Goal: Task Accomplishment & Management: Manage account settings

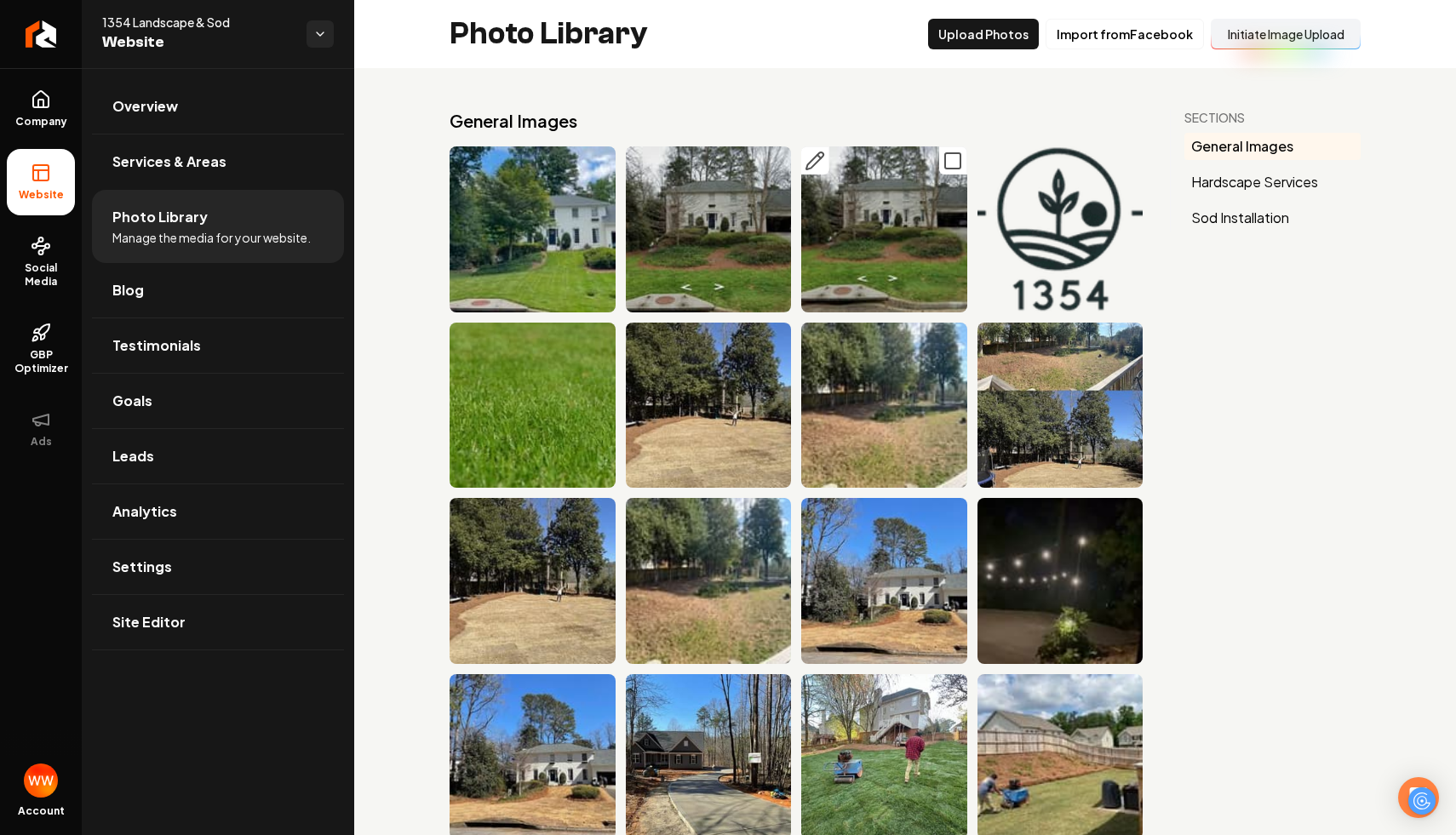
click at [934, 207] on img "Main content area" at bounding box center [884, 230] width 166 height 166
click at [696, 217] on img "Main content area" at bounding box center [709, 230] width 166 height 166
click at [551, 223] on img "Main content area" at bounding box center [532, 230] width 166 height 166
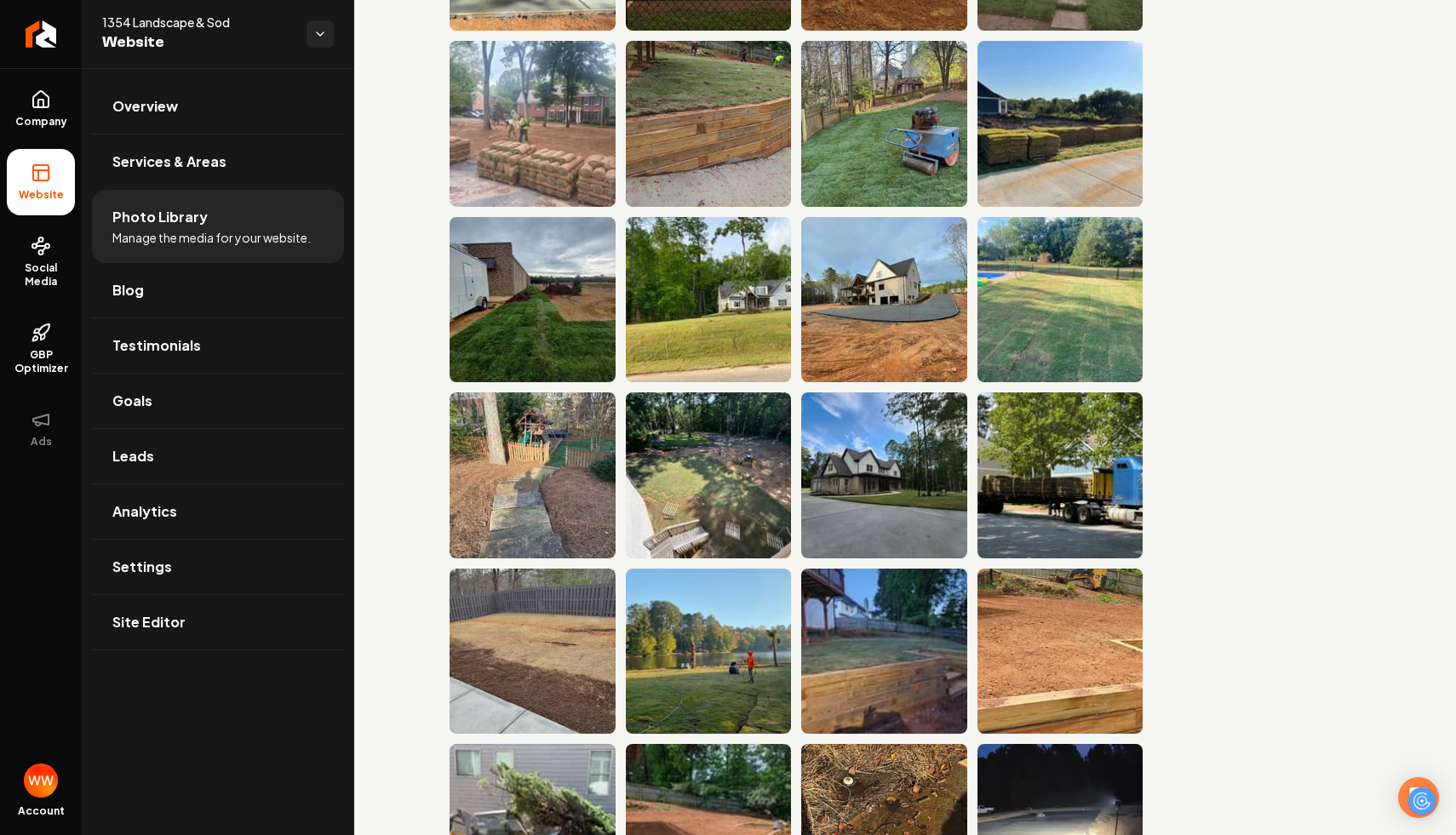
scroll to position [1168, 0]
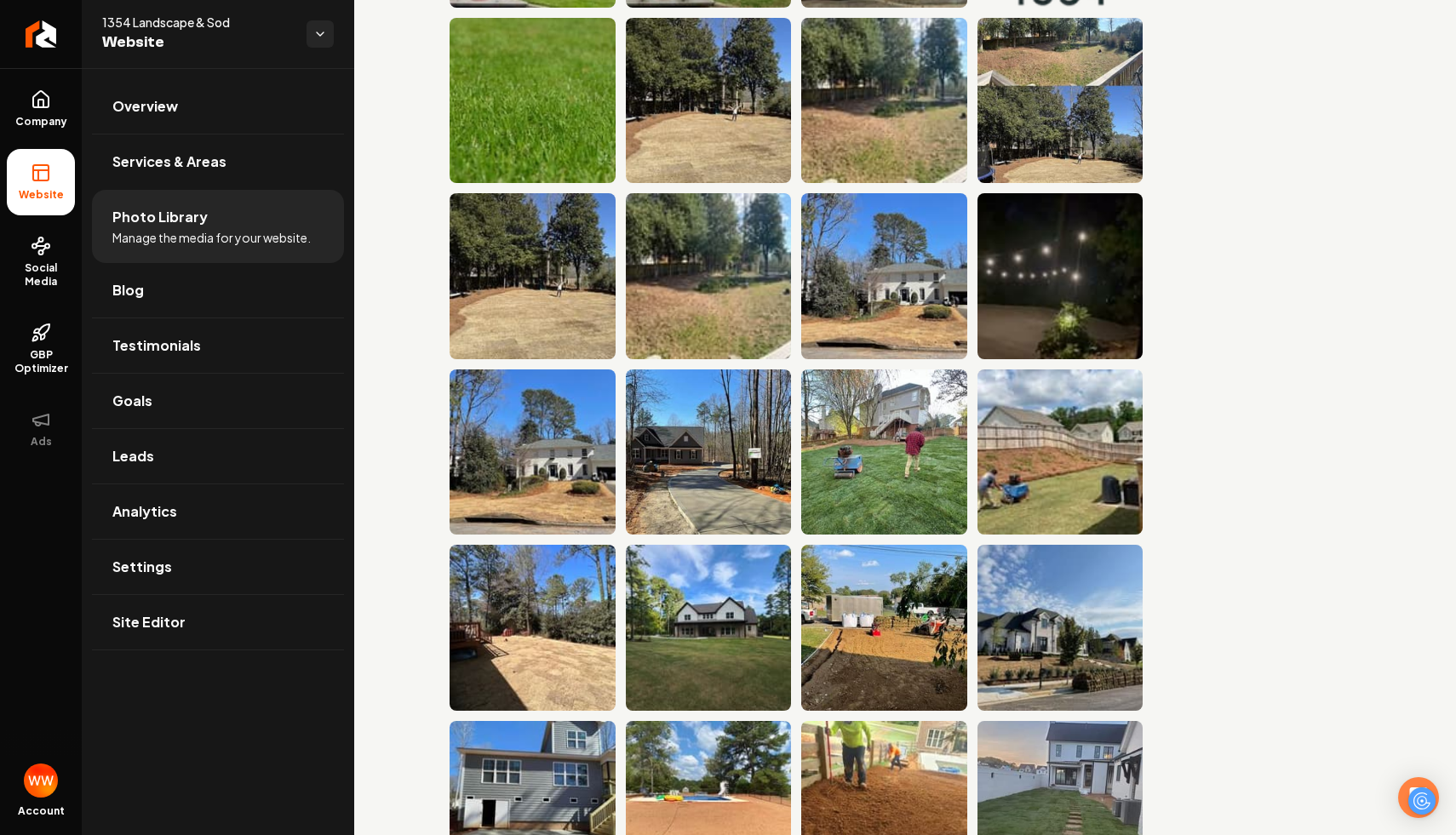
scroll to position [0, 0]
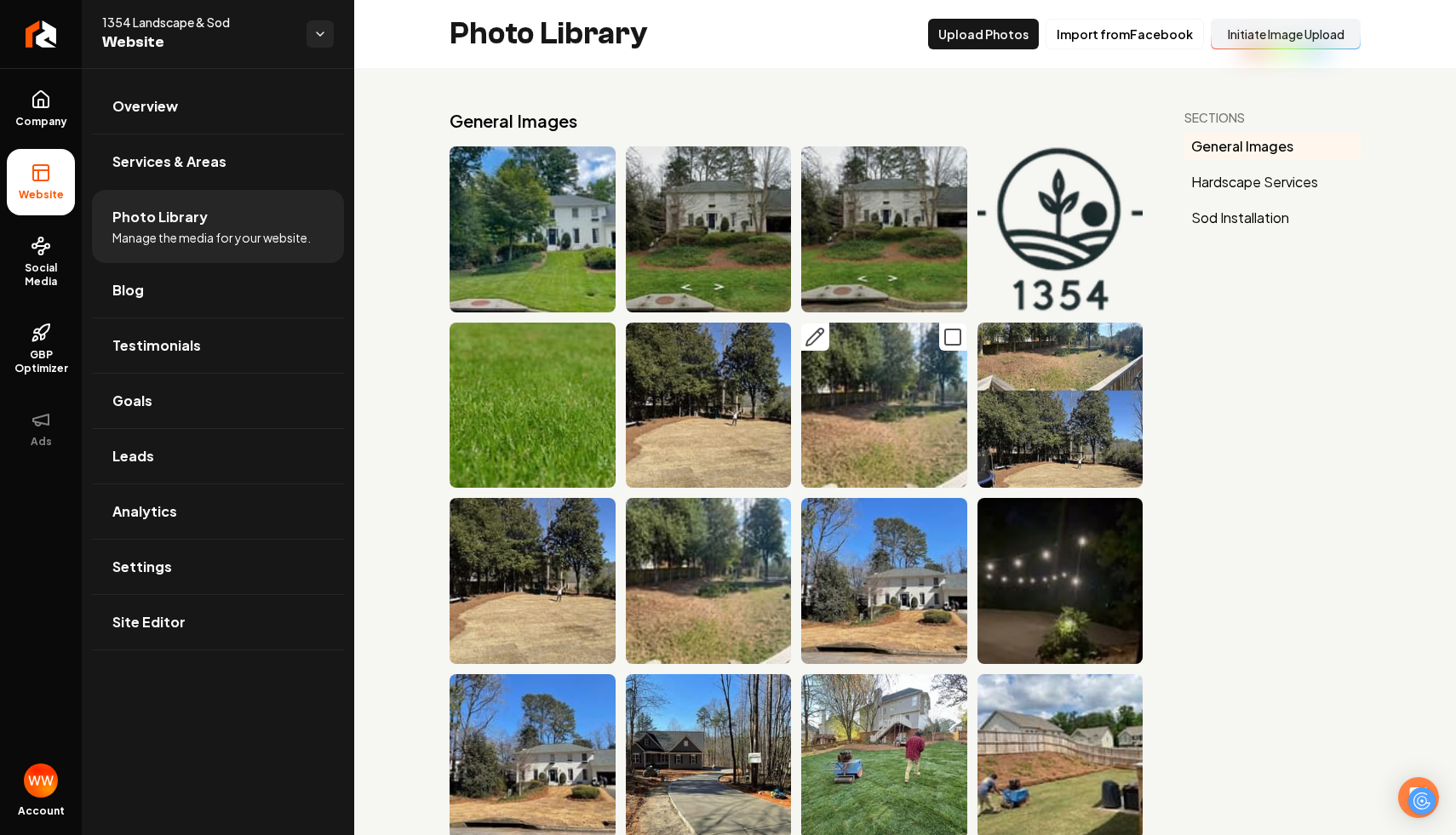
click at [886, 377] on img "Main content area" at bounding box center [884, 406] width 166 height 166
click at [56, 31] on link "Return to dashboard" at bounding box center [41, 34] width 82 height 68
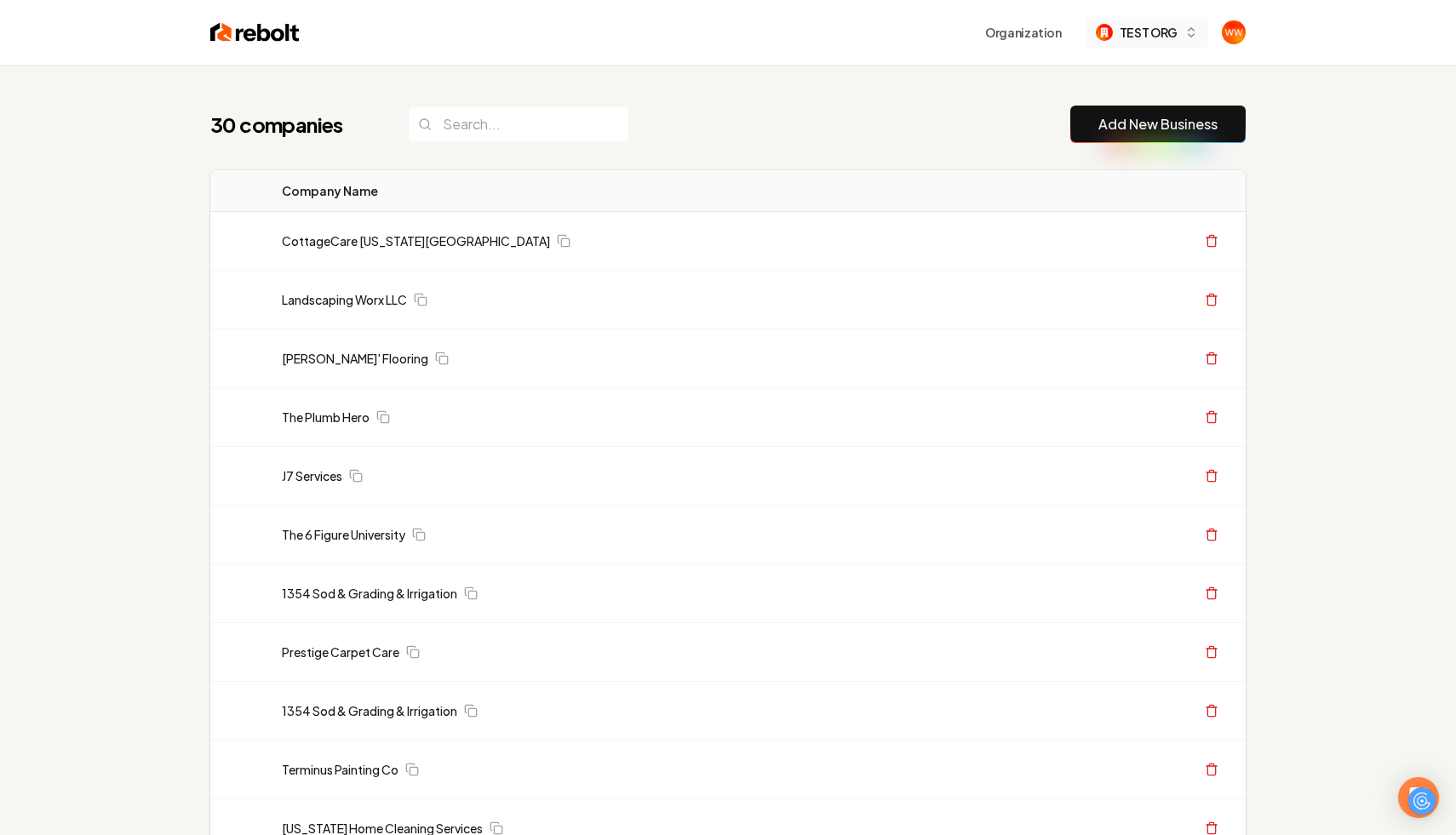
click at [1102, 34] on img "button" at bounding box center [1103, 32] width 17 height 17
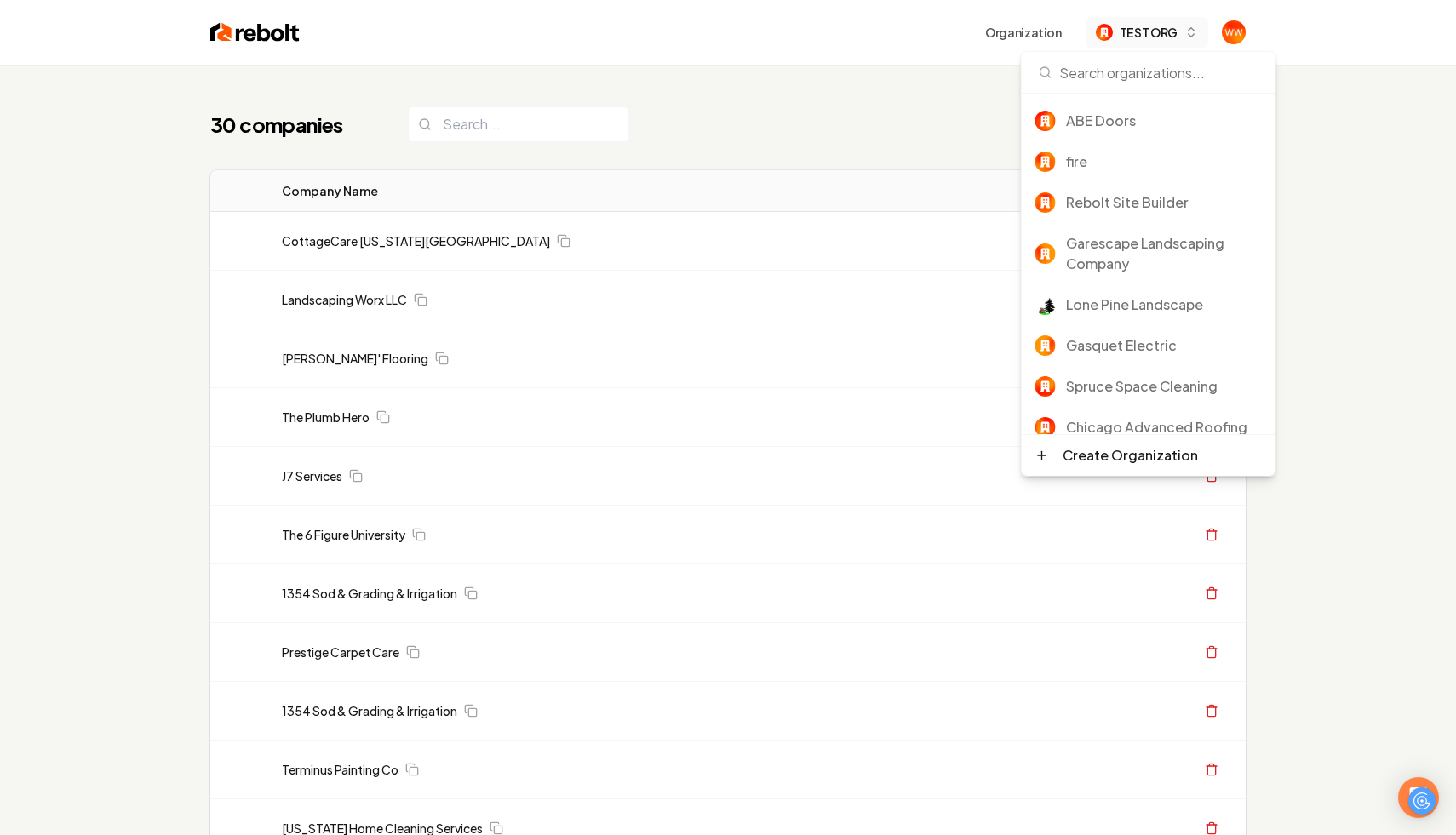
click at [1102, 34] on img "button" at bounding box center [1103, 32] width 17 height 17
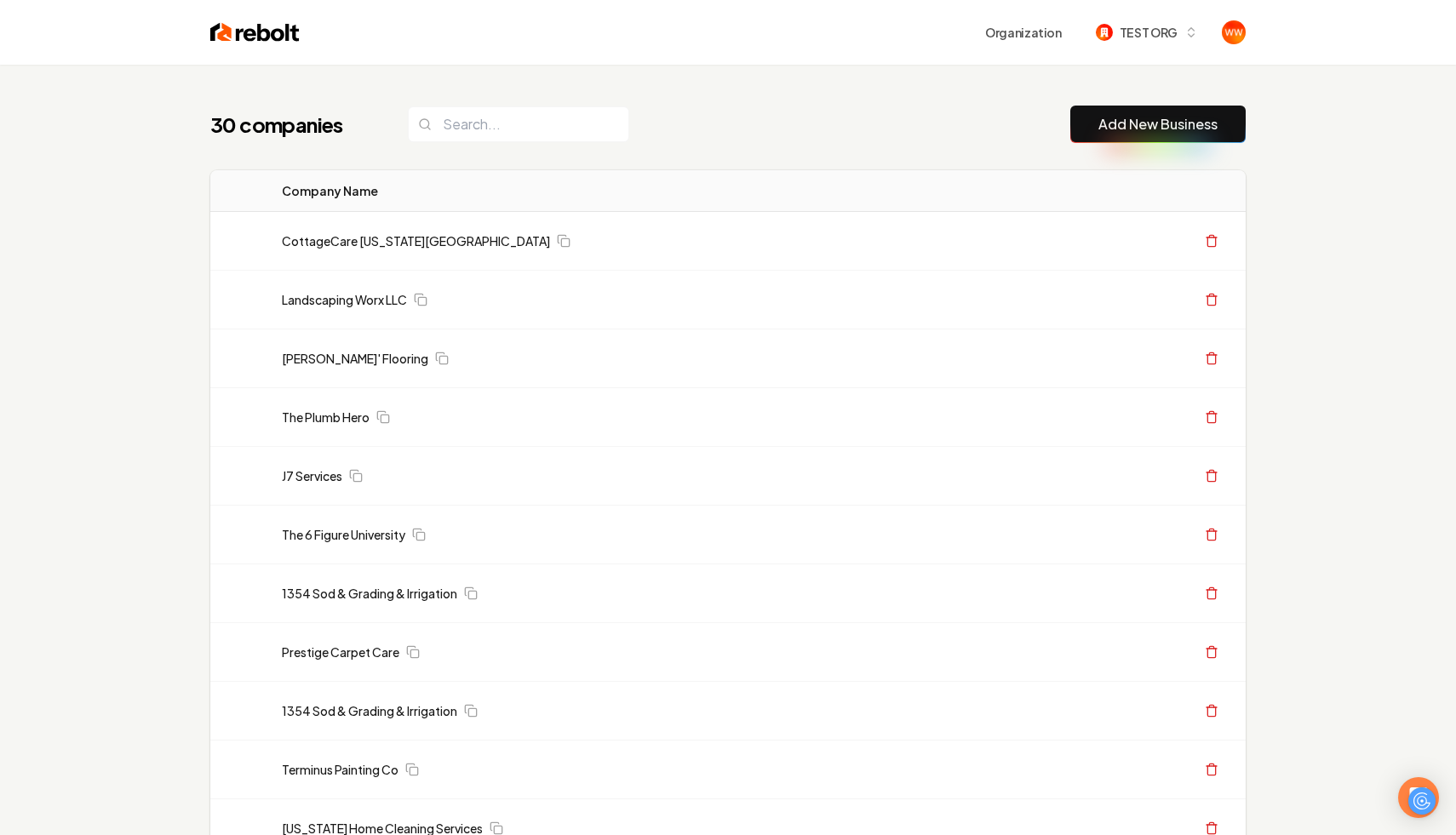
click at [814, 140] on div "30 companies Add New Business" at bounding box center [728, 125] width 1036 height 38
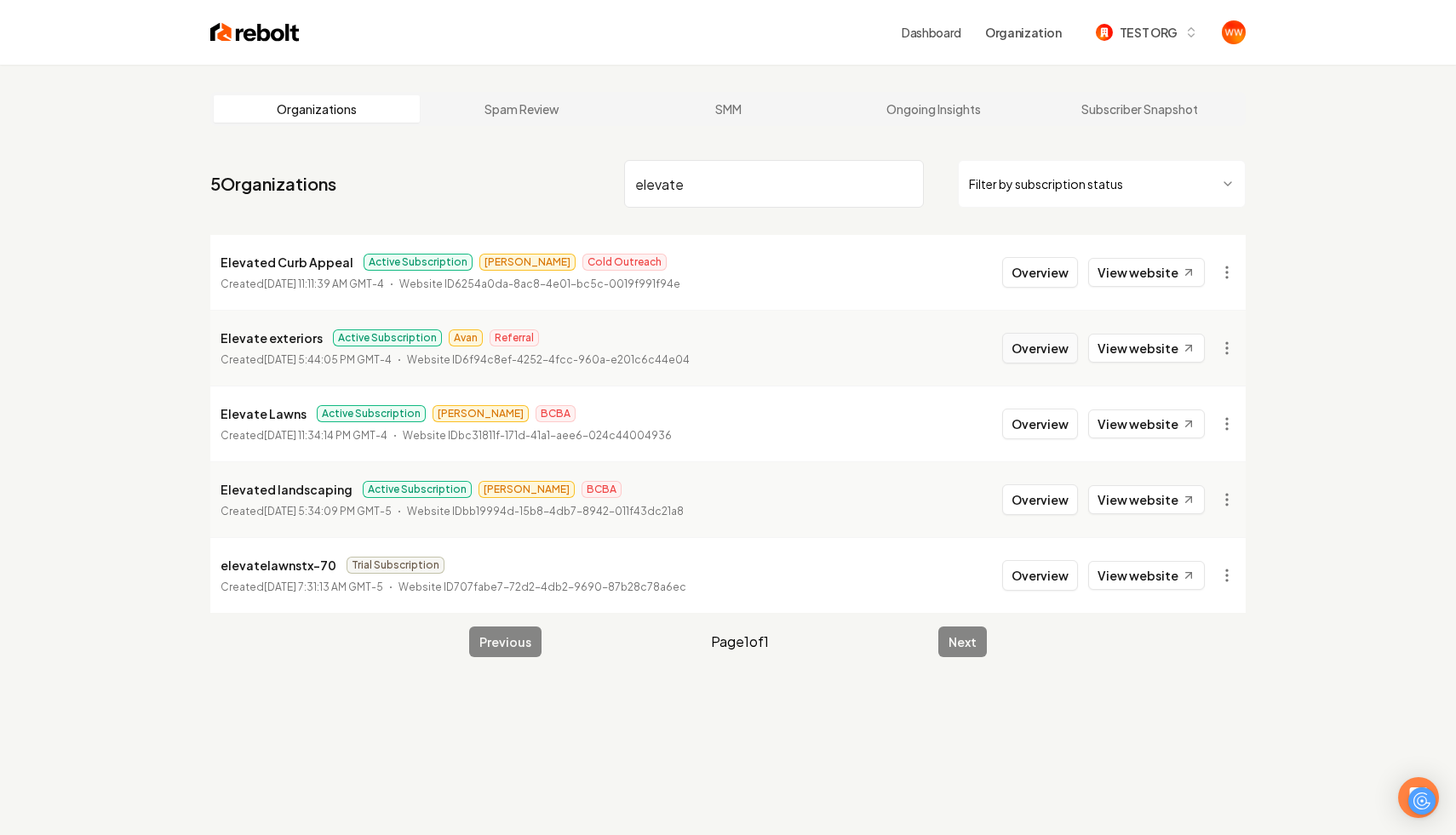
type input "elevate"
click at [1036, 345] on button "Overview" at bounding box center [1041, 348] width 76 height 31
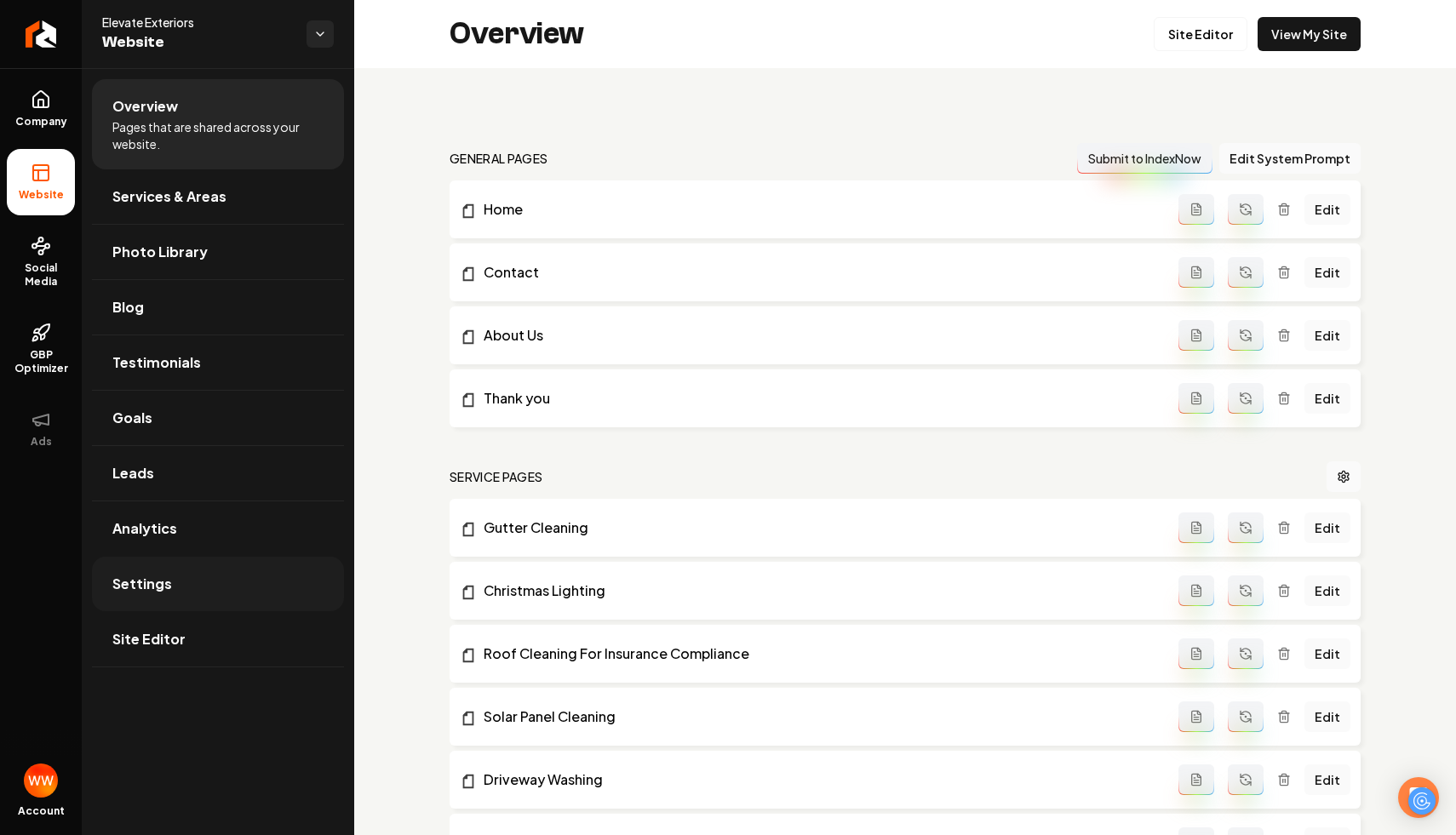
click at [259, 584] on link "Settings" at bounding box center [218, 584] width 252 height 55
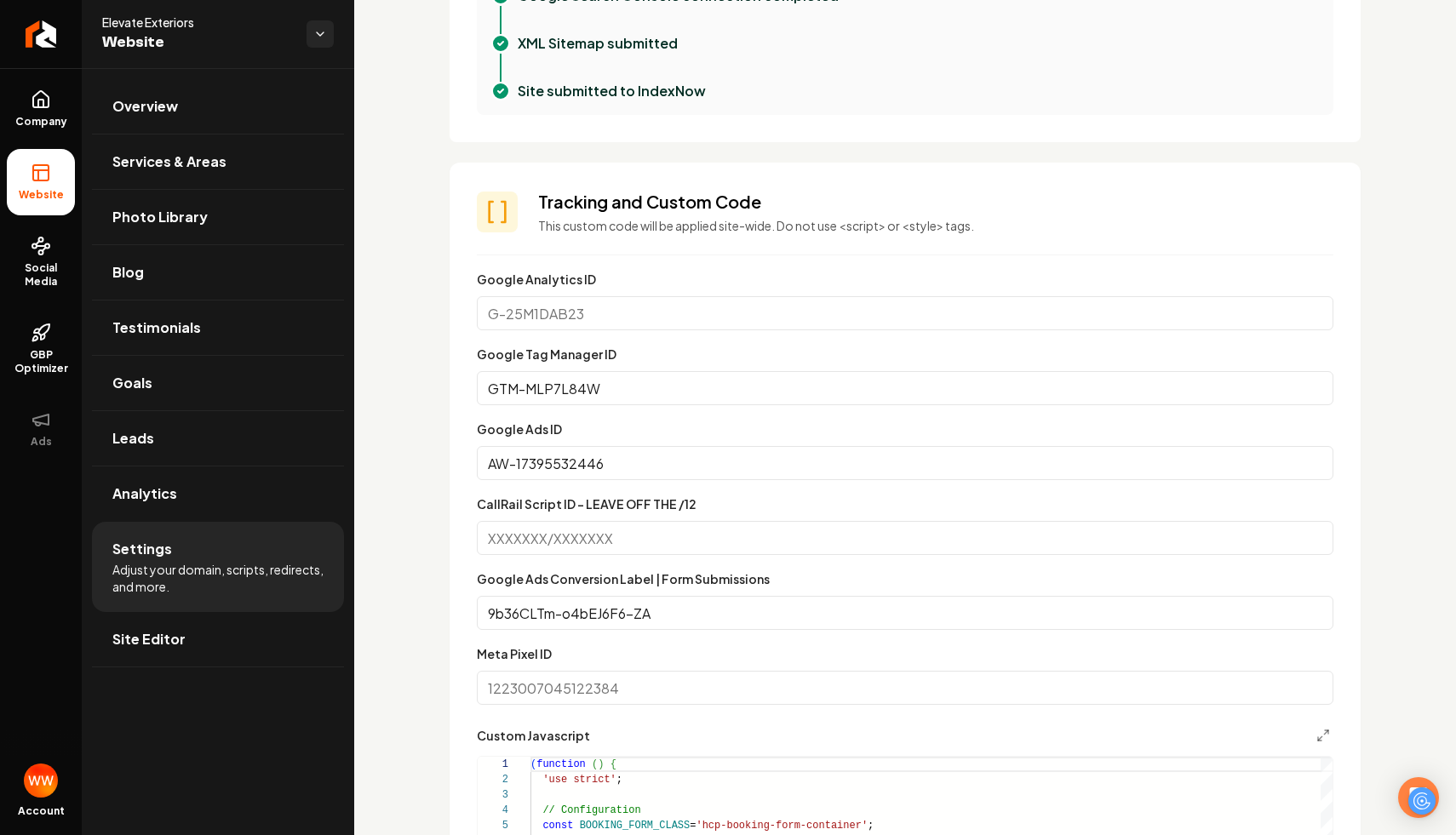
scroll to position [788, 0]
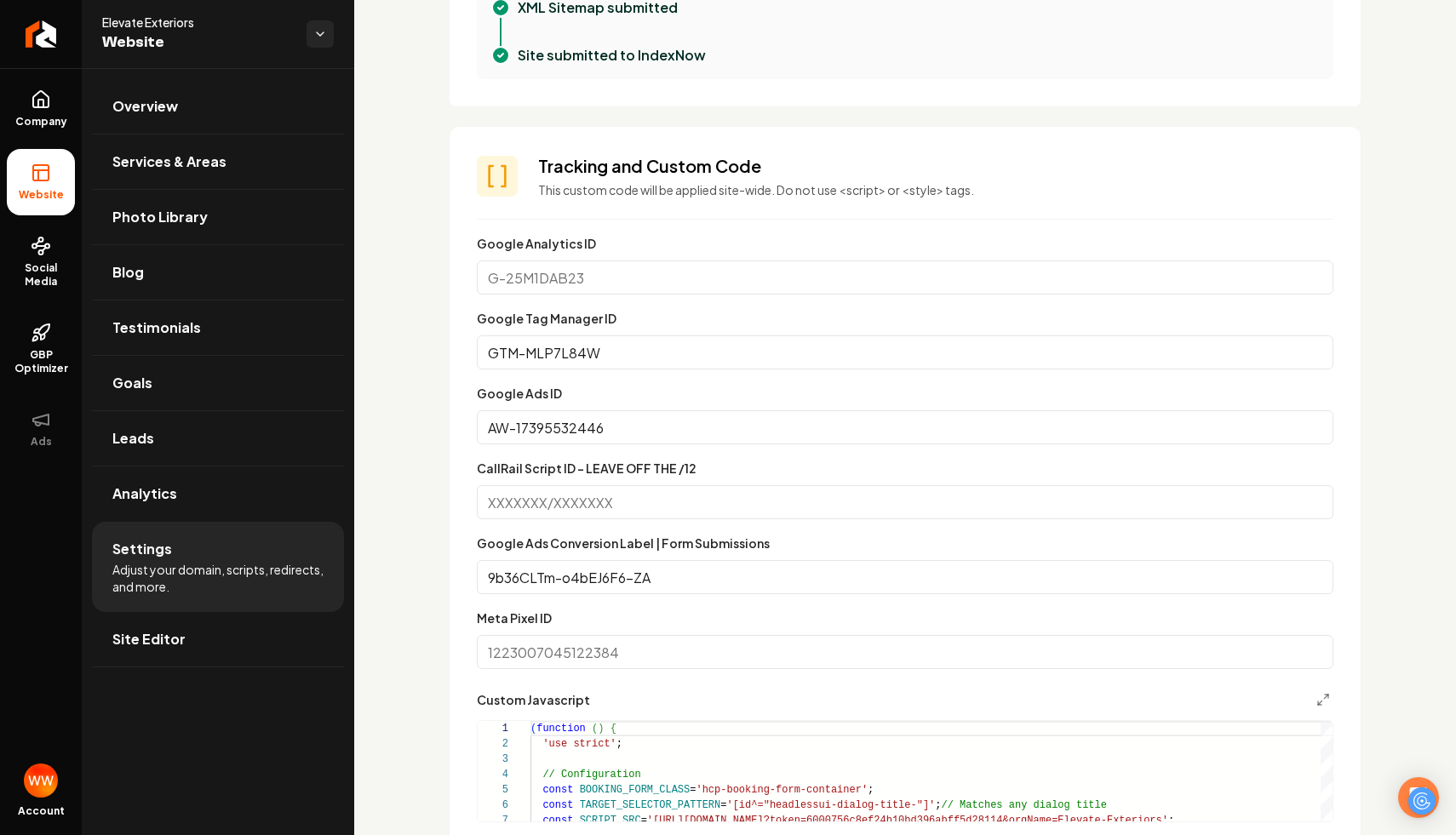
click at [543, 489] on input "CallRail Script ID - LEAVE OFF THE /12" at bounding box center [906, 502] width 857 height 34
click at [422, 465] on div "Custom domain Connect and configure a custom domain. Domain Connected elevatext…" at bounding box center [905, 623] width 1101 height 2688
click at [562, 363] on input "GTM-MLP7L84W" at bounding box center [906, 353] width 857 height 34
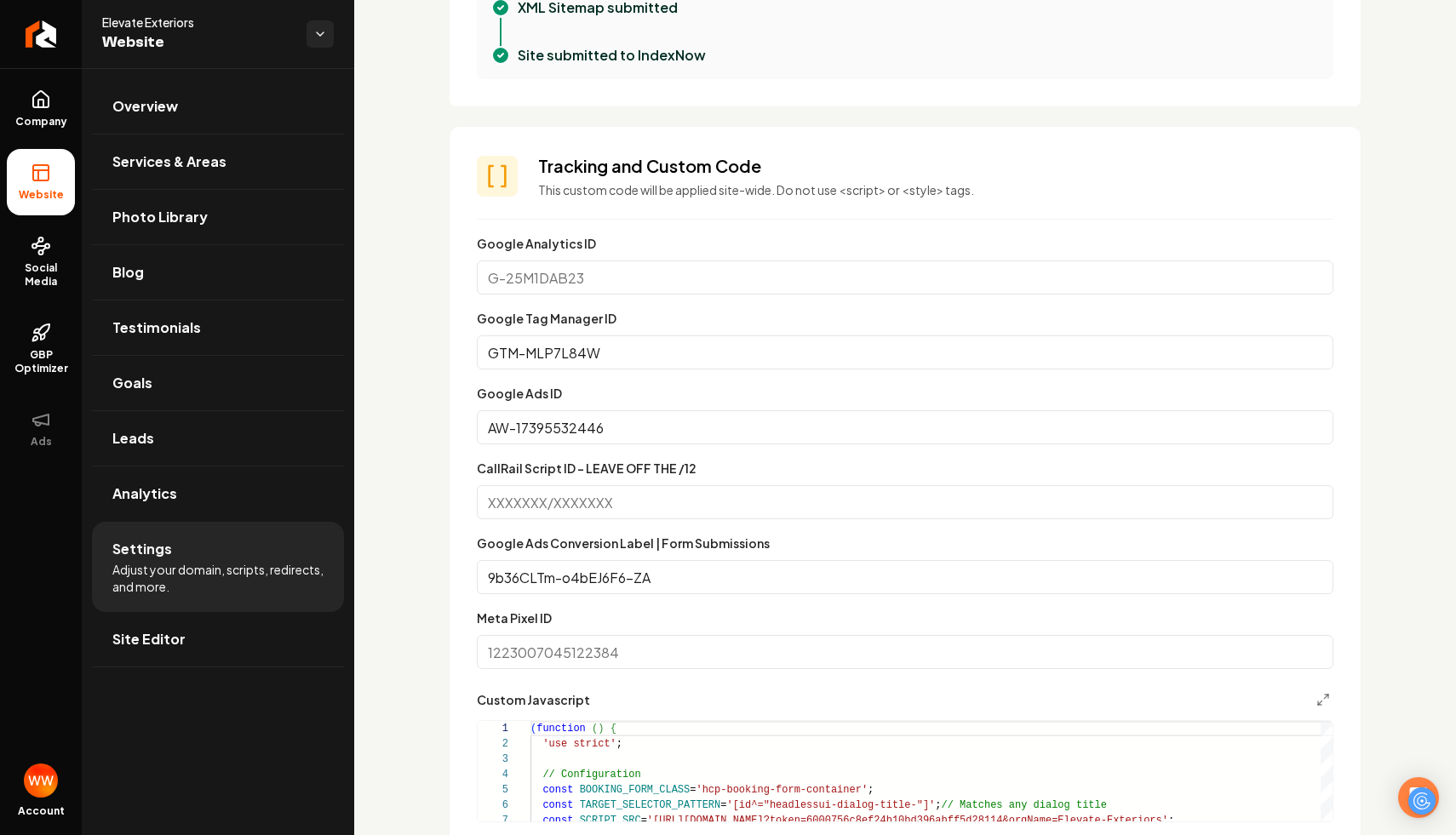
click at [562, 363] on input "GTM-MLP7L84W" at bounding box center [906, 353] width 857 height 34
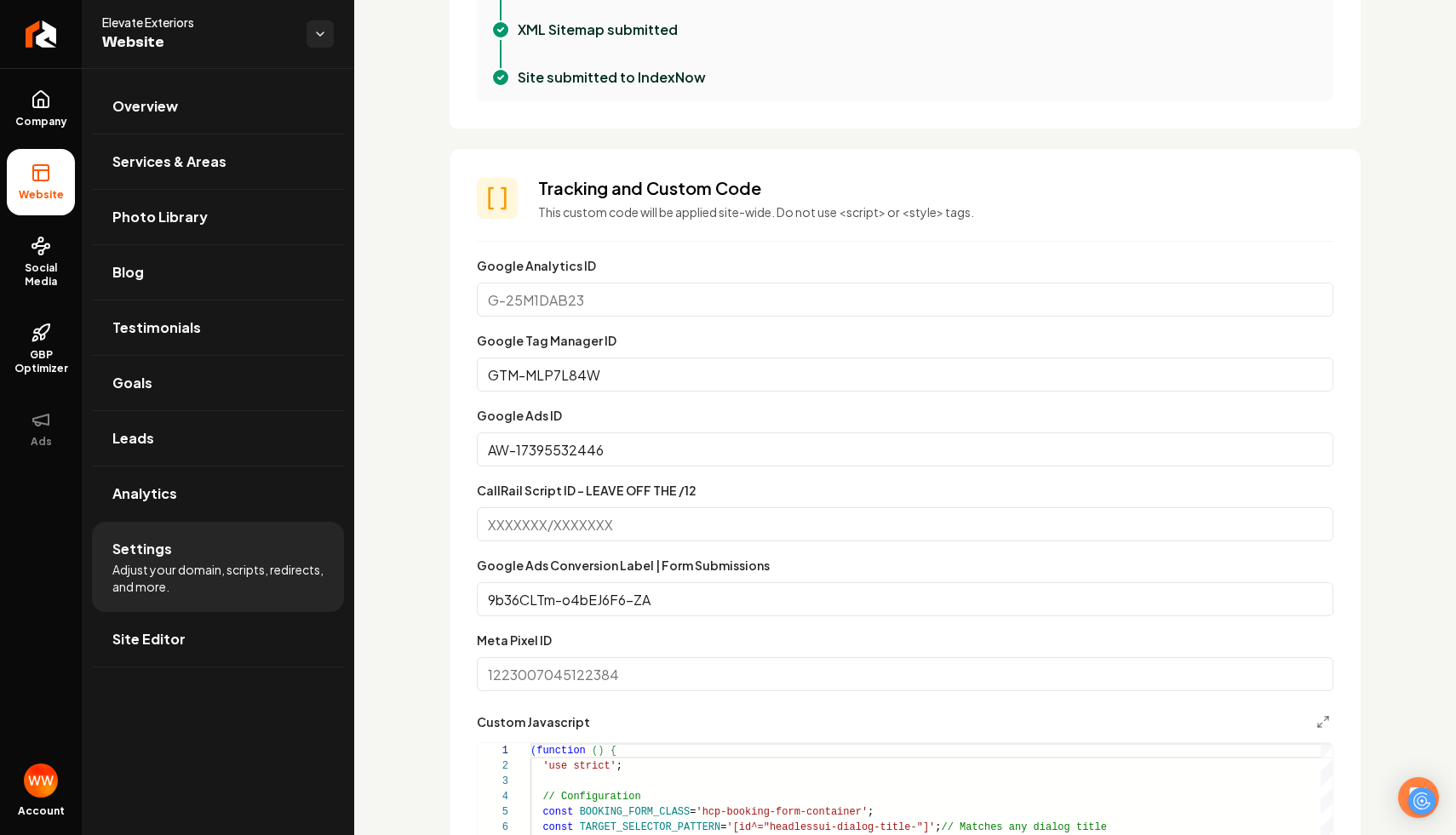
scroll to position [947, 0]
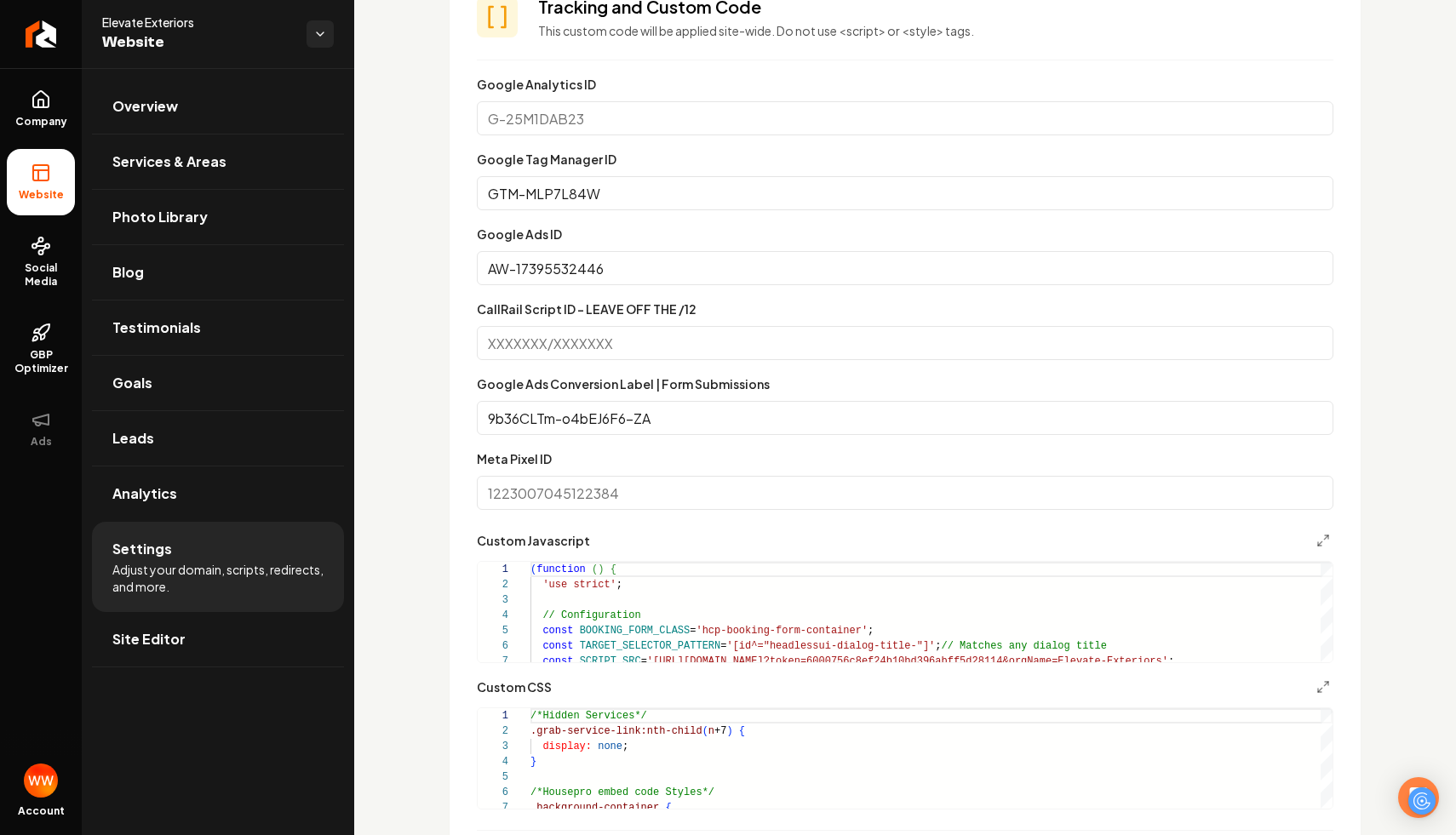
click at [704, 461] on div "Meta Pixel ID" at bounding box center [906, 478] width 857 height 61
click at [690, 494] on input "Meta Pixel ID" at bounding box center [906, 493] width 857 height 34
click at [673, 334] on input "CallRail Script ID - LEAVE OFF THE /12" at bounding box center [906, 344] width 857 height 34
paste input "642087984/a8095e8130de27d10908"
type input "642087984/a8095e8130de27d10908"
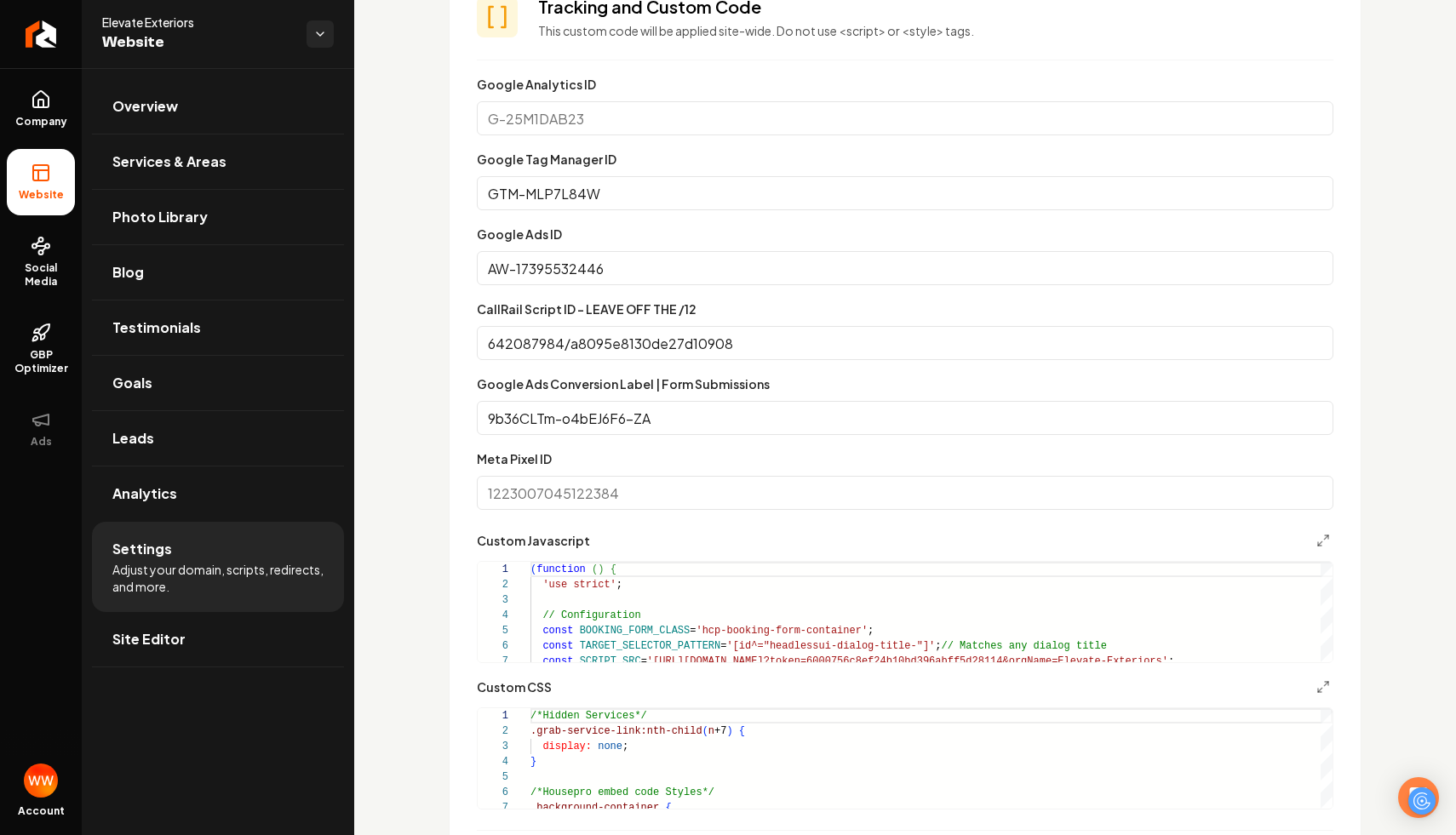
click at [452, 331] on section "Tracking and Custom Code This custom code will be applied site-wide. Do not use…" at bounding box center [905, 440] width 911 height 945
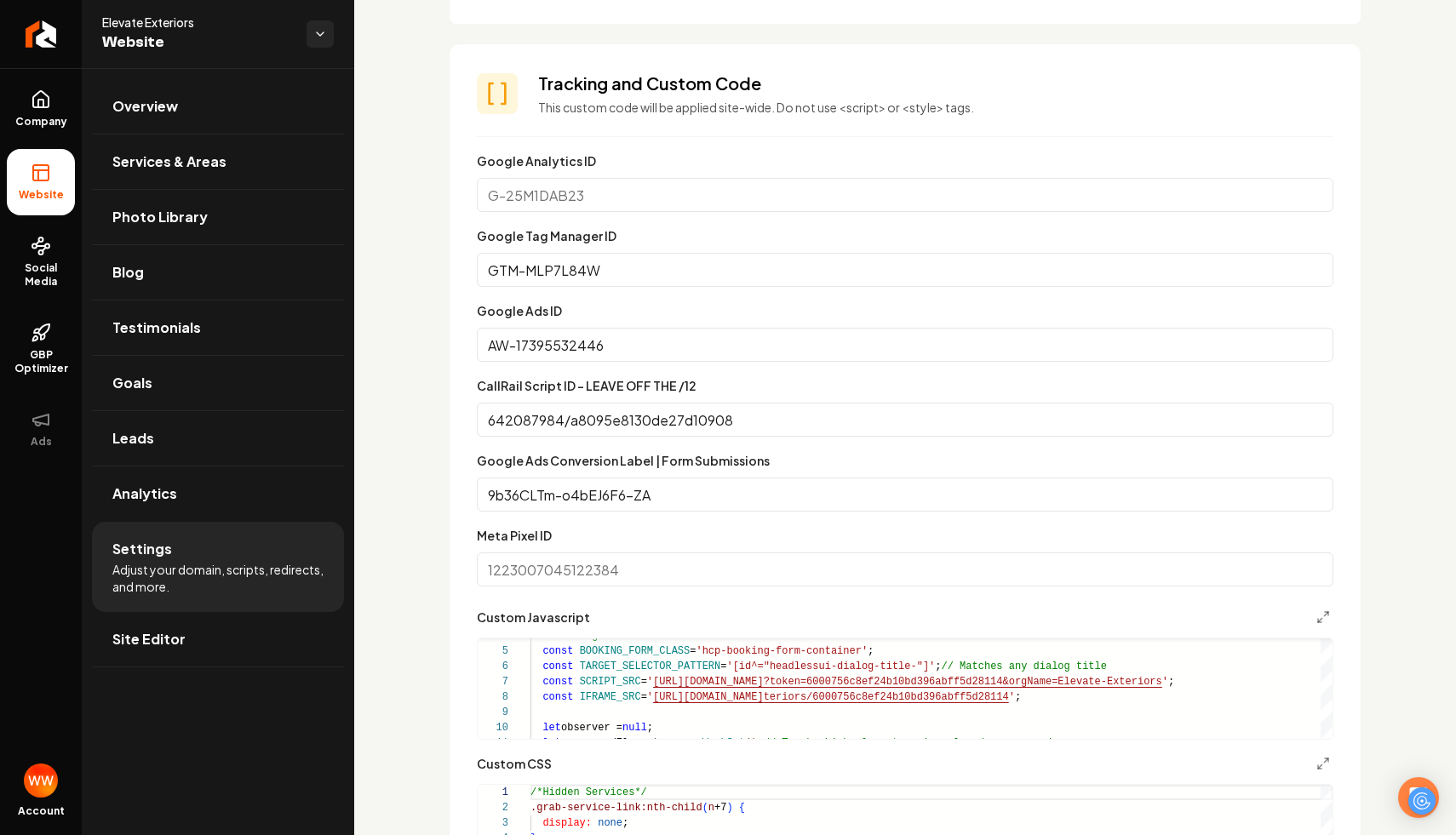
scroll to position [866, 0]
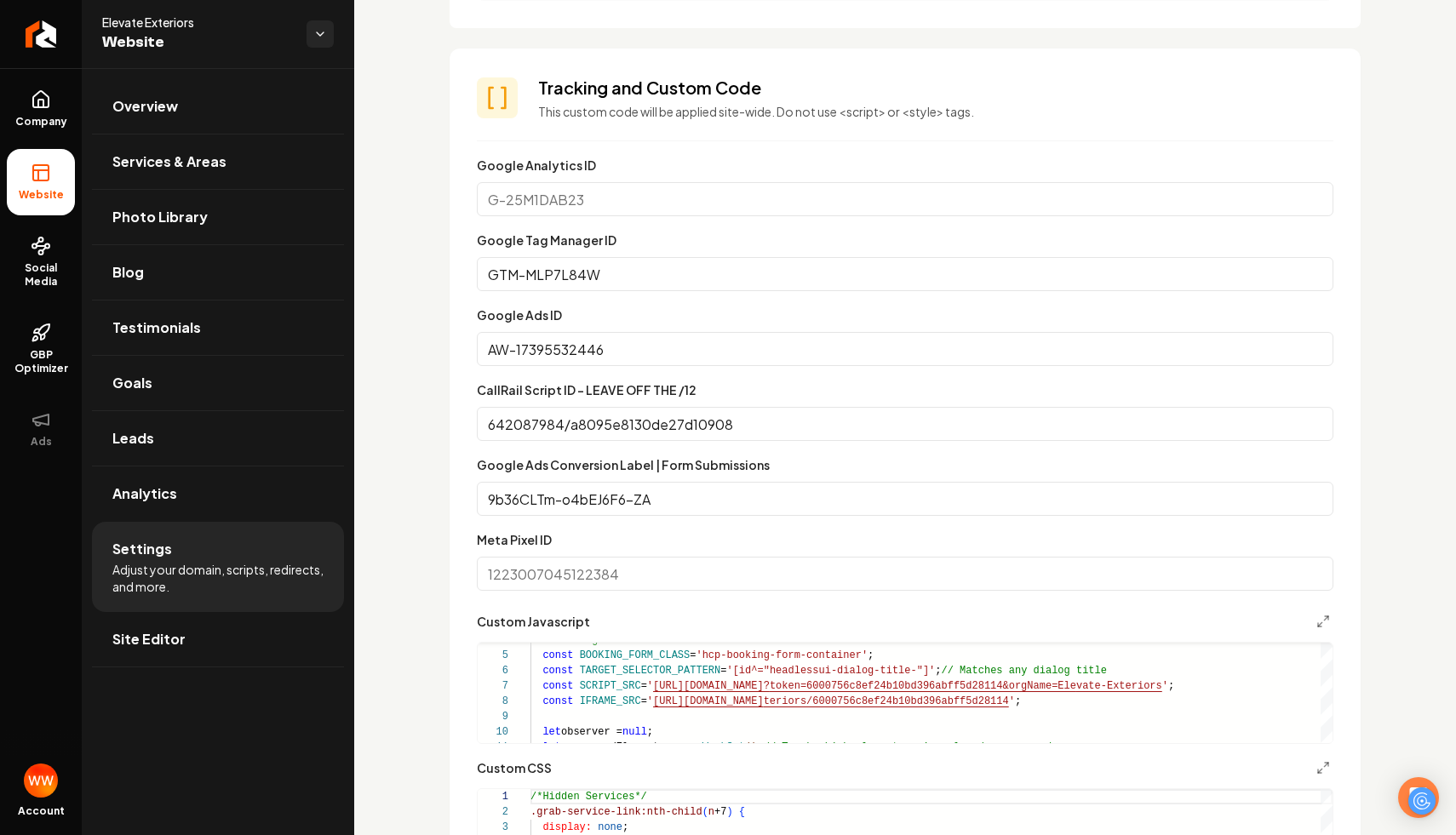
click at [955, 282] on input "GTM-MLP7L84W" at bounding box center [906, 275] width 857 height 34
type input "\"
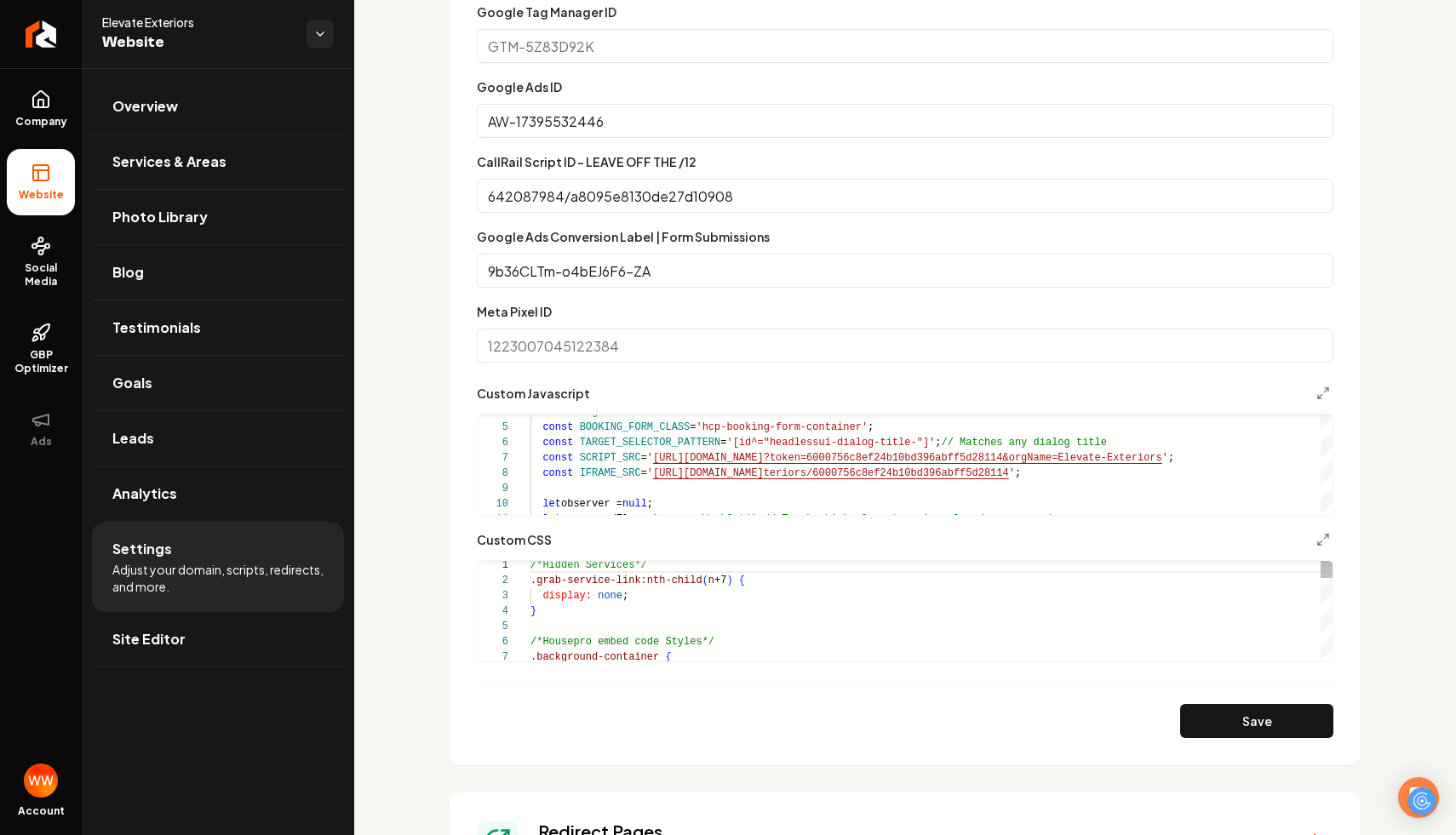
scroll to position [1100, 0]
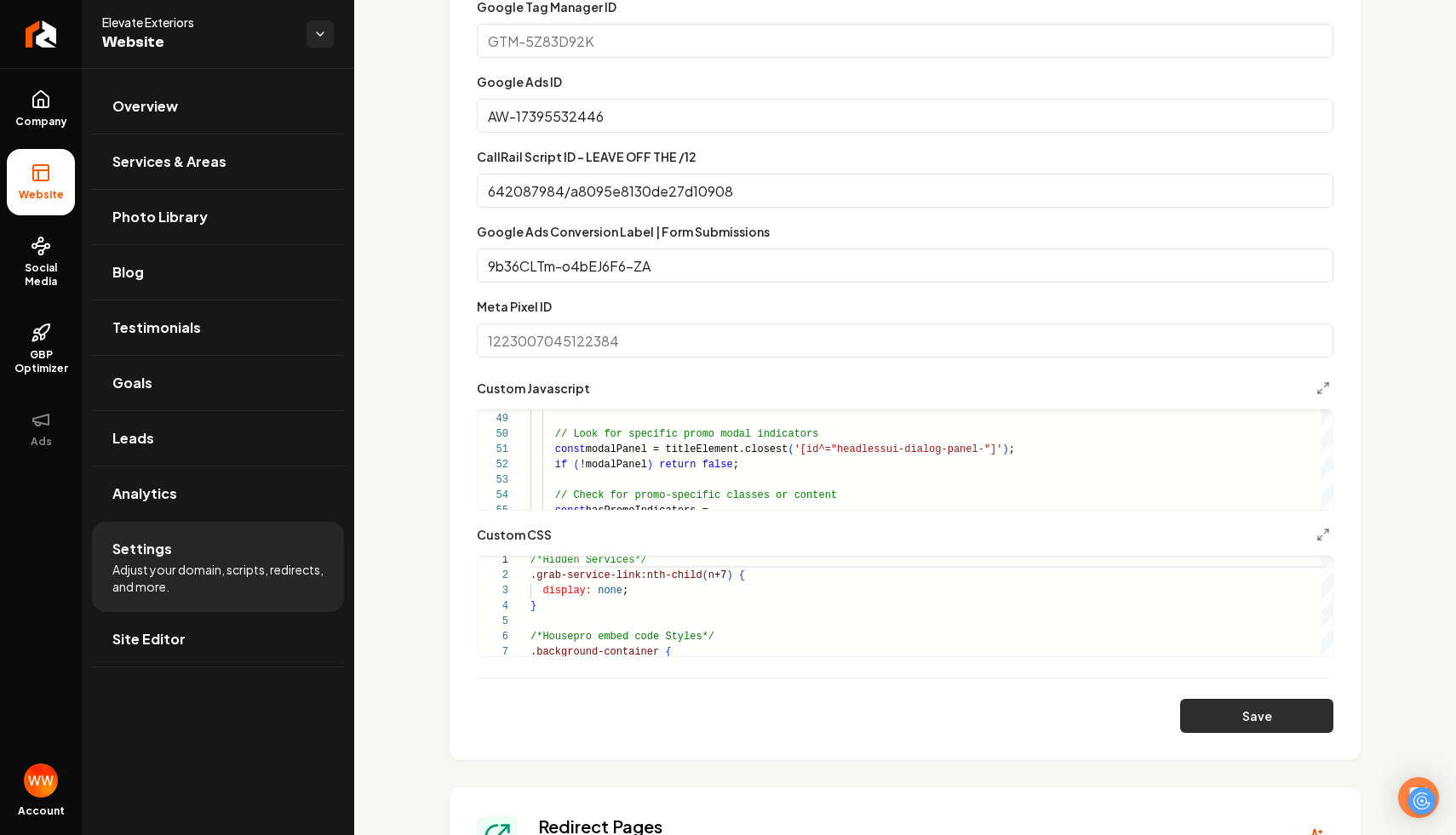
click at [1208, 707] on button "Save" at bounding box center [1256, 716] width 153 height 34
click at [887, 141] on form "**********" at bounding box center [906, 328] width 857 height 812
click at [772, 57] on input "Google Tag Manager ID" at bounding box center [906, 41] width 857 height 34
type input "GTM-MLP7L84W"
click at [1229, 720] on button "Save" at bounding box center [1256, 716] width 153 height 34
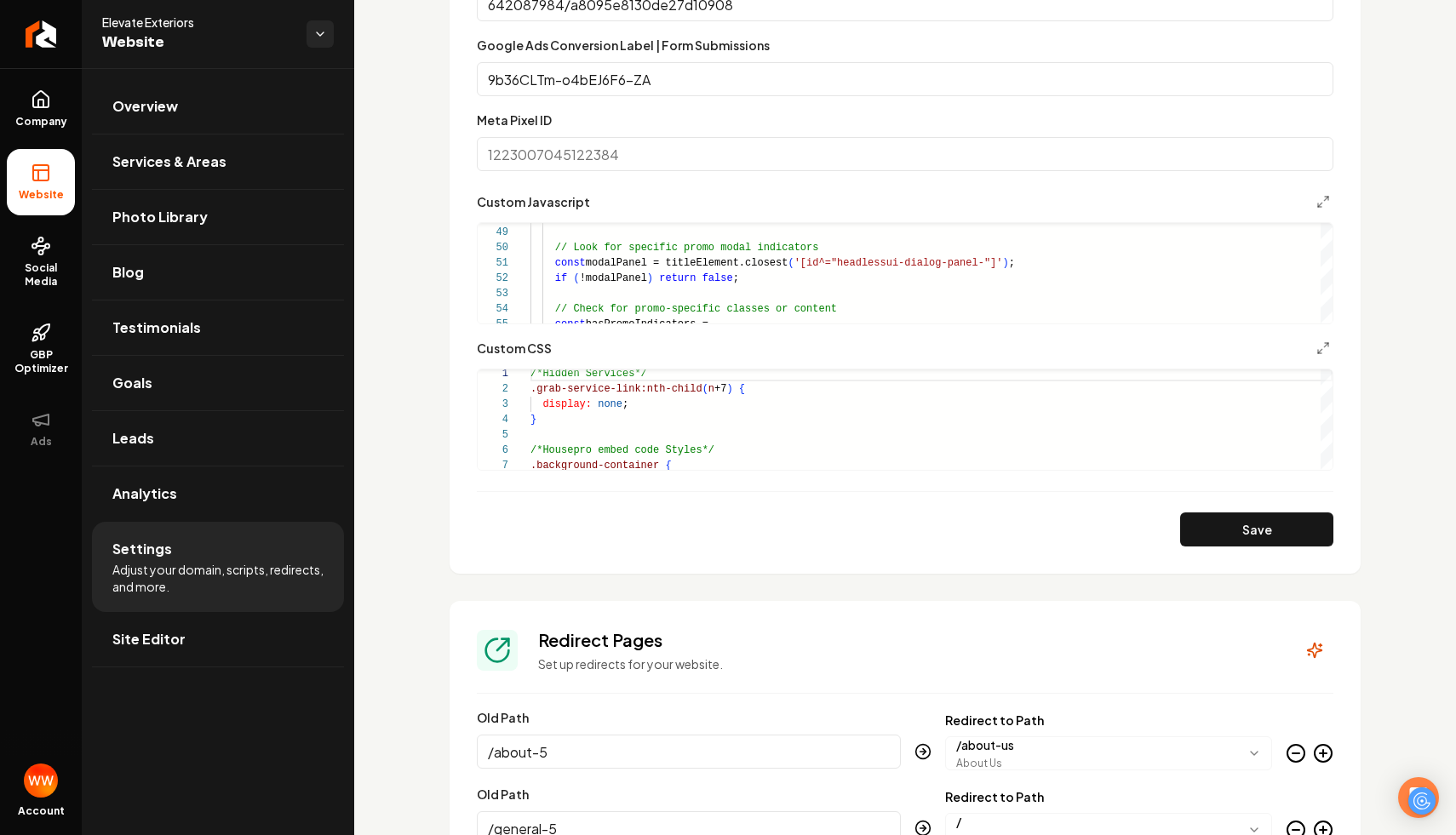
scroll to position [1297, 0]
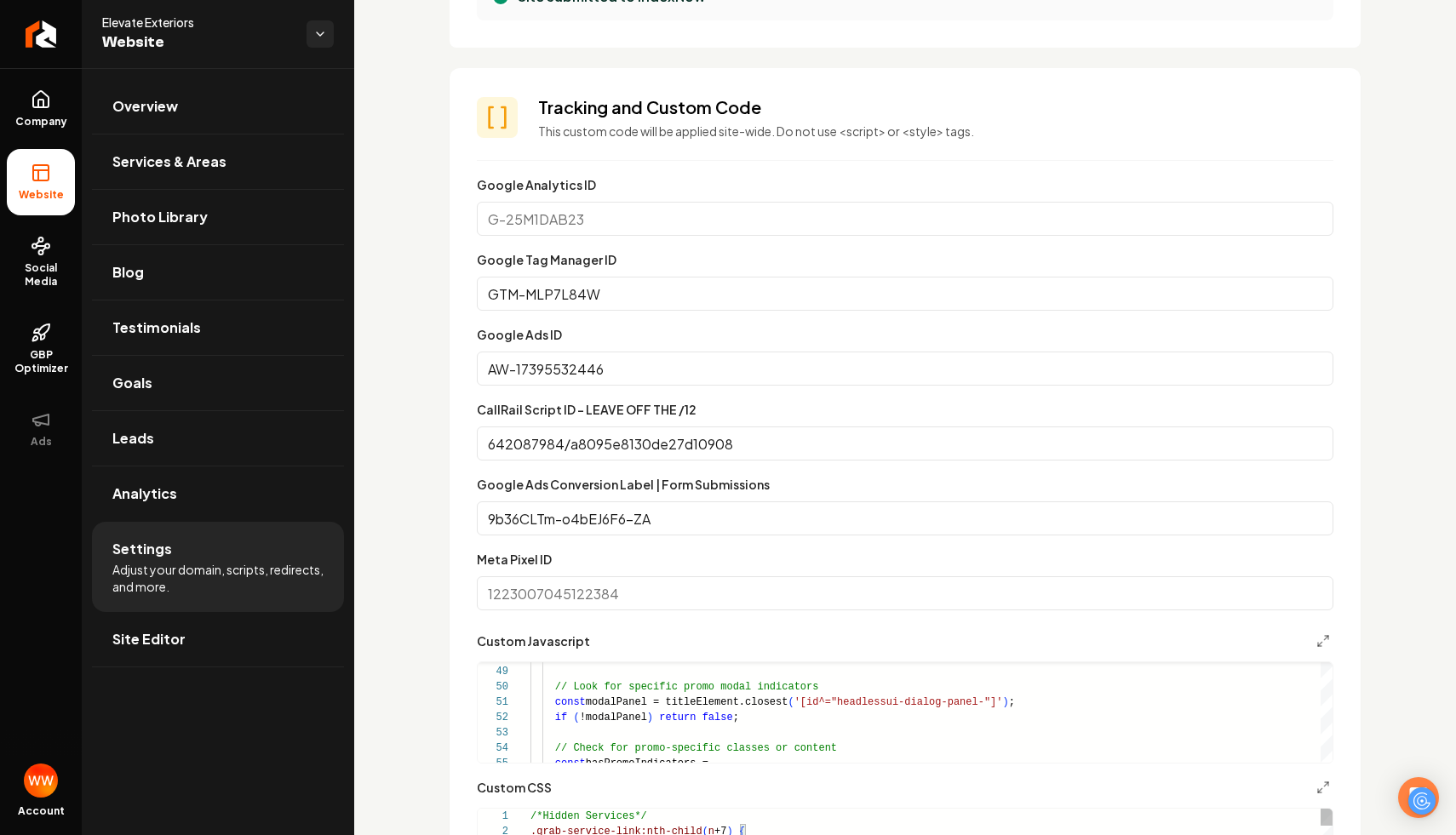
scroll to position [842, 0]
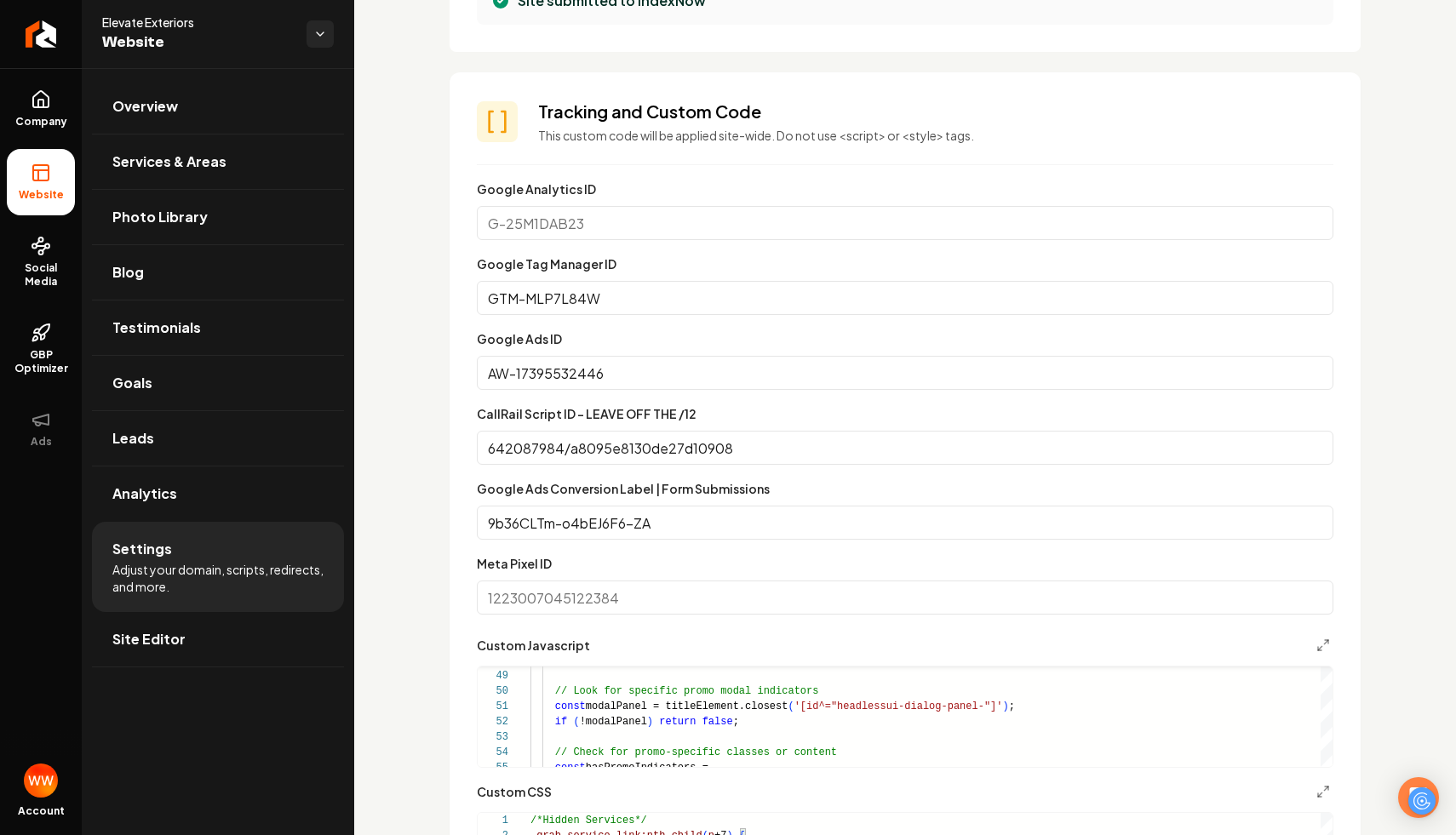
click at [664, 375] on input "AW-17395532446" at bounding box center [906, 373] width 857 height 34
click at [603, 287] on input "GTM-MLP7L84W" at bounding box center [906, 298] width 857 height 34
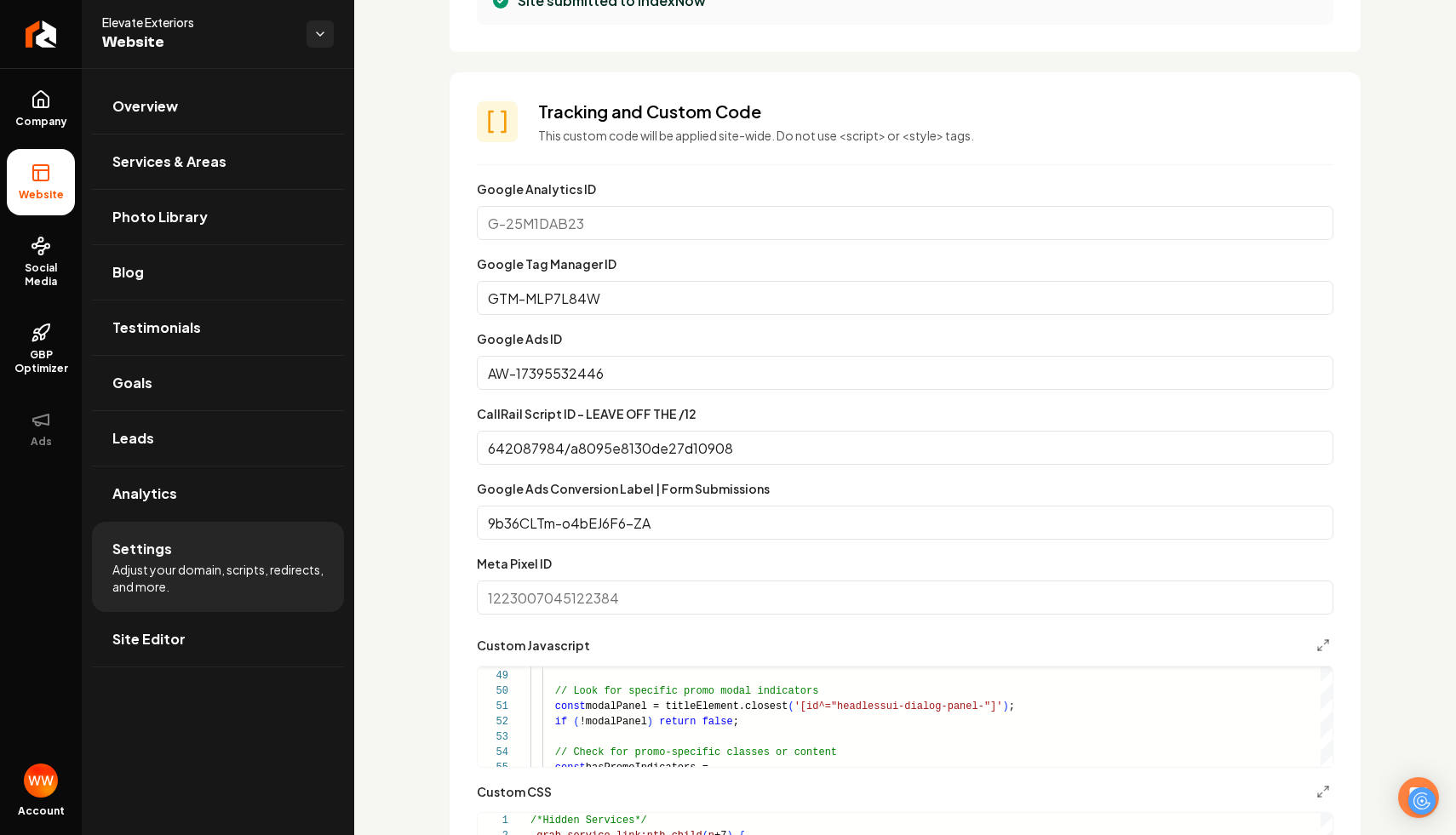
click at [603, 287] on input "GTM-MLP7L84W" at bounding box center [906, 298] width 857 height 34
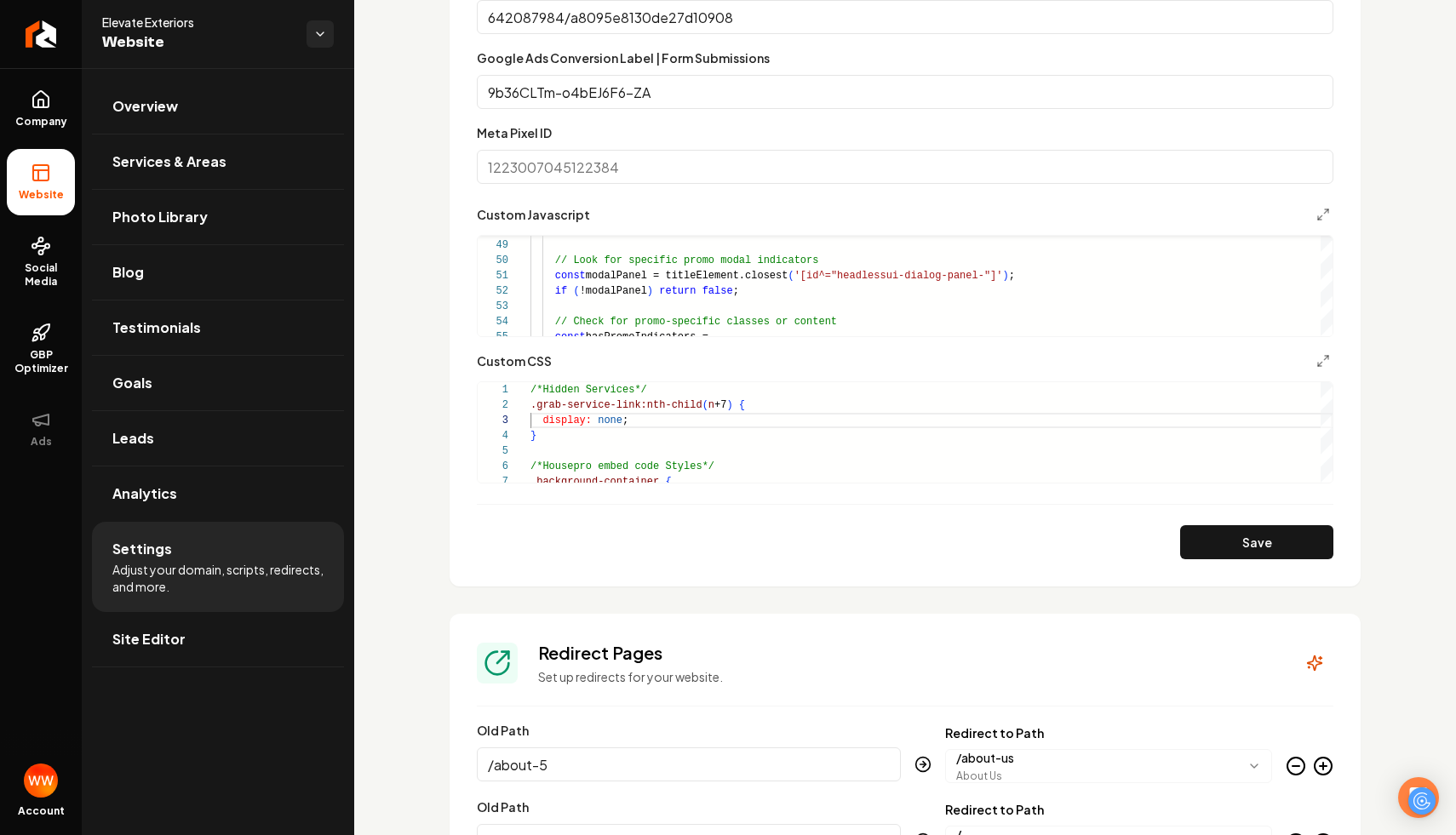
scroll to position [1381, 0]
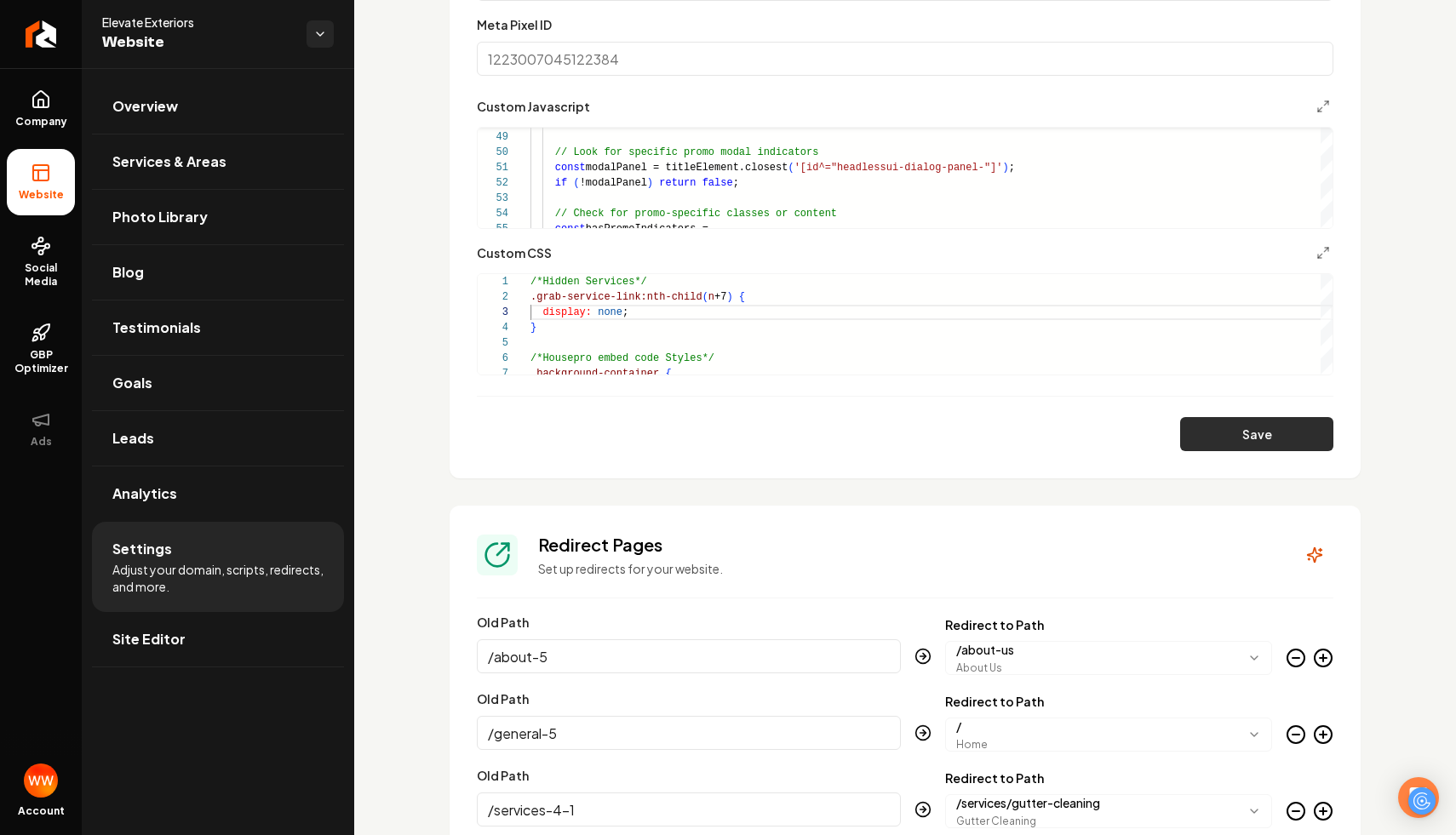
click at [1203, 425] on button "Save" at bounding box center [1256, 434] width 153 height 34
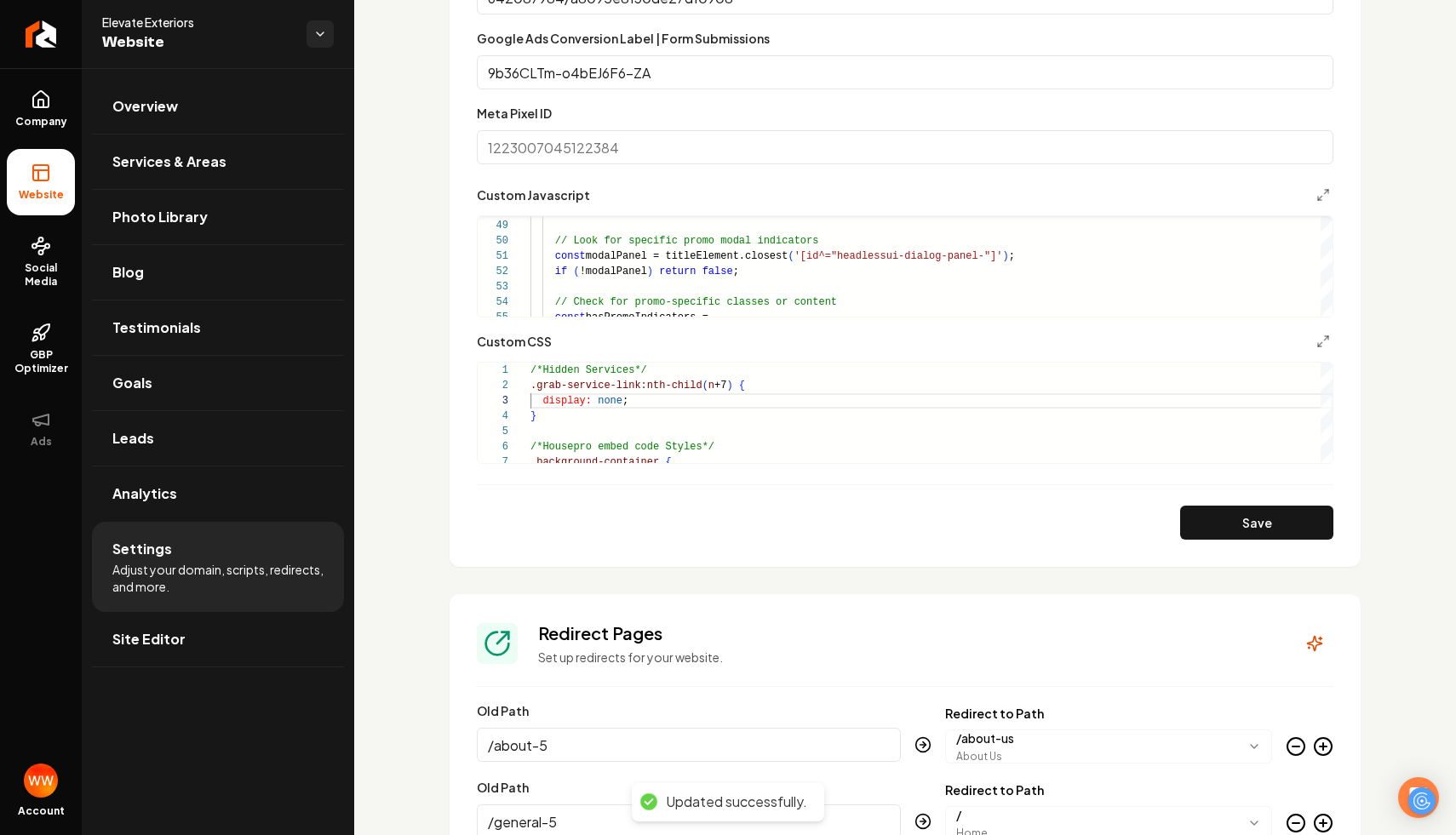
scroll to position [1229, 0]
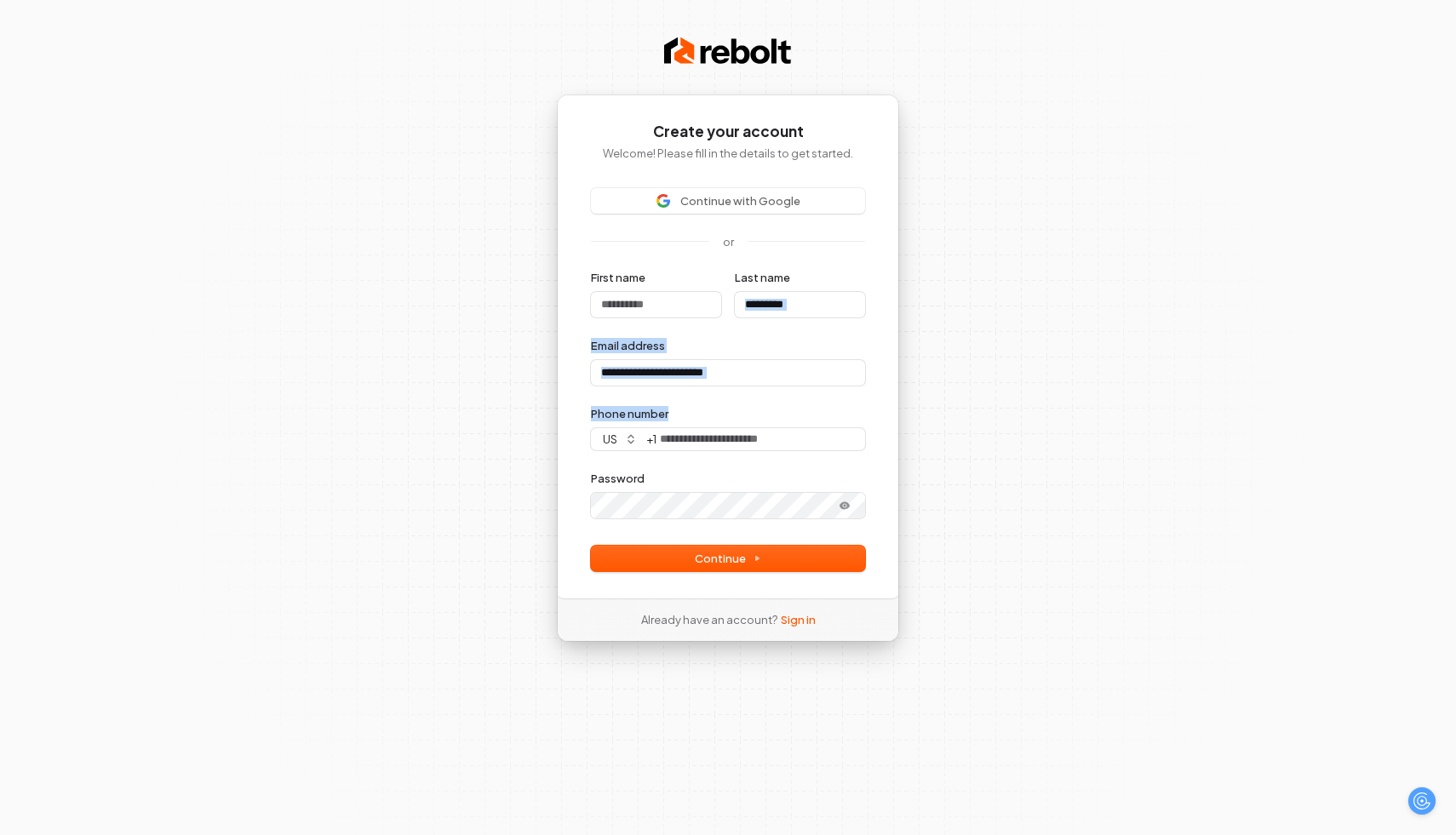
drag, startPoint x: 1020, startPoint y: 419, endPoint x: 1002, endPoint y: 277, distance: 143.1
click at [1002, 277] on div "Create your account Welcome! Please fill in the details to get started. Continu…" at bounding box center [728, 418] width 1456 height 835
click at [1042, 409] on div "Create your account Welcome! Please fill in the details to get started. Continu…" at bounding box center [728, 418] width 1456 height 835
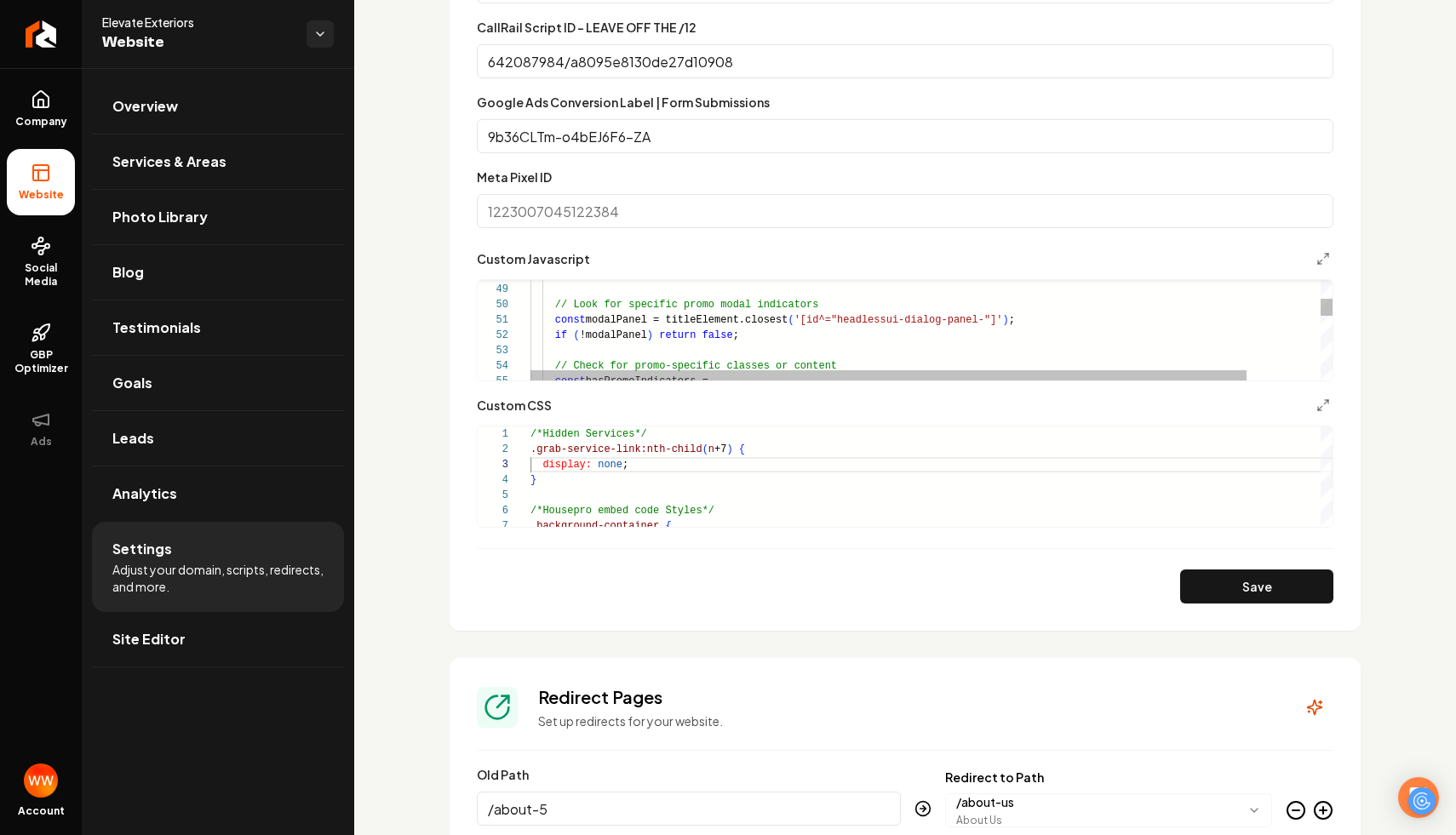
scroll to position [31, 99]
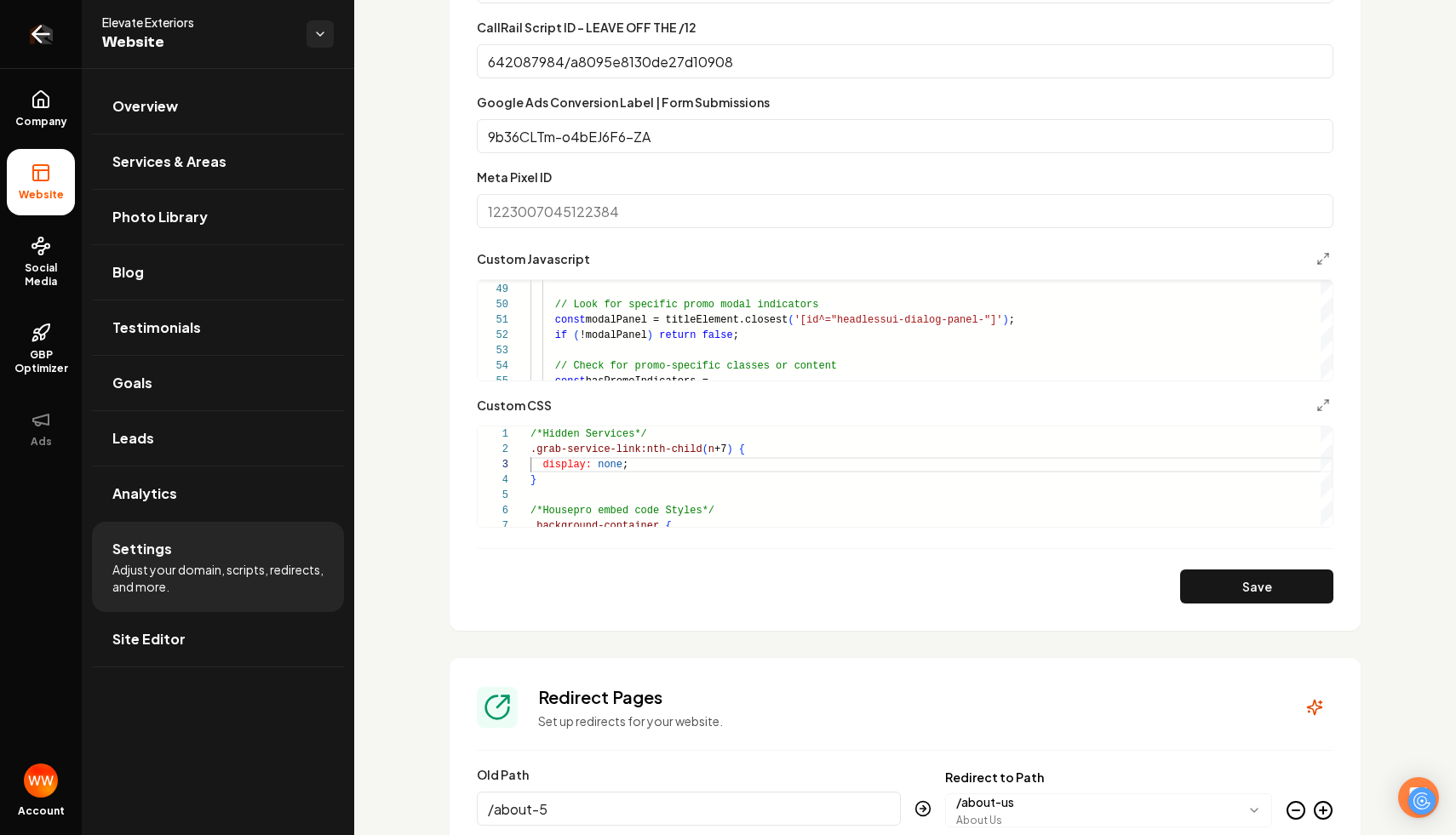
click at [75, 32] on link "Return to dashboard" at bounding box center [41, 34] width 82 height 68
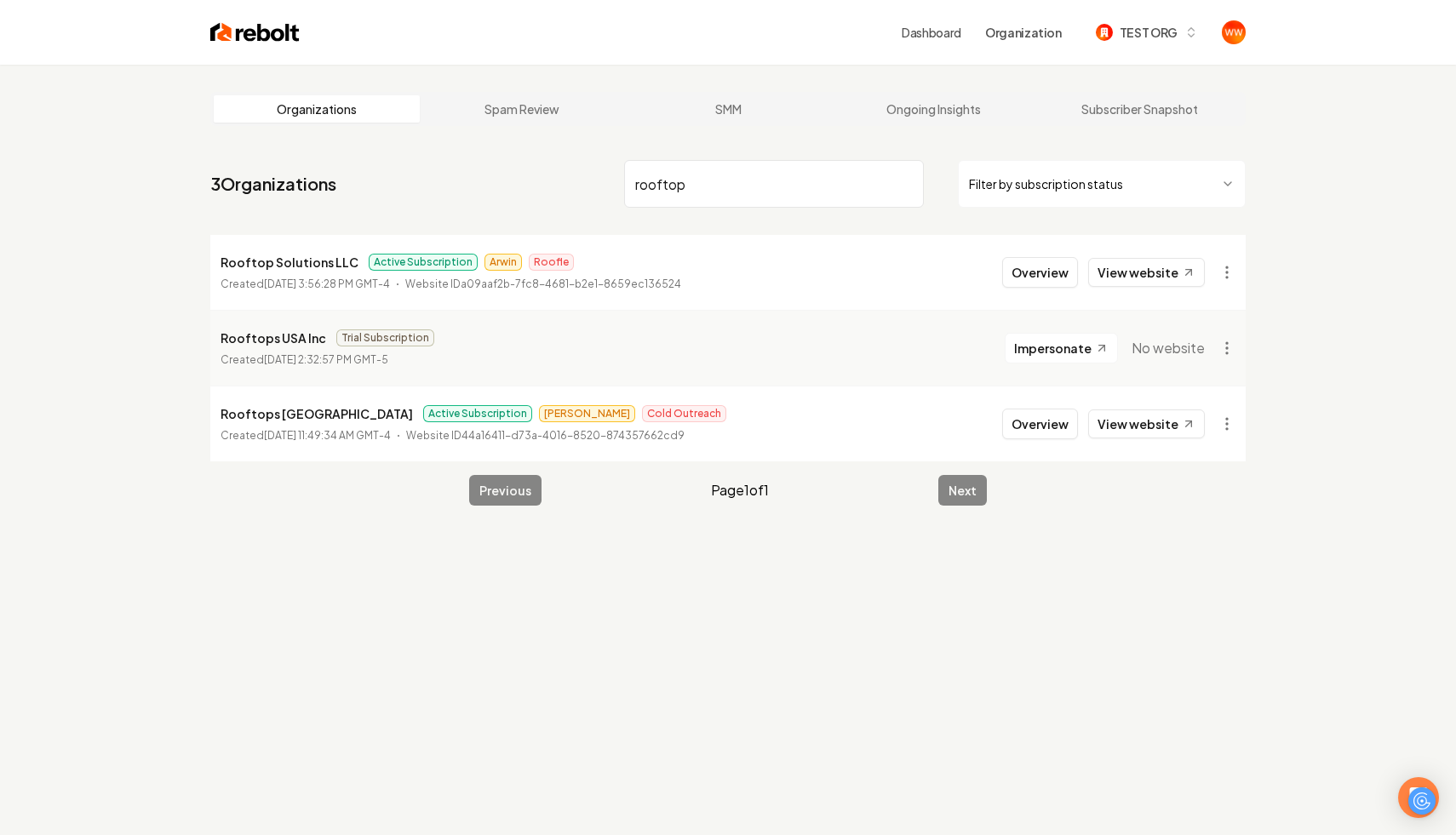
click at [754, 187] on input "rooftop" at bounding box center [774, 184] width 300 height 48
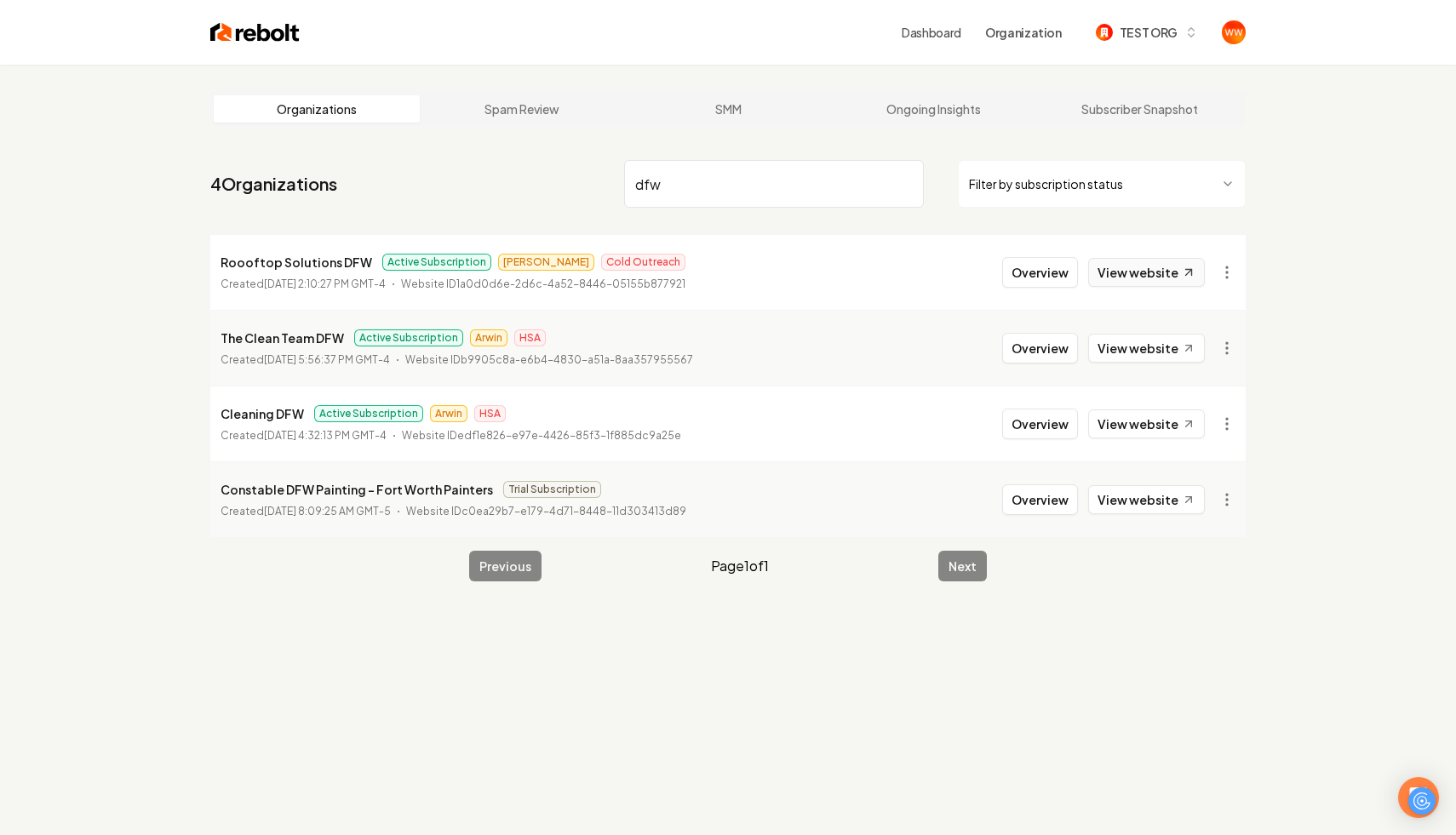
click at [1128, 267] on link "View website" at bounding box center [1146, 272] width 117 height 29
click at [700, 162] on input "dfw" at bounding box center [774, 184] width 300 height 48
click at [700, 180] on input "dfw" at bounding box center [774, 184] width 300 height 48
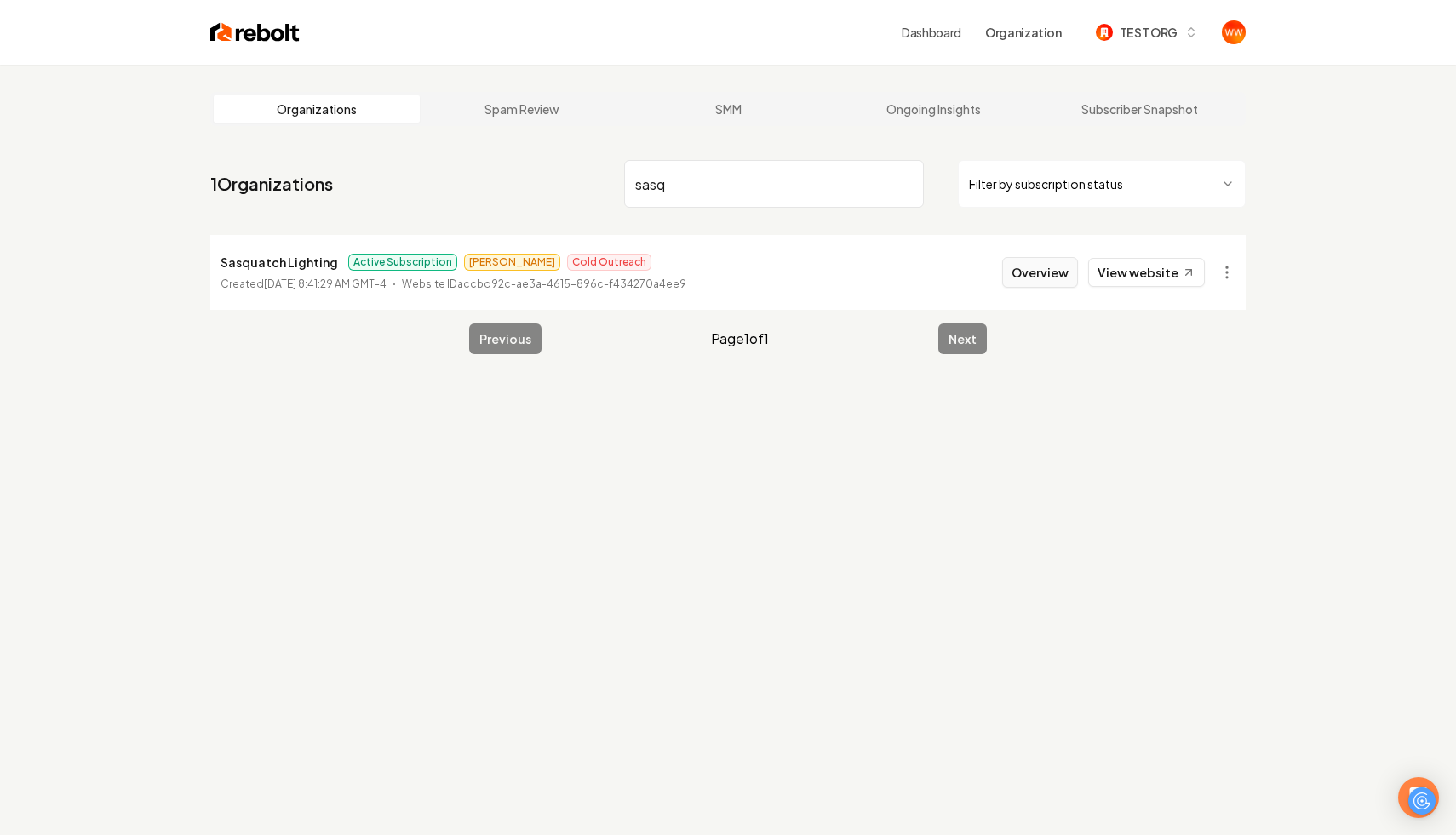
type input "sasq"
click at [1059, 277] on button "Overview" at bounding box center [1041, 273] width 76 height 31
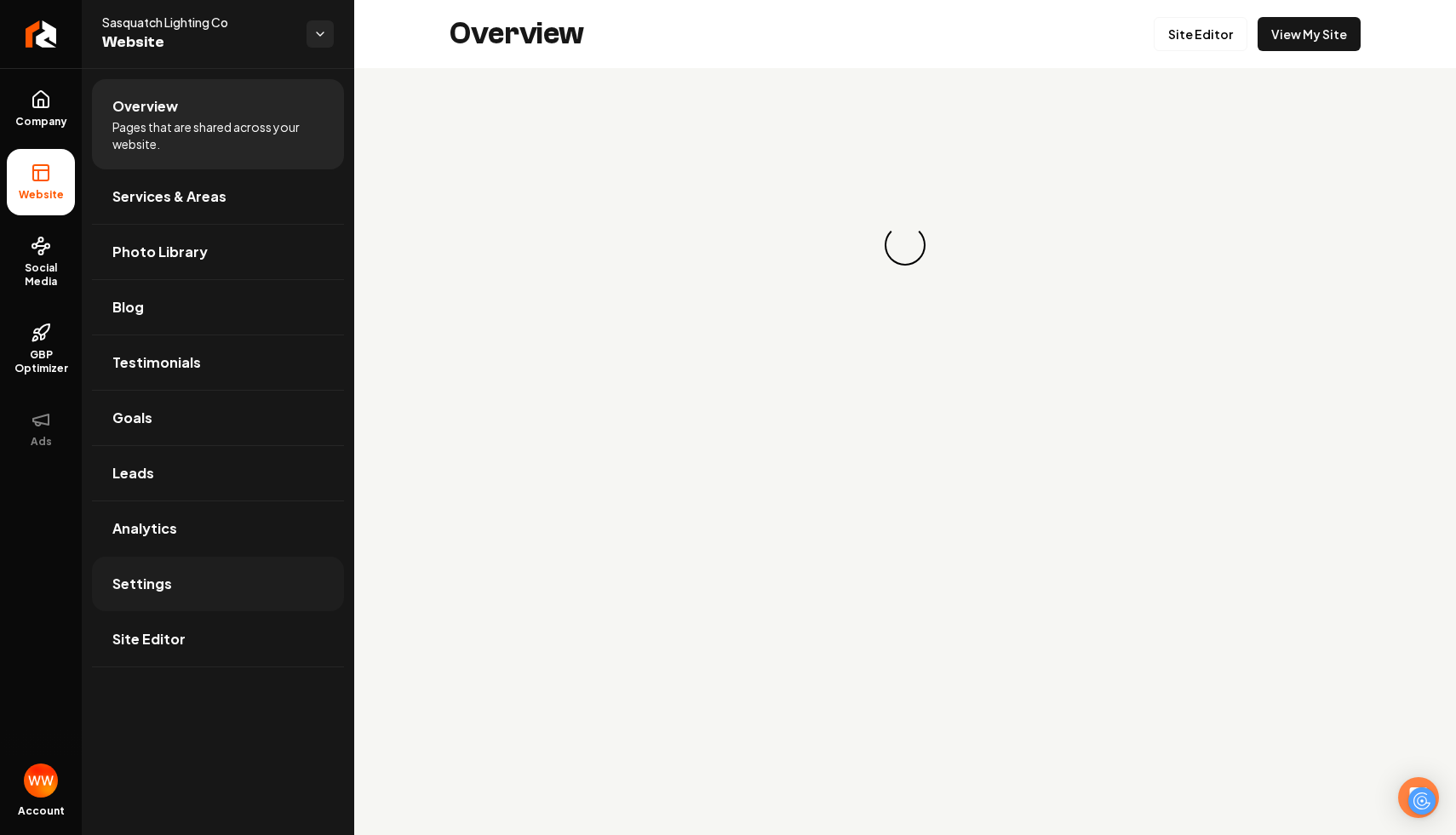
click at [212, 588] on link "Settings" at bounding box center [218, 584] width 252 height 55
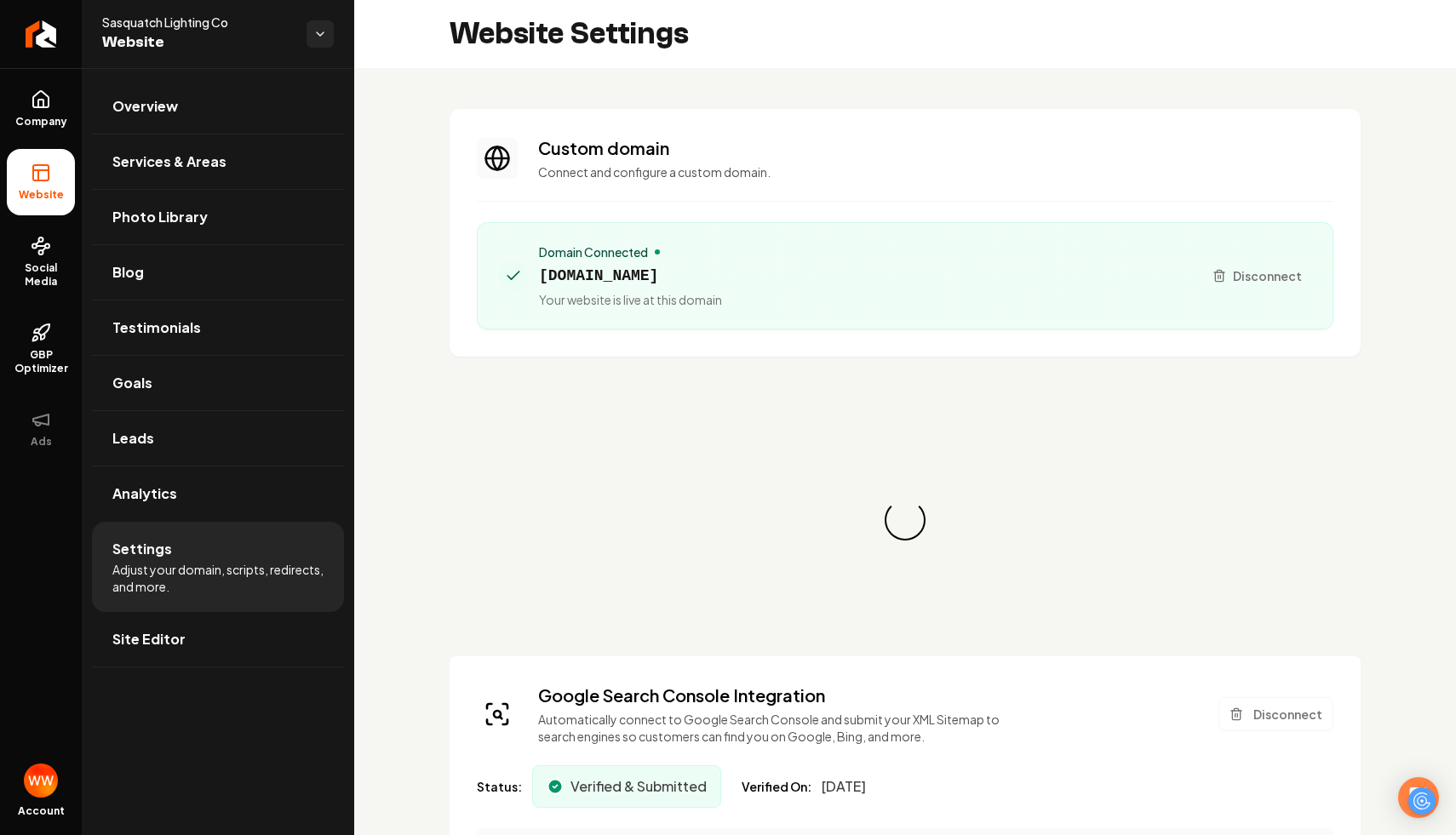
click at [644, 446] on div "Loading... Loading..." at bounding box center [905, 520] width 911 height 273
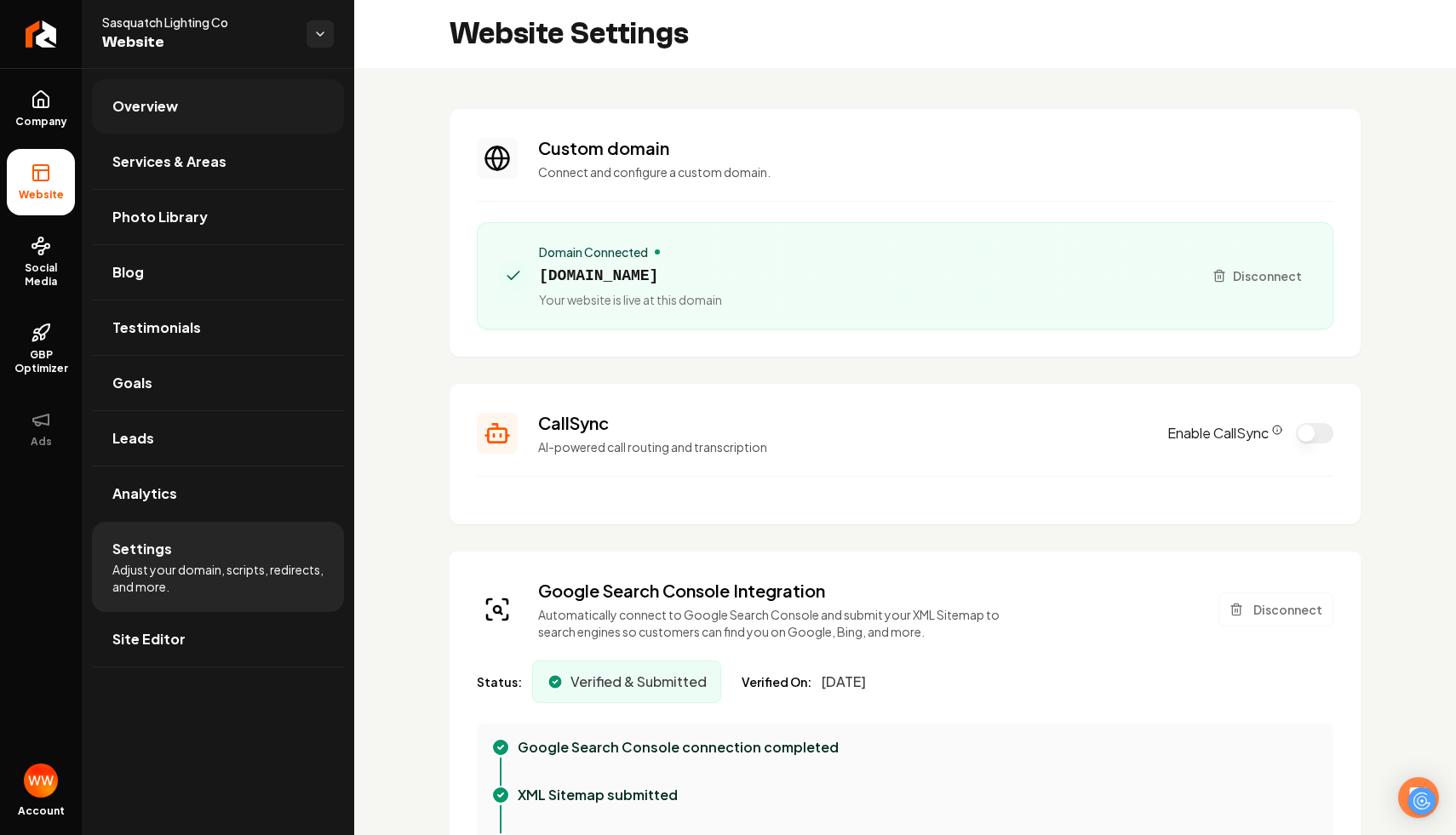
click at [94, 93] on link "Overview" at bounding box center [218, 106] width 252 height 55
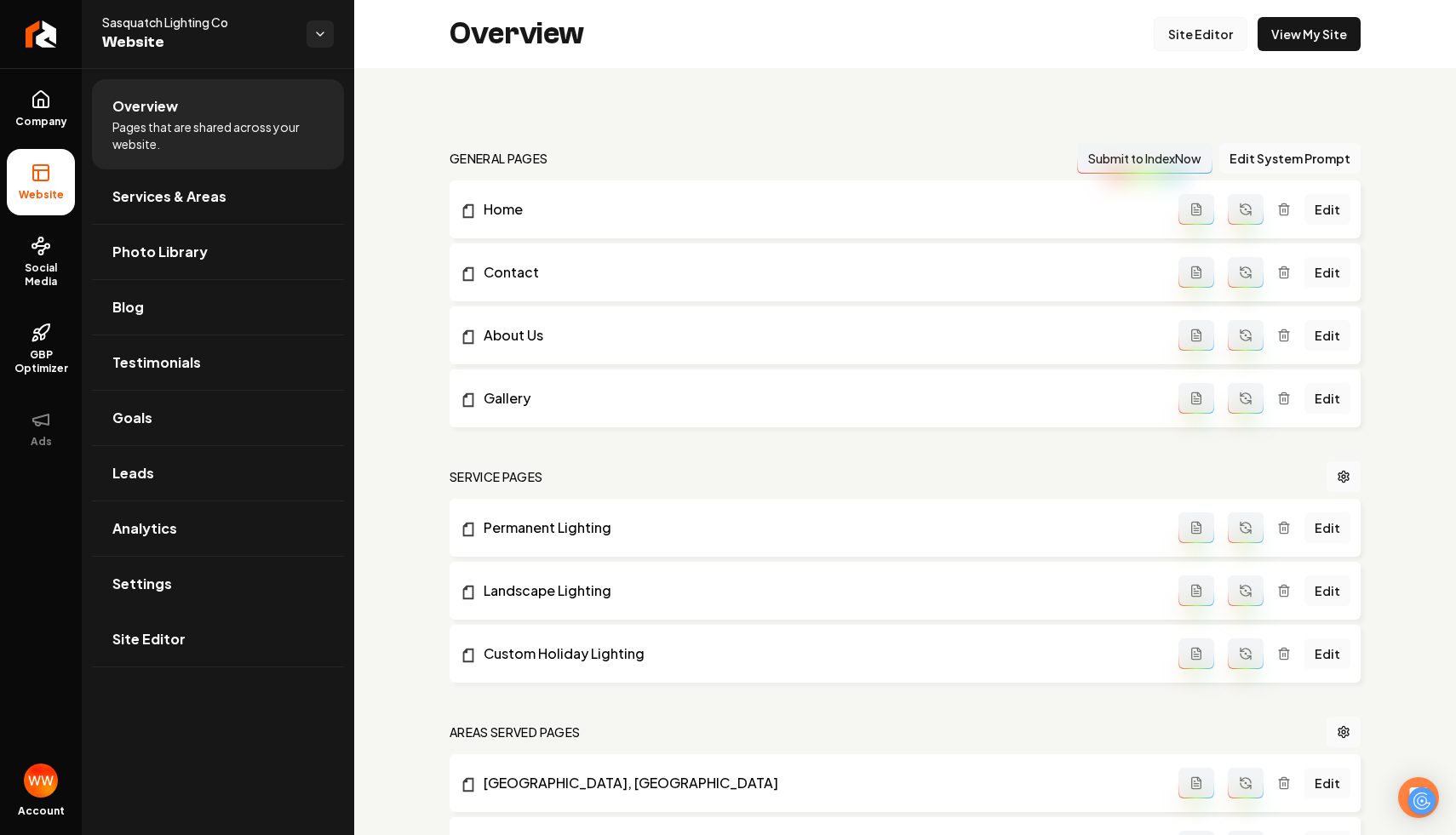
click at [1194, 43] on link "Site Editor" at bounding box center [1200, 34] width 94 height 34
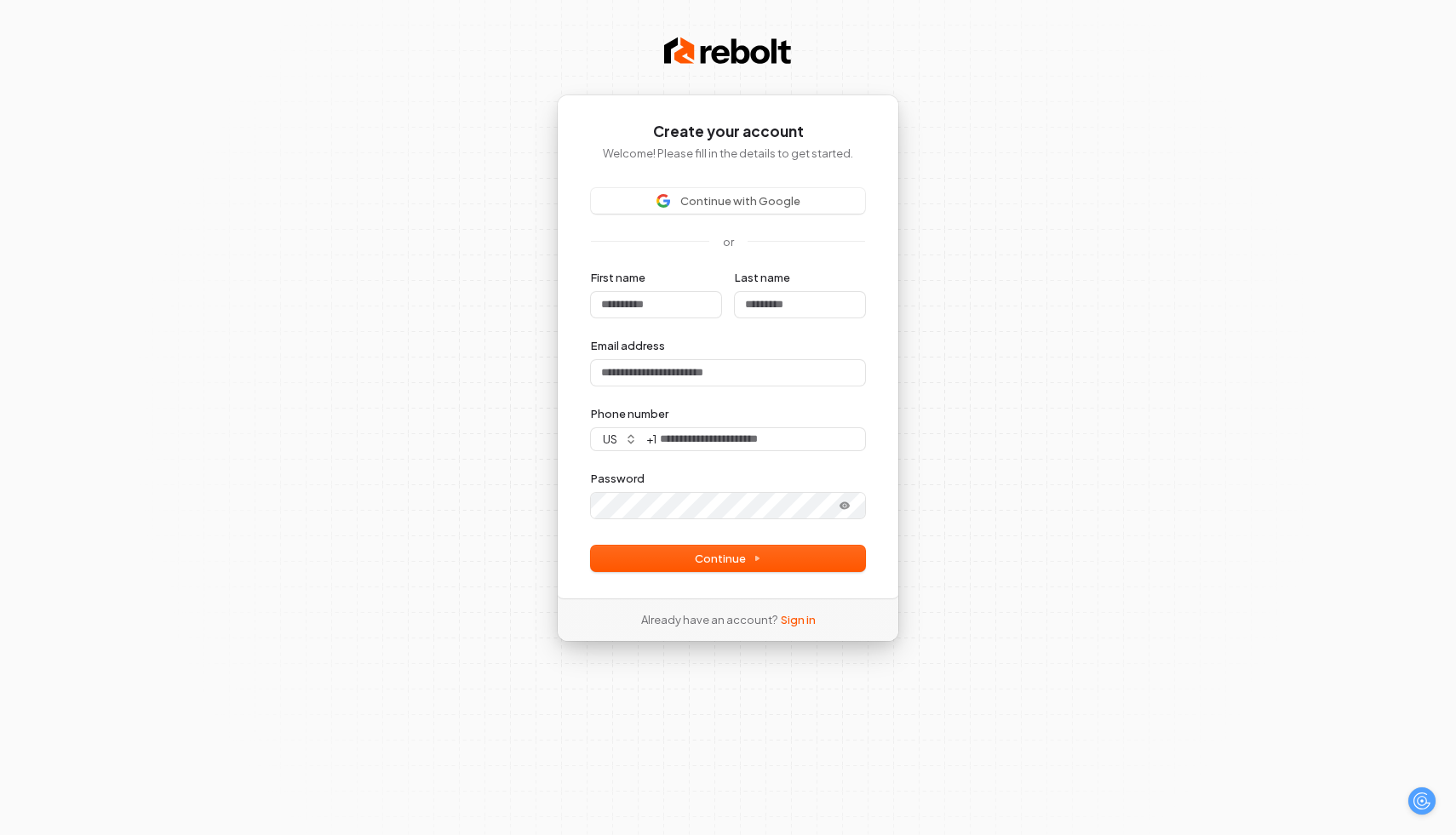
click at [374, 328] on div "Create your account Welcome! Please fill in the details to get started. Continu…" at bounding box center [728, 418] width 1456 height 835
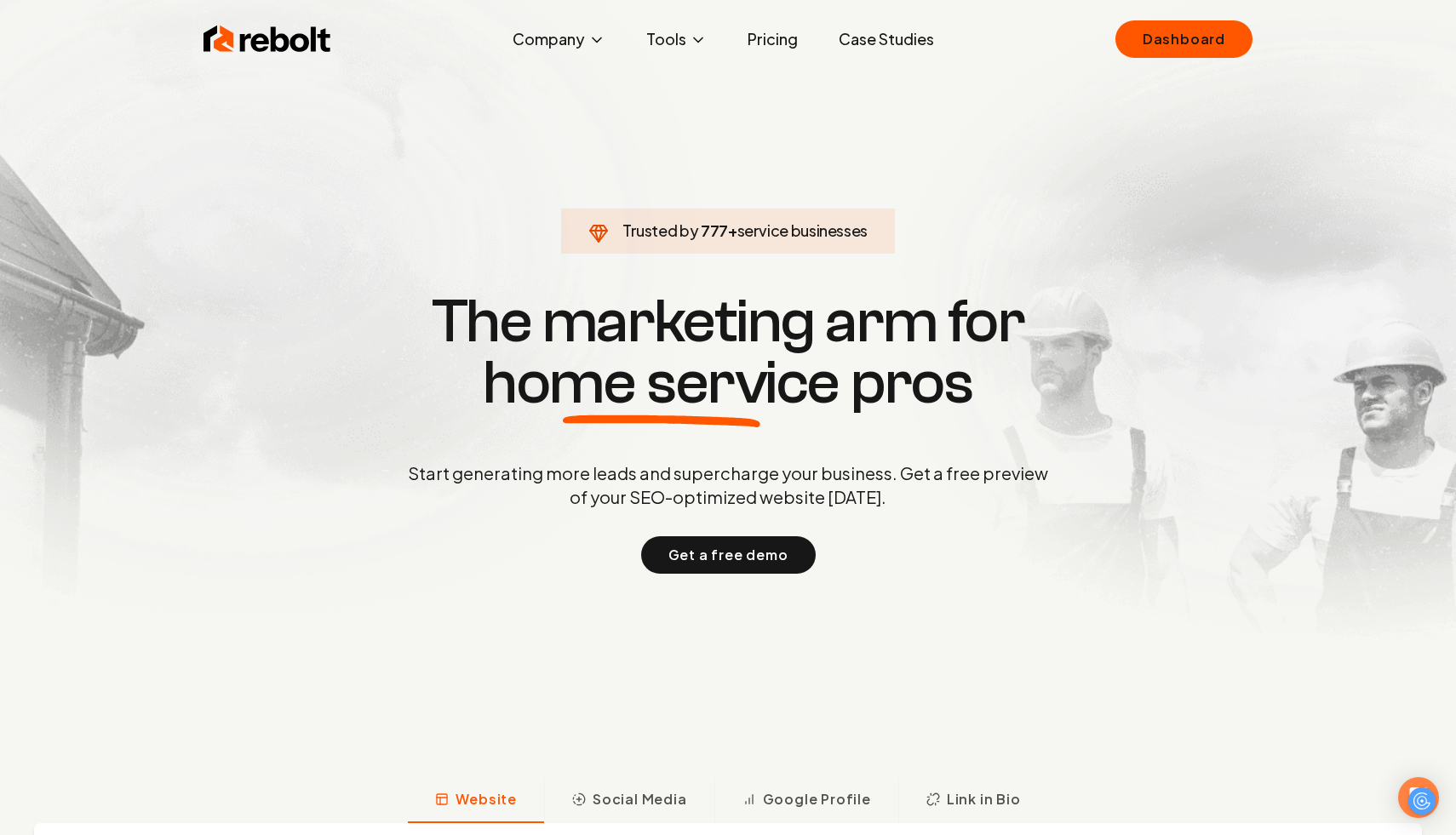
click at [1038, 35] on div "Rebolt Company About Blog Jobs Tools Google Review QR Code Generator Google Bus…" at bounding box center [727, 39] width 1090 height 51
click at [1167, 33] on link "Dashboard" at bounding box center [1183, 39] width 137 height 38
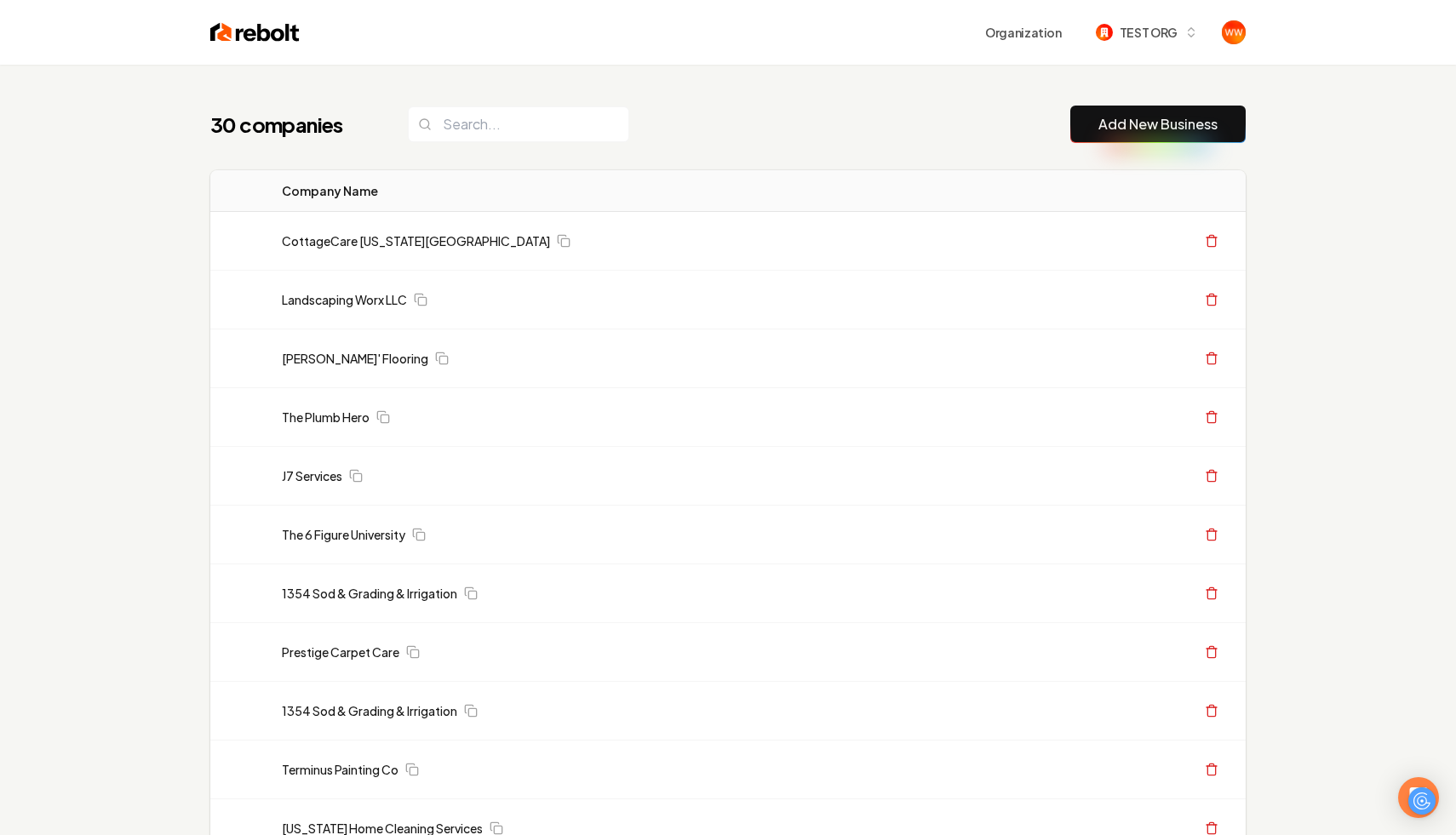
click at [695, 124] on div "30 companies Add New Business" at bounding box center [728, 125] width 1036 height 38
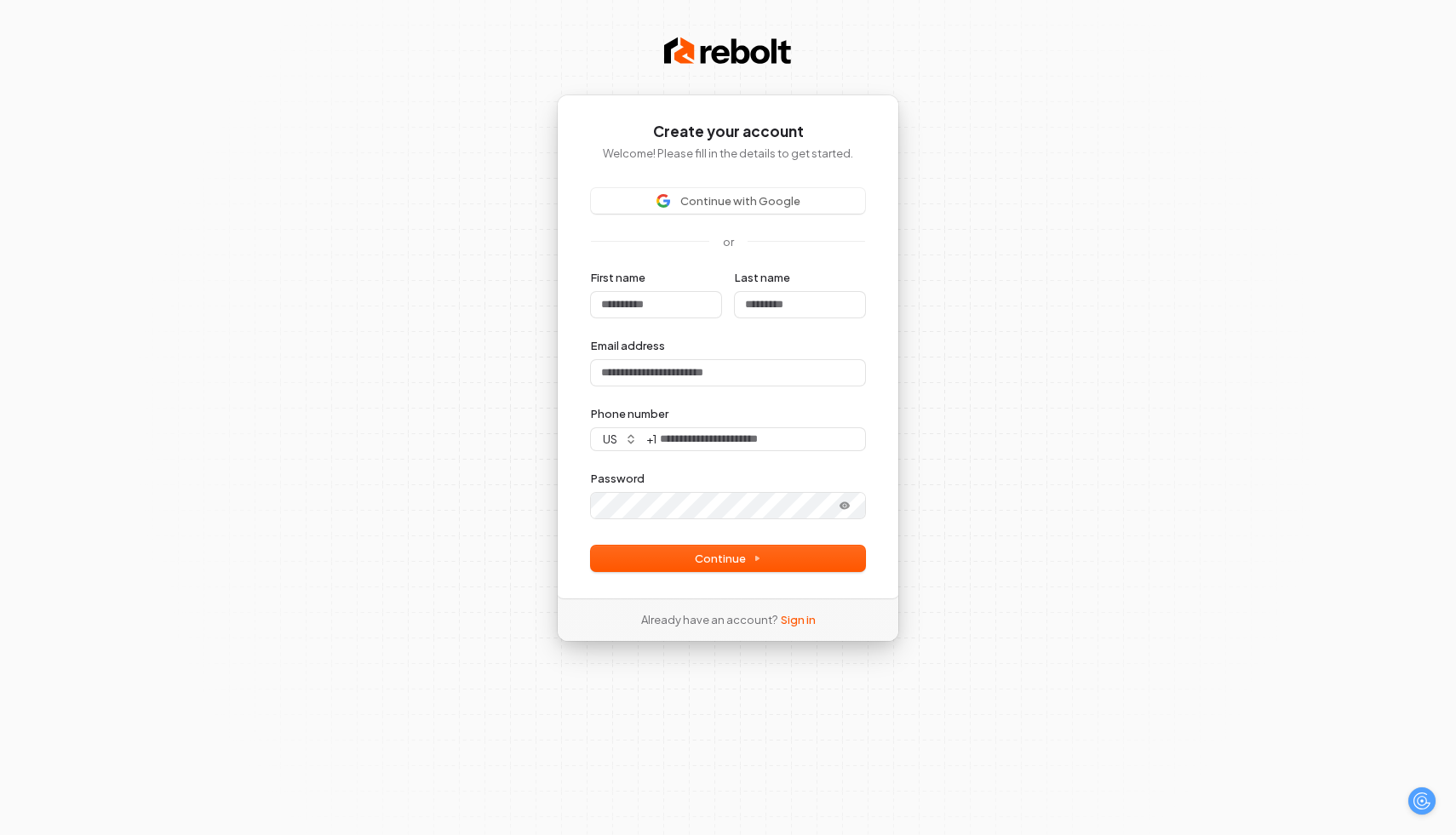
click at [971, 179] on div "Create your account Welcome! Please fill in the details to get started. Continu…" at bounding box center [728, 418] width 1456 height 835
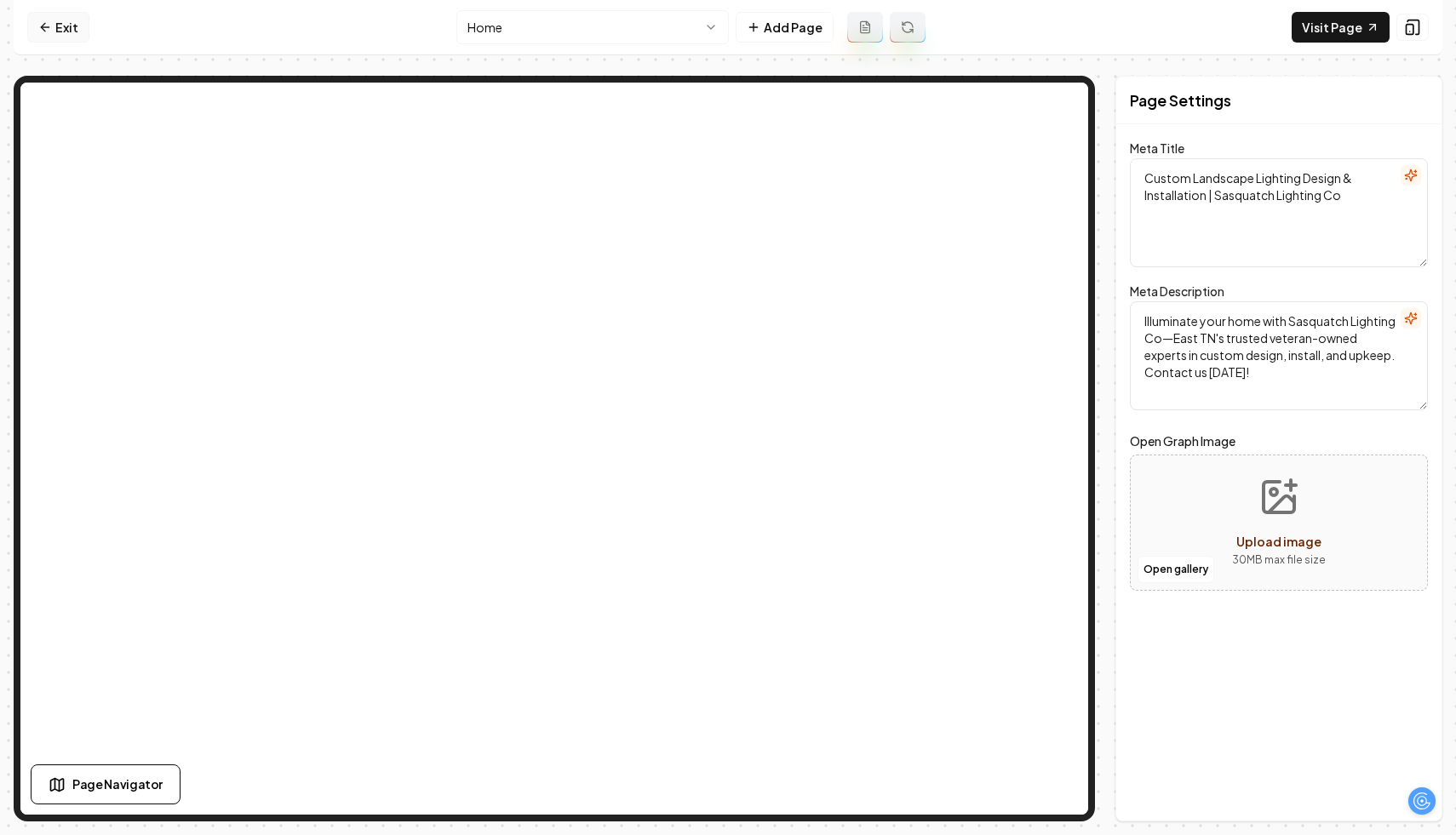
click at [55, 32] on link "Exit" at bounding box center [58, 27] width 62 height 31
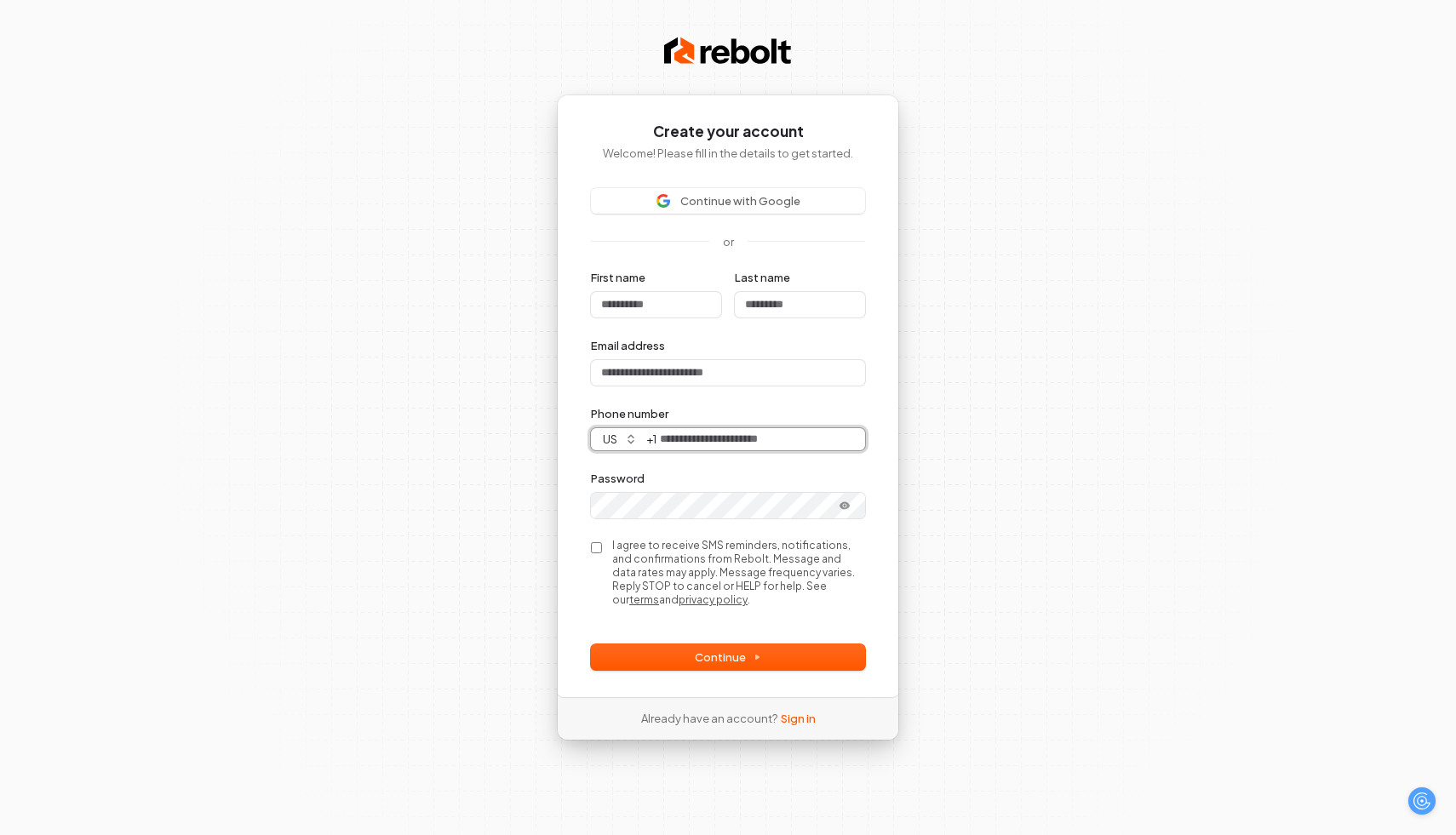
click at [749, 431] on input "Phone number" at bounding box center [760, 439] width 209 height 22
click at [739, 414] on div "Phone number" at bounding box center [728, 414] width 275 height 15
click at [613, 438] on button "us" at bounding box center [618, 439] width 54 height 22
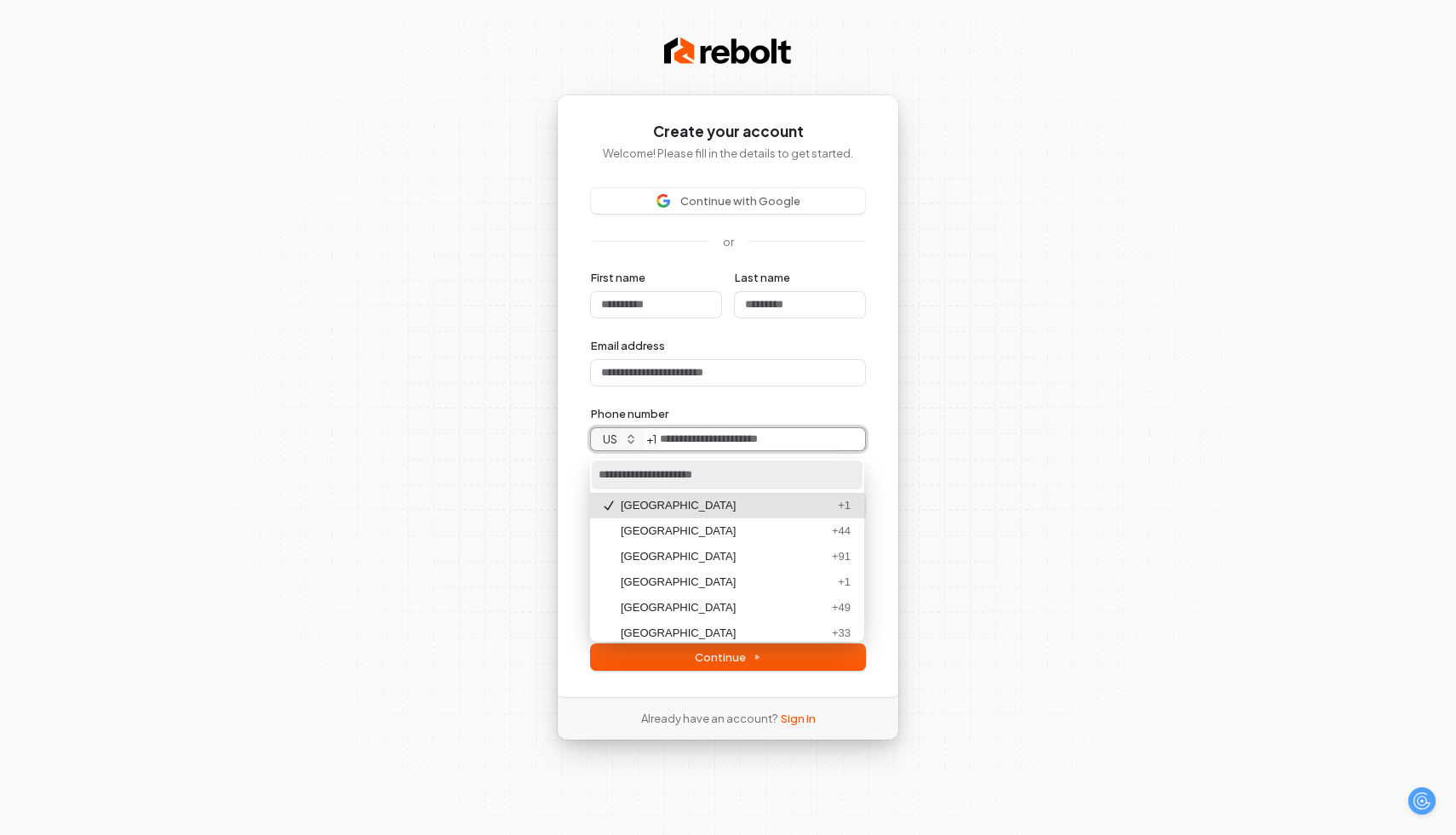
click at [613, 438] on button "us" at bounding box center [618, 439] width 54 height 22
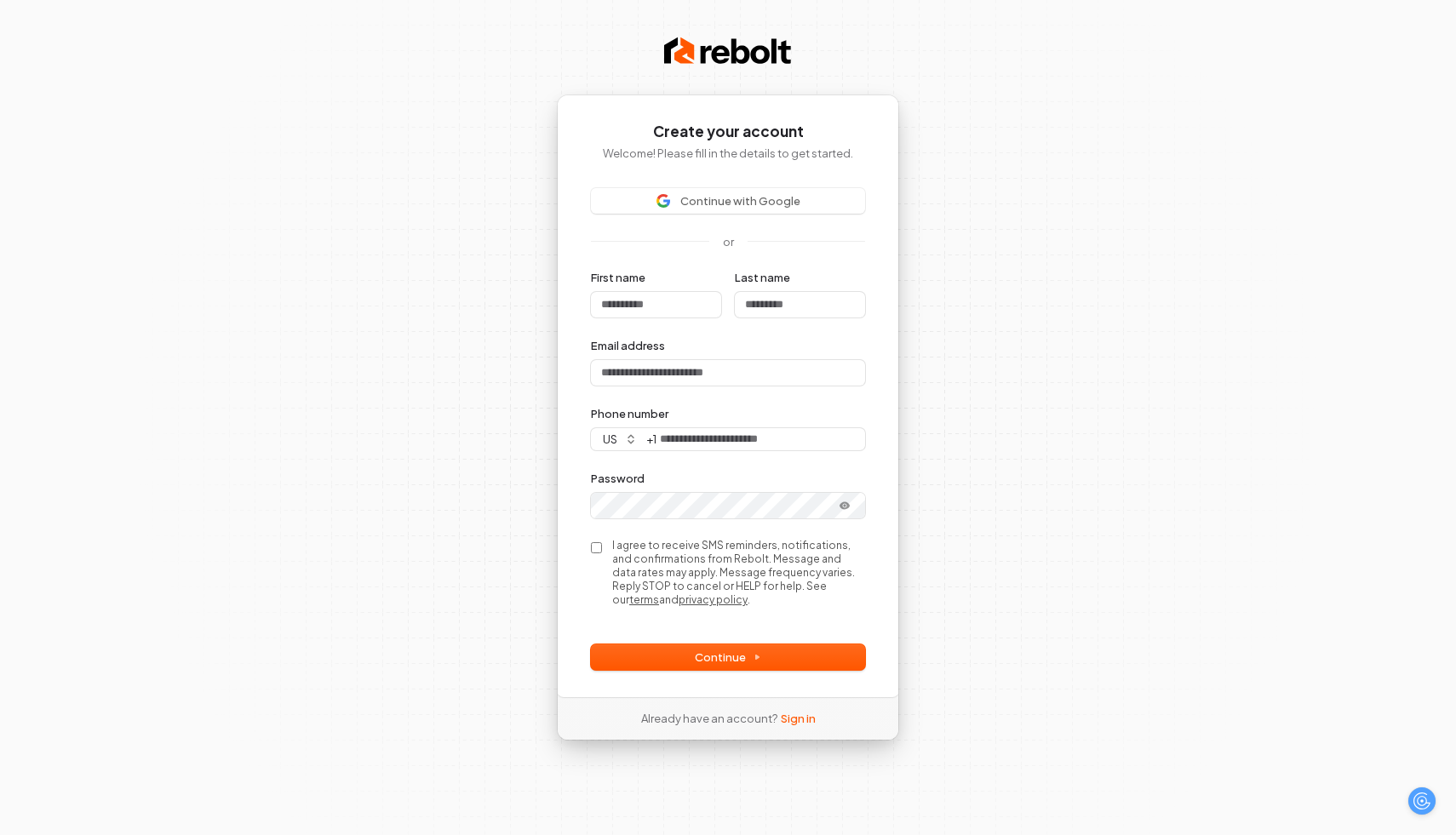
click at [592, 412] on label "Phone number" at bounding box center [630, 414] width 78 height 15
click at [656, 428] on input "Phone number" at bounding box center [760, 439] width 209 height 22
click at [619, 435] on button "us" at bounding box center [618, 439] width 54 height 22
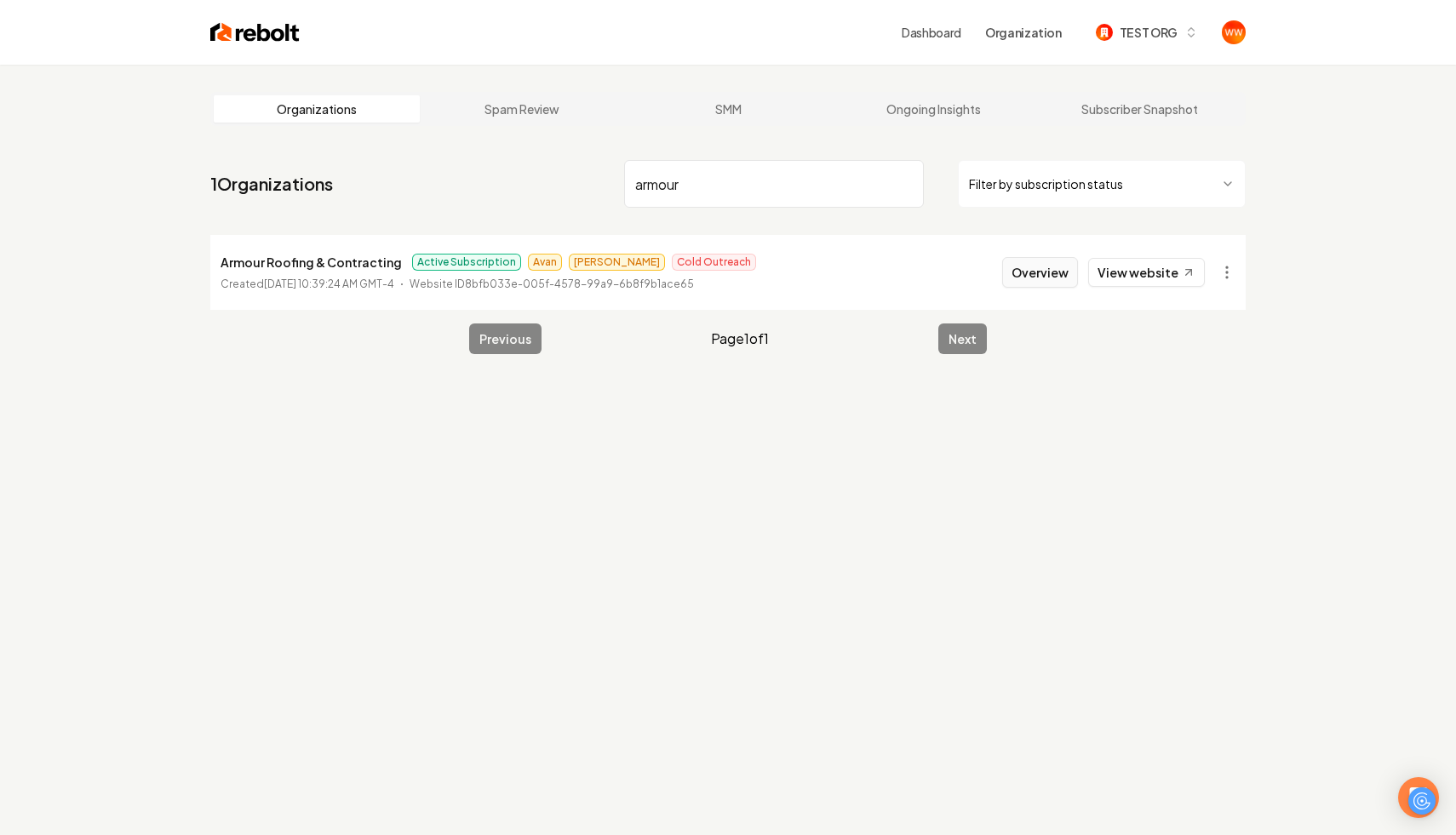
type input "armour"
click at [1023, 280] on button "Overview" at bounding box center [1041, 273] width 76 height 31
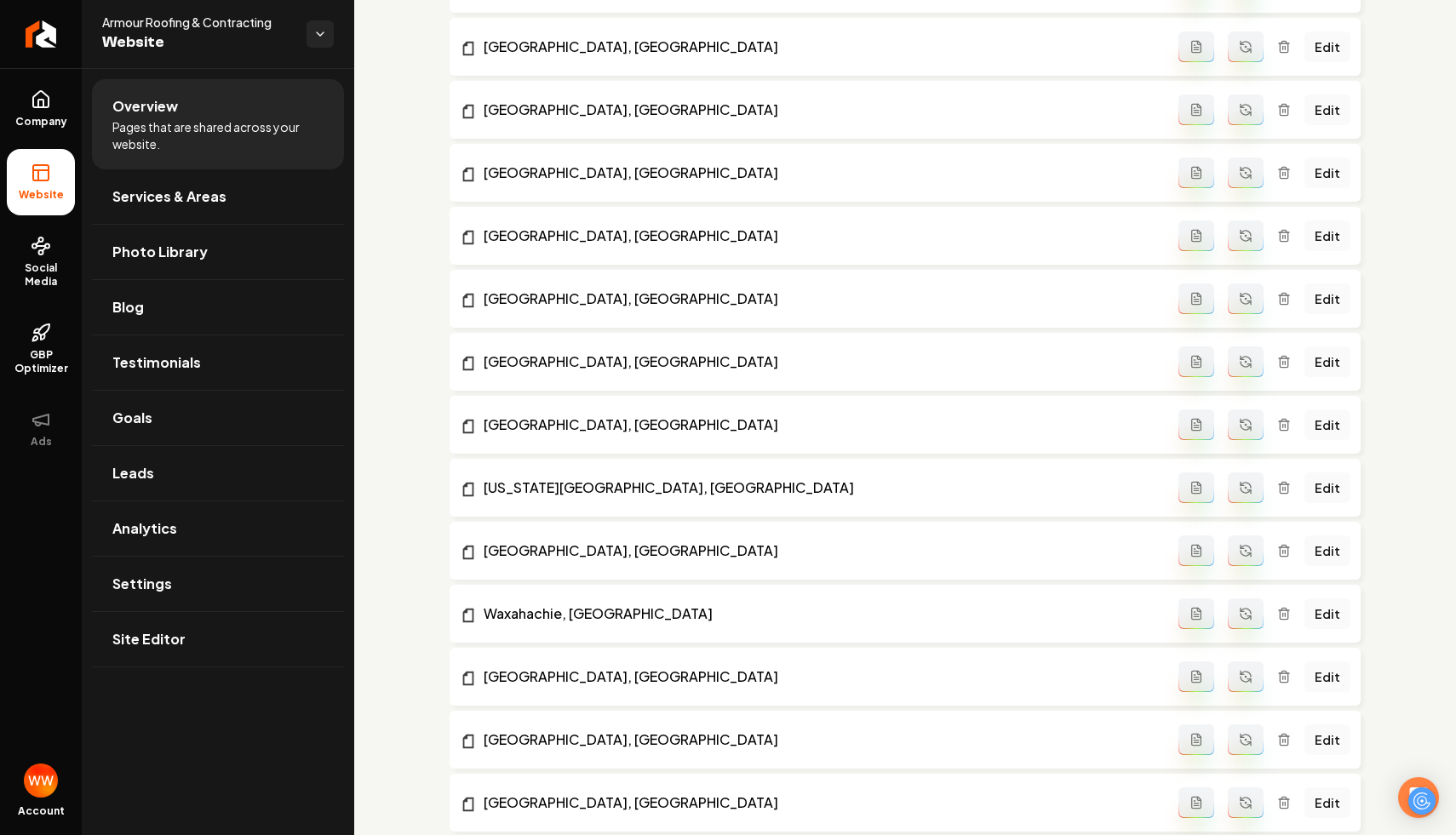
scroll to position [2032, 0]
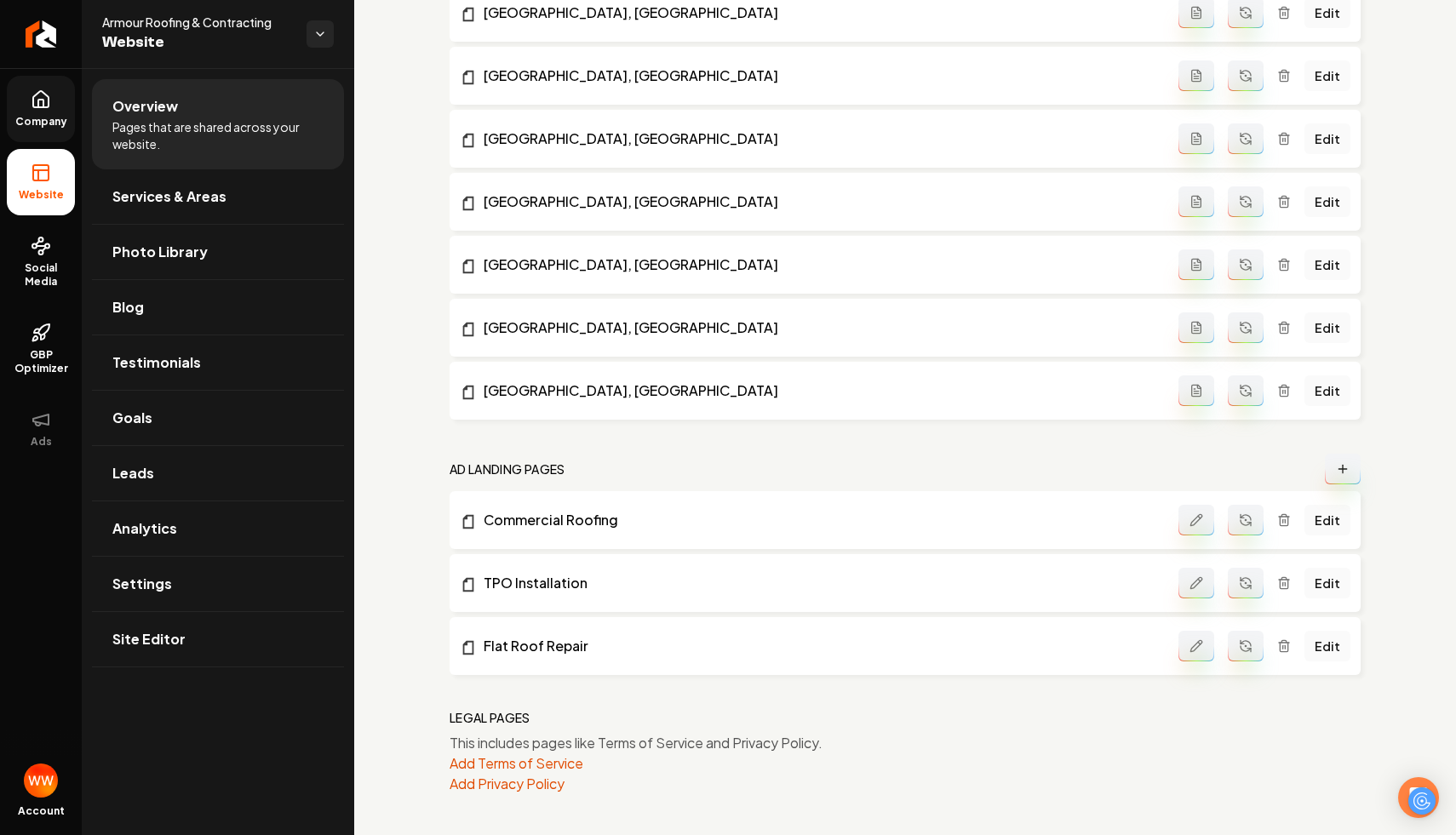
click at [63, 90] on link "Company" at bounding box center [41, 109] width 68 height 67
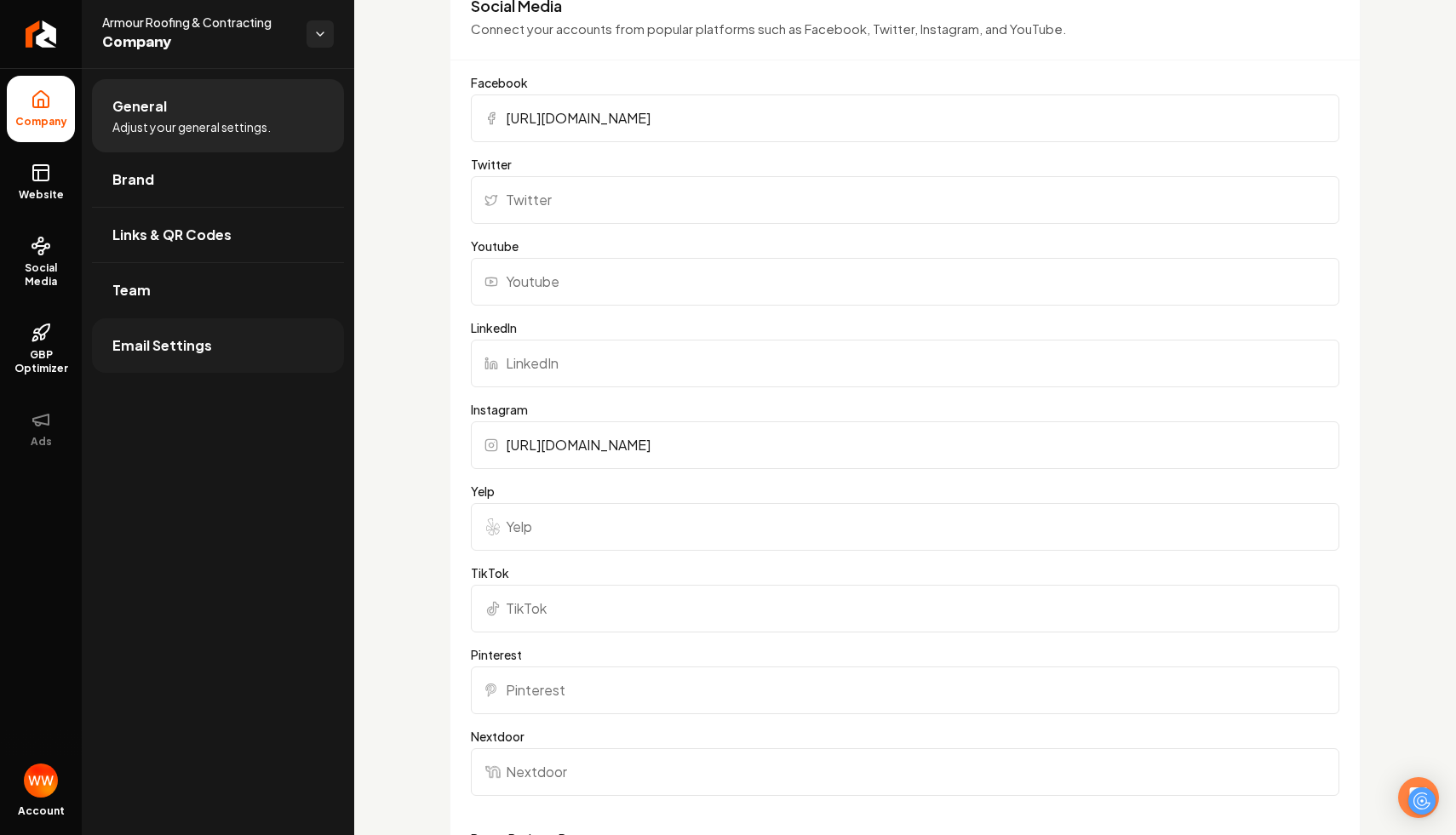
scroll to position [1640, 0]
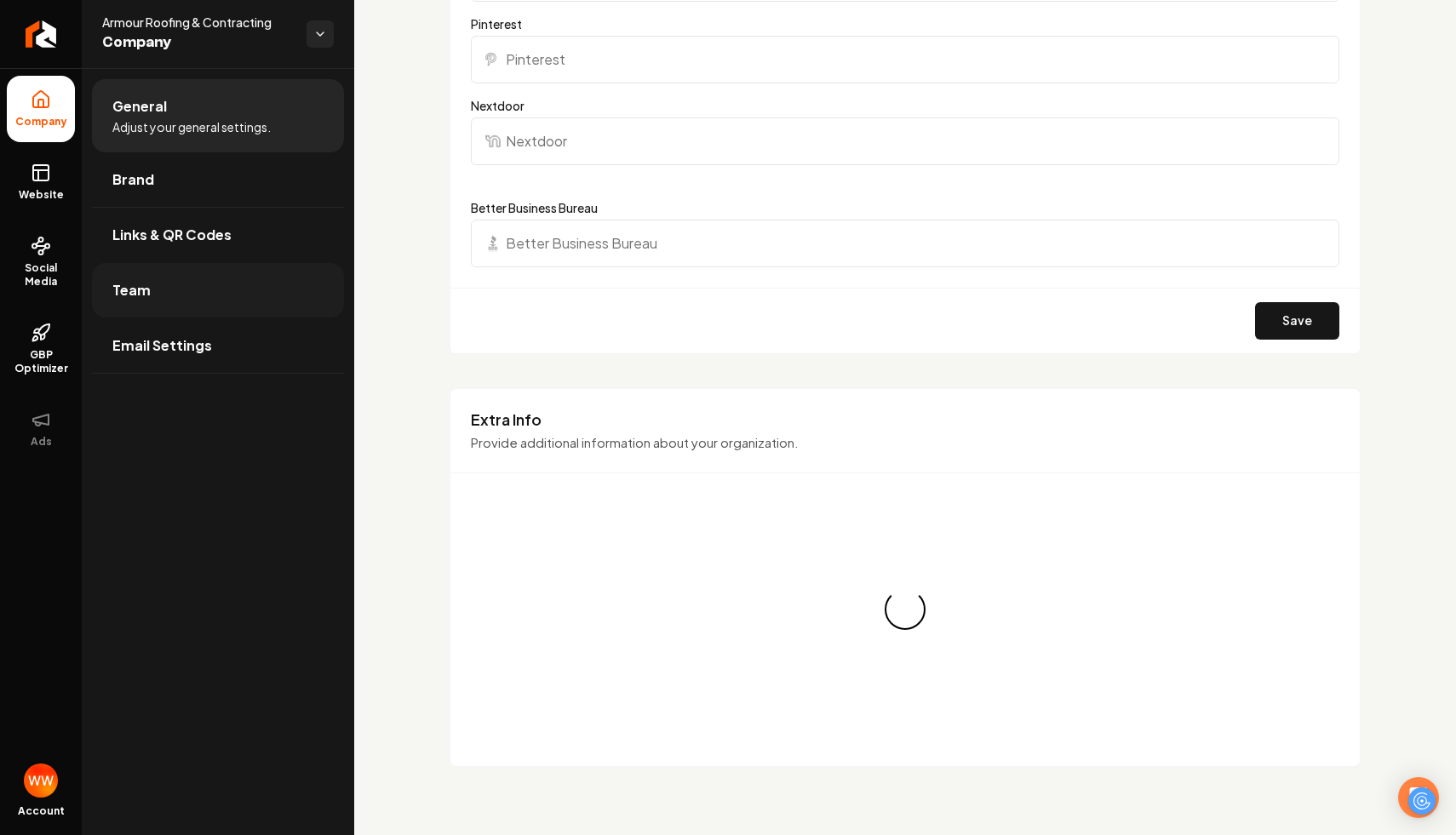
click at [239, 304] on link "Team" at bounding box center [218, 290] width 252 height 55
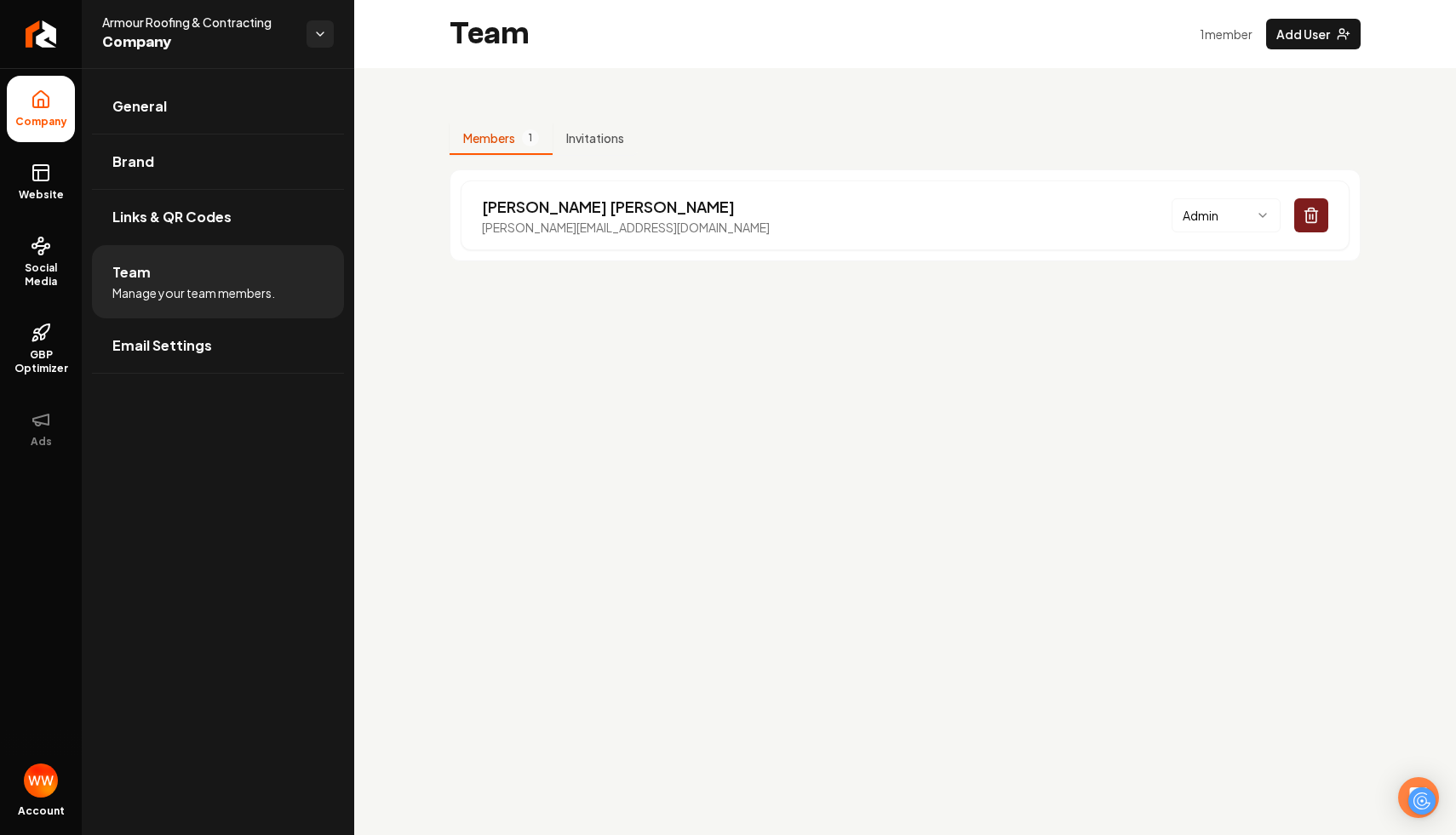
drag, startPoint x: 689, startPoint y: 231, endPoint x: 549, endPoint y: 160, distance: 157.0
click at [552, 162] on div "Members 1 Invitations Christopher Johnson chris@armourroofingco.com Admin" at bounding box center [905, 192] width 911 height 139
click at [730, 206] on div "Christopher Johnson chris@armourroofingco.com Admin" at bounding box center [905, 216] width 889 height 70
click at [608, 142] on button "Invitations" at bounding box center [594, 139] width 85 height 32
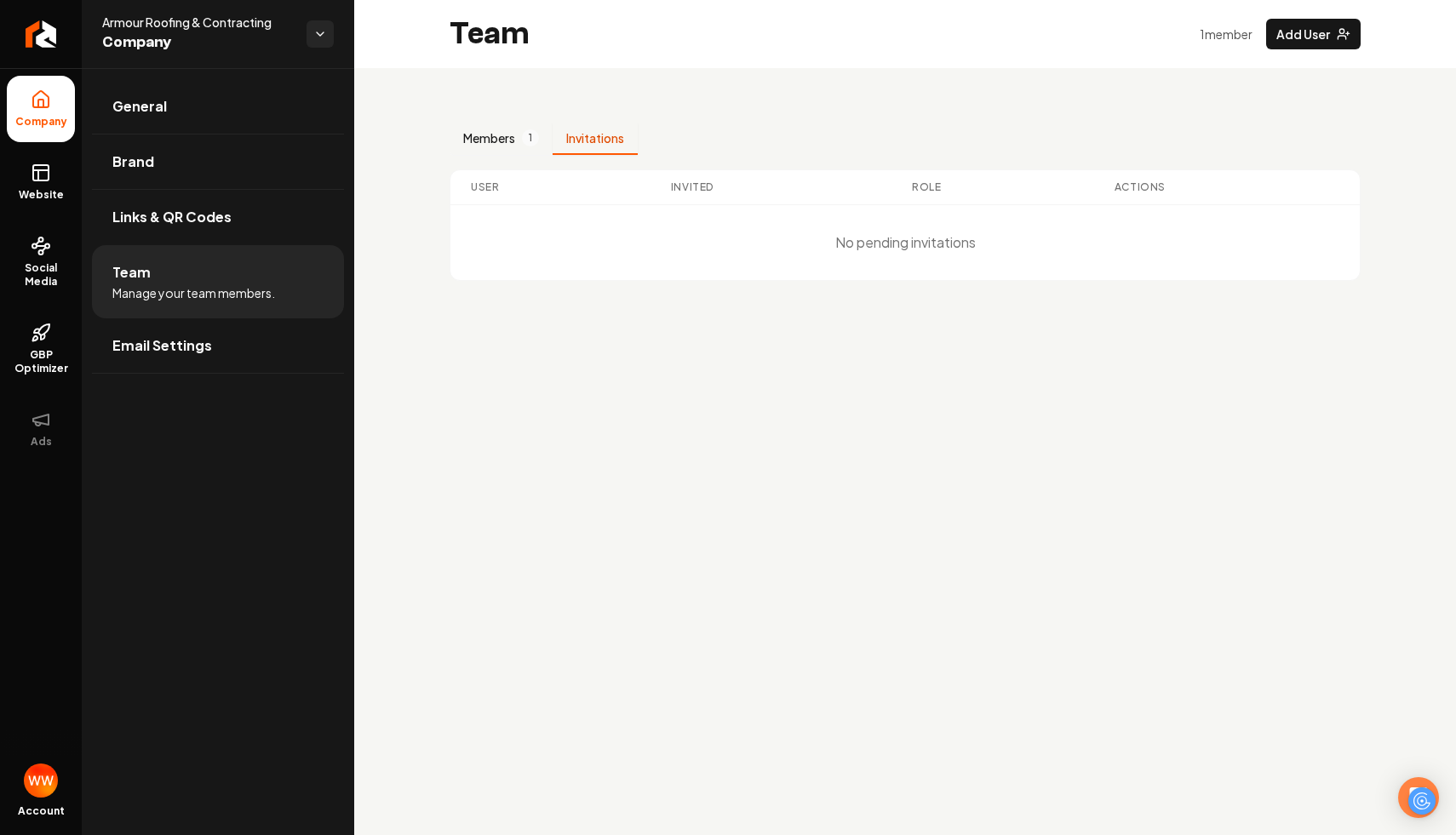
click at [497, 124] on button "Members 1" at bounding box center [500, 139] width 103 height 32
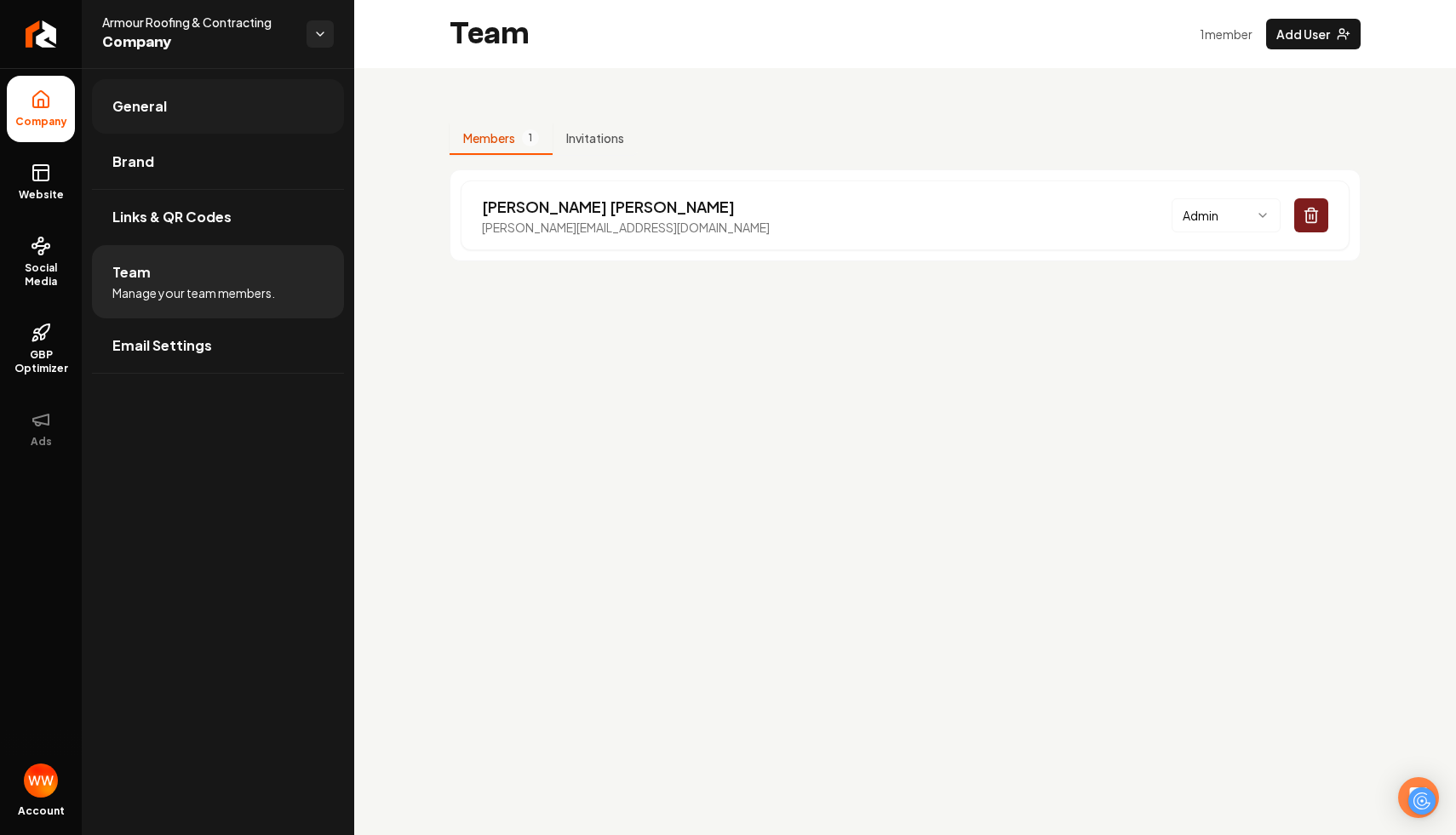
click at [254, 112] on link "General" at bounding box center [218, 106] width 252 height 55
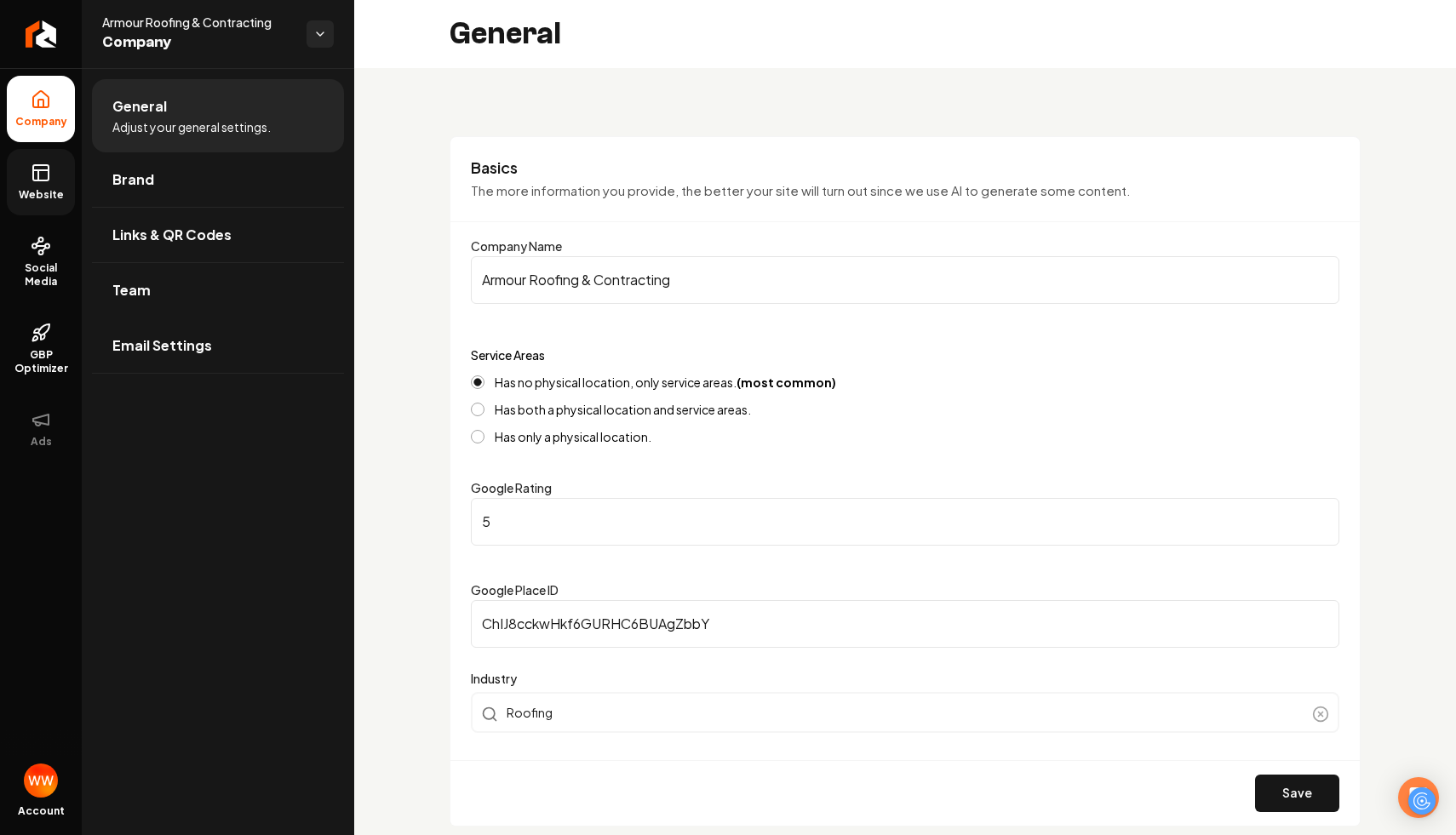
click at [43, 195] on span "Website" at bounding box center [41, 195] width 59 height 14
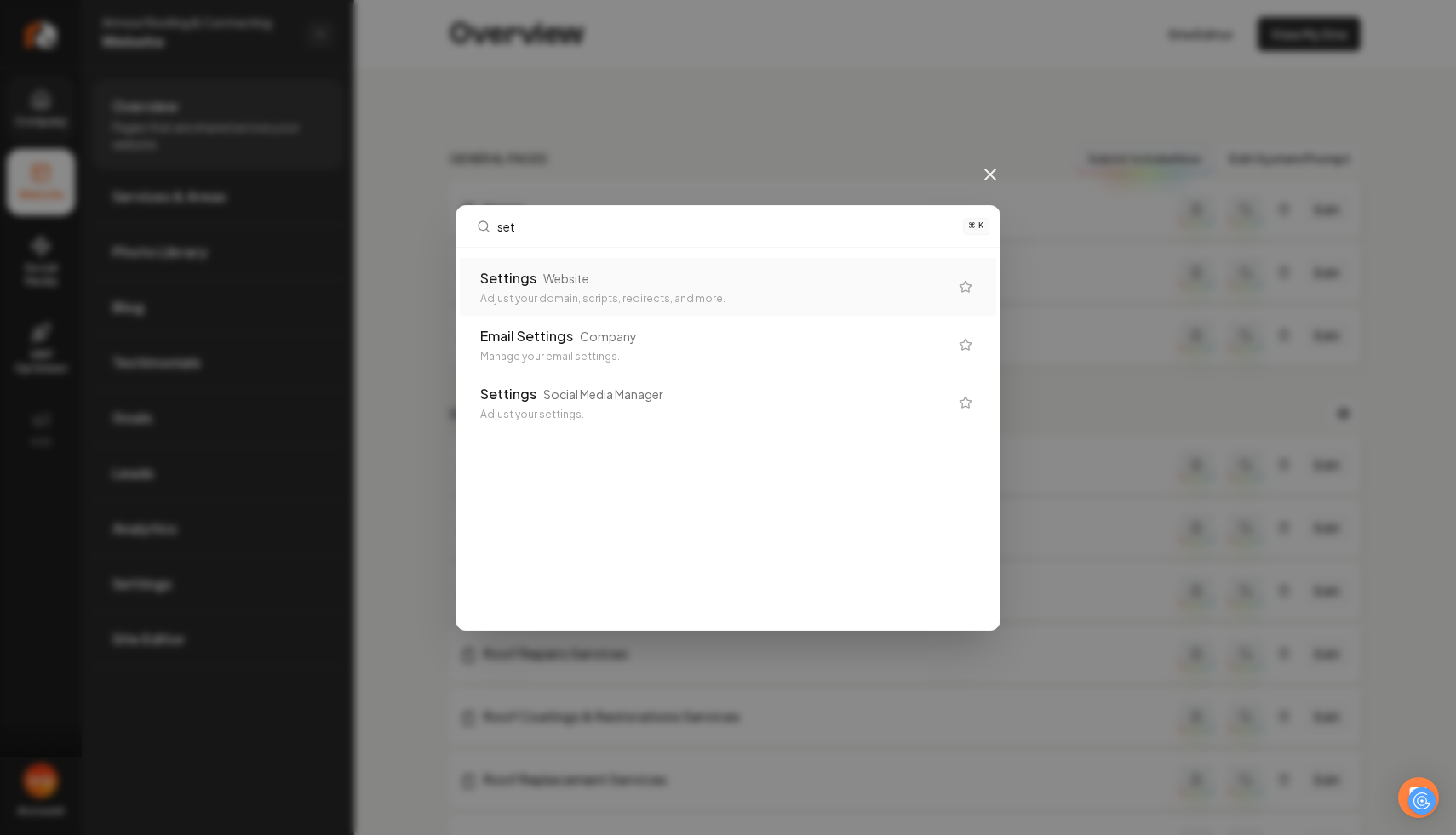
type input "sett"
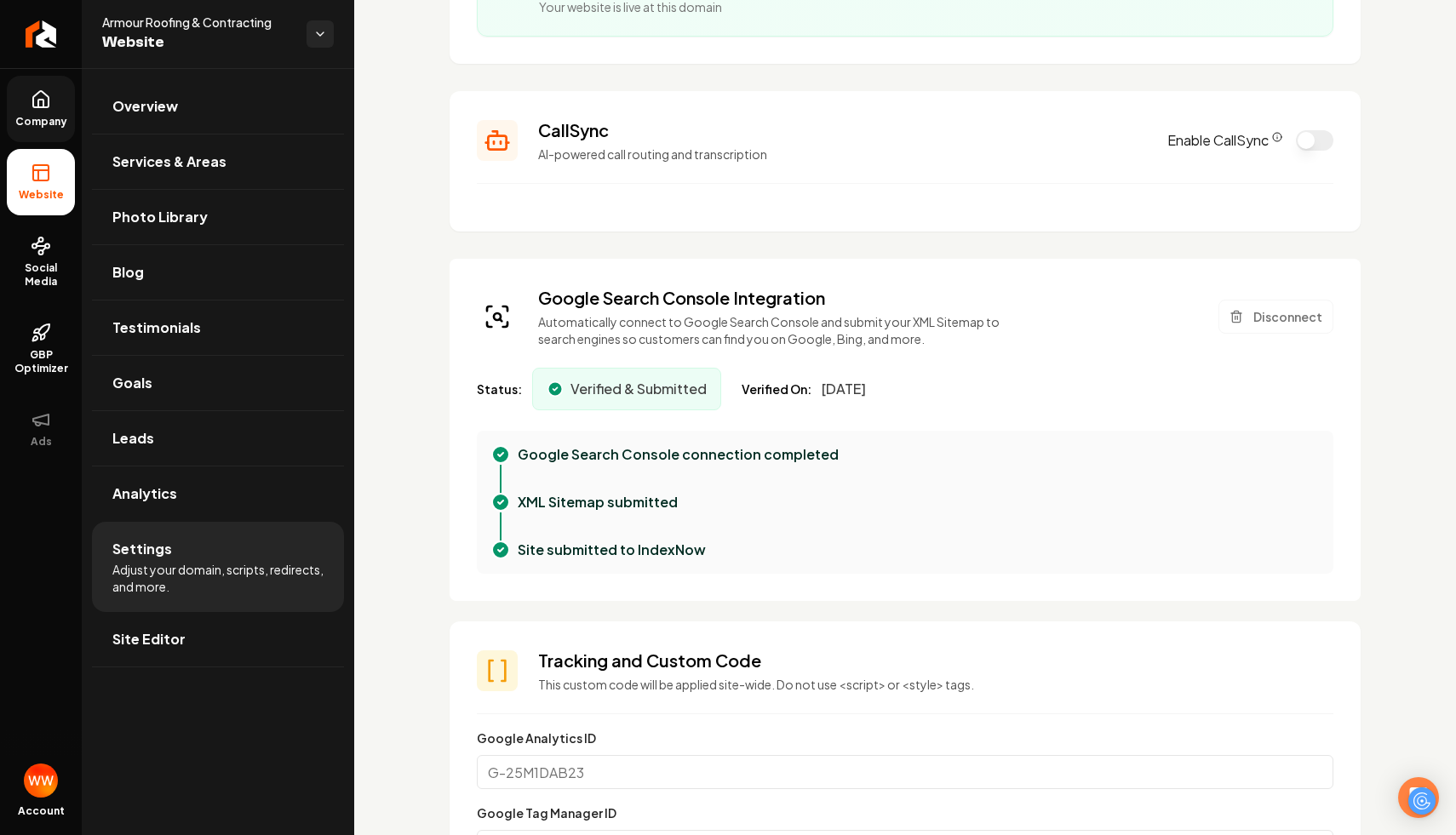
scroll to position [304, 0]
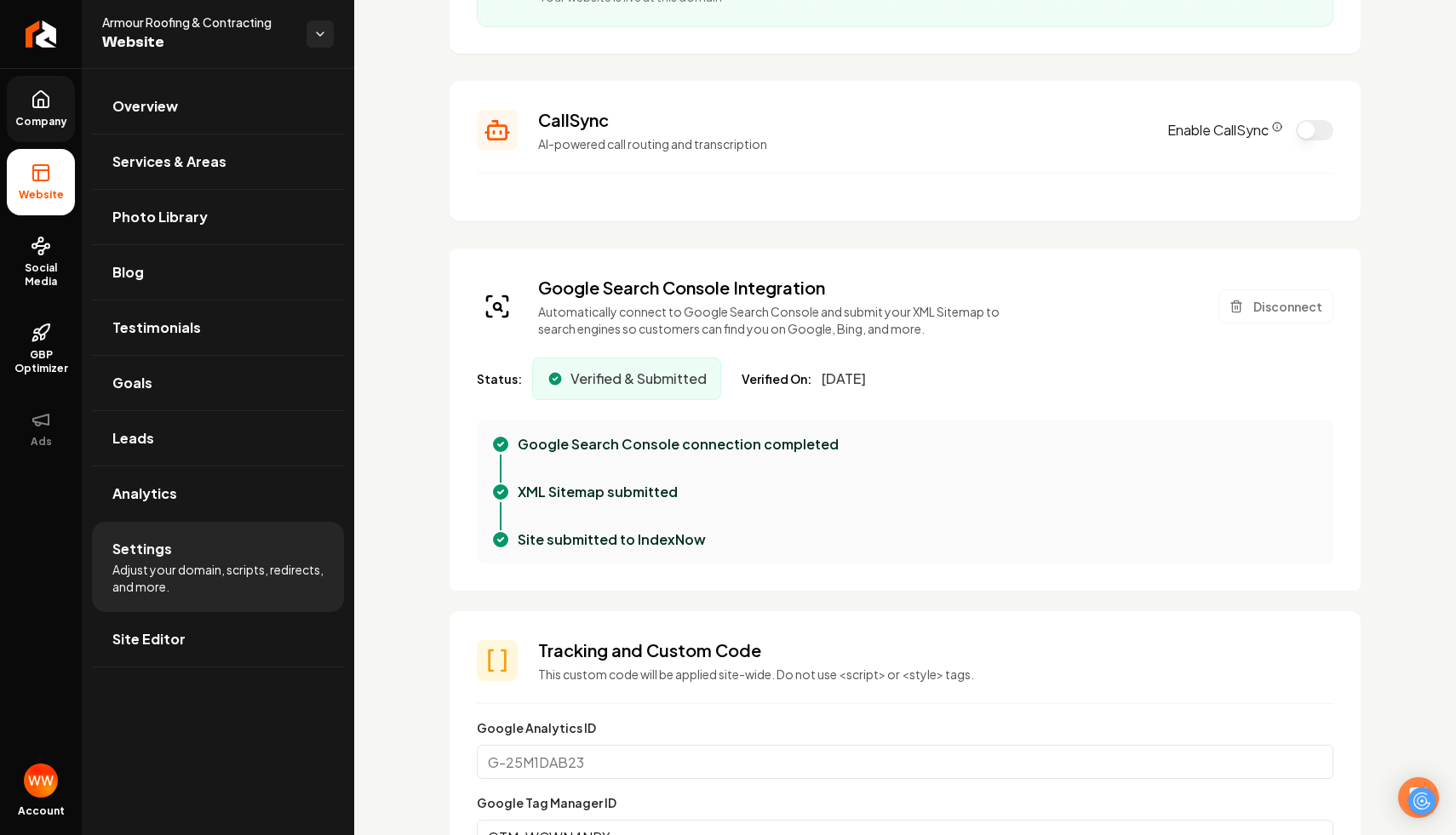
drag, startPoint x: 928, startPoint y: 377, endPoint x: 804, endPoint y: 349, distance: 127.1
click at [805, 350] on div "Google Search Console Integration Automatically connect to Google Search Consol…" at bounding box center [905, 419] width 911 height 343
click at [804, 349] on div "Google Search Console Integration Automatically connect to Google Search Consol…" at bounding box center [905, 419] width 911 height 343
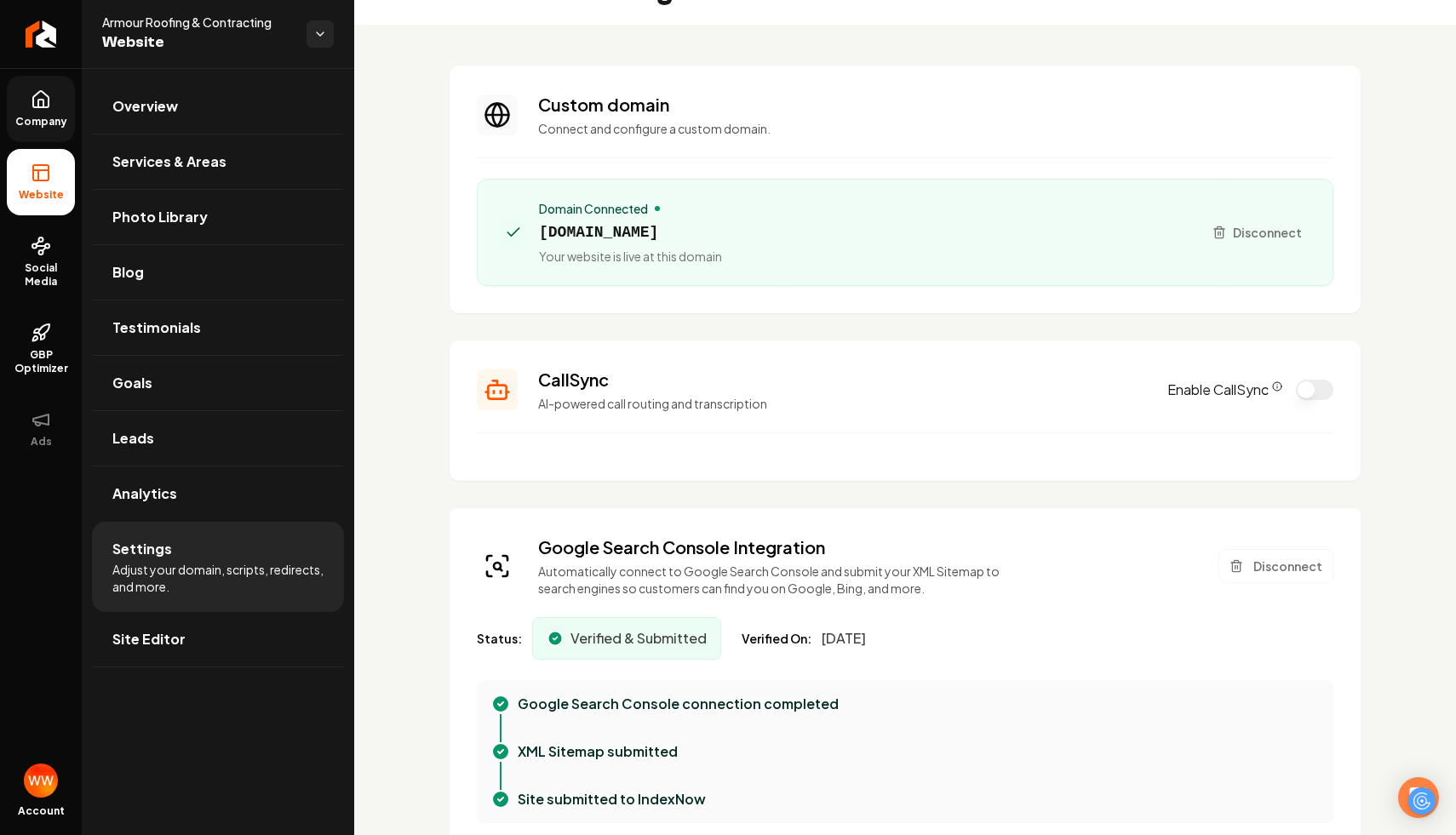
scroll to position [0, 0]
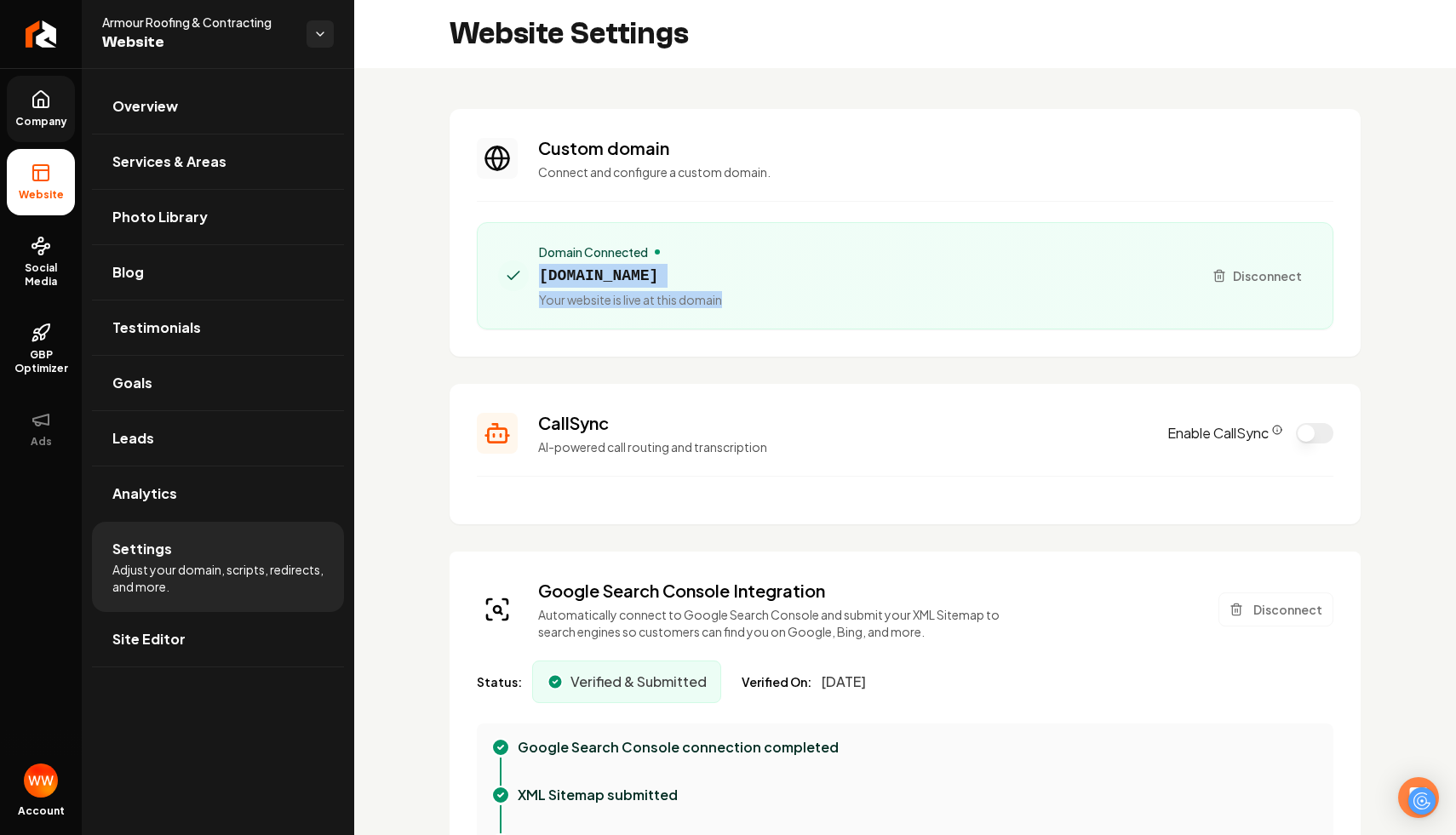
drag, startPoint x: 758, startPoint y: 294, endPoint x: 664, endPoint y: 209, distance: 126.7
click at [667, 211] on section "Custom domain Connect and configure a custom domain. Domain Connected armourroo…" at bounding box center [905, 233] width 911 height 248
click at [732, 280] on div "Domain Connected armourroofingco.com Your website is live at this domain" at bounding box center [844, 276] width 691 height 65
click at [677, 262] on div "Domain Connected armourroofingco.com Your website is live at this domain" at bounding box center [630, 276] width 183 height 65
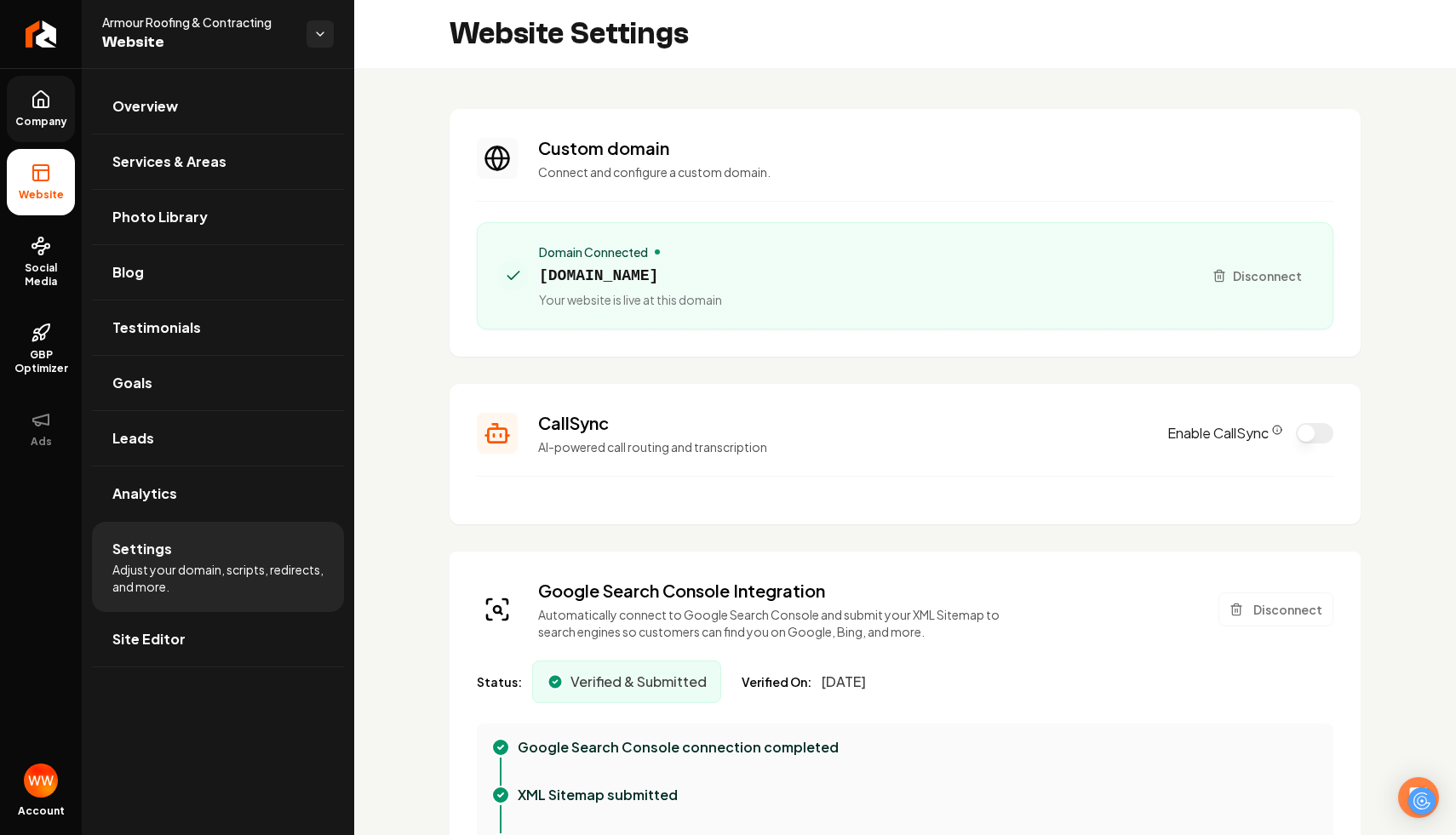
click at [677, 262] on div "Domain Connected armourroofingco.com Your website is live at this domain" at bounding box center [630, 276] width 183 height 65
click at [691, 281] on span "armourroofingco.com" at bounding box center [630, 276] width 183 height 24
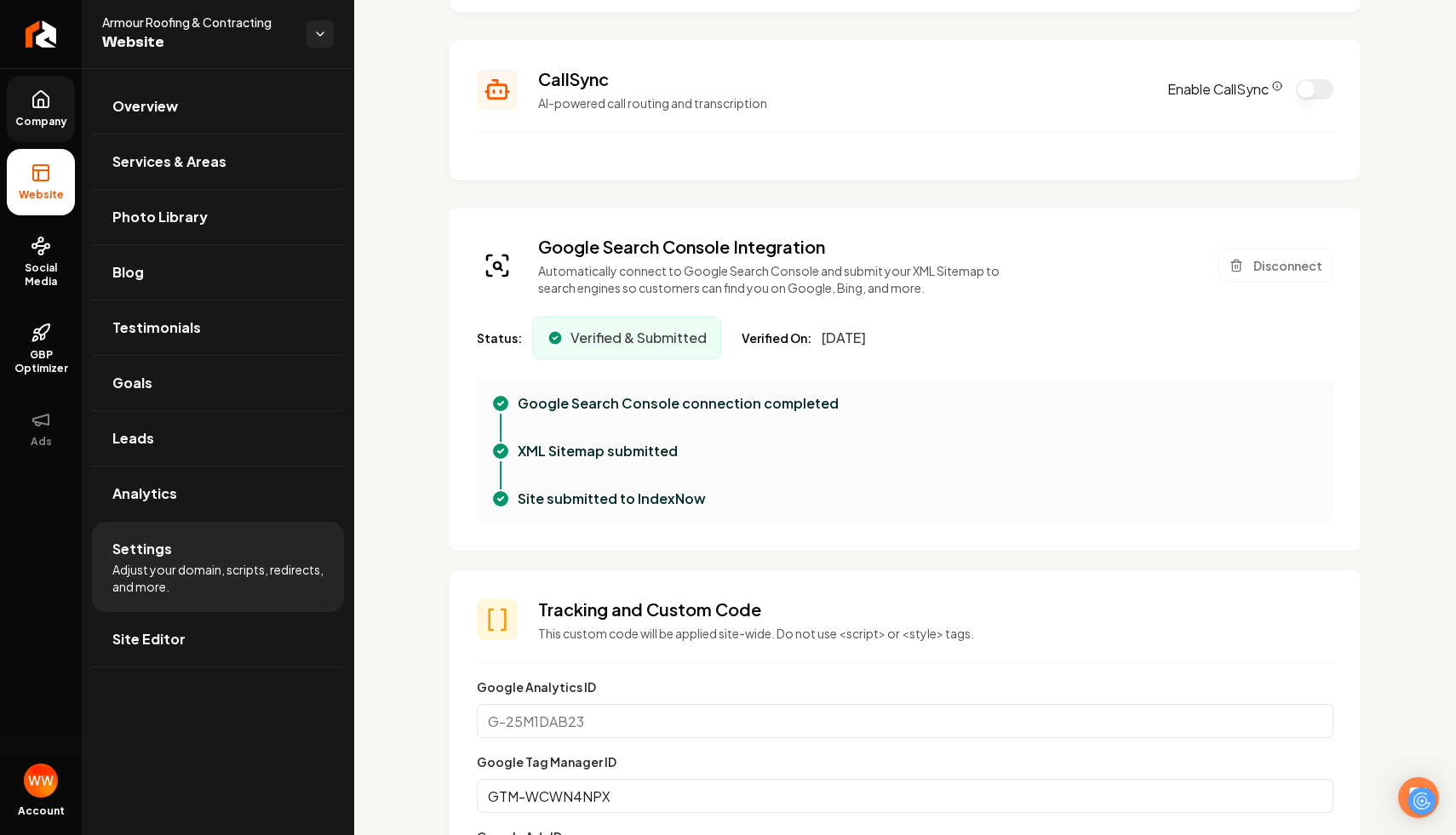
scroll to position [335, 0]
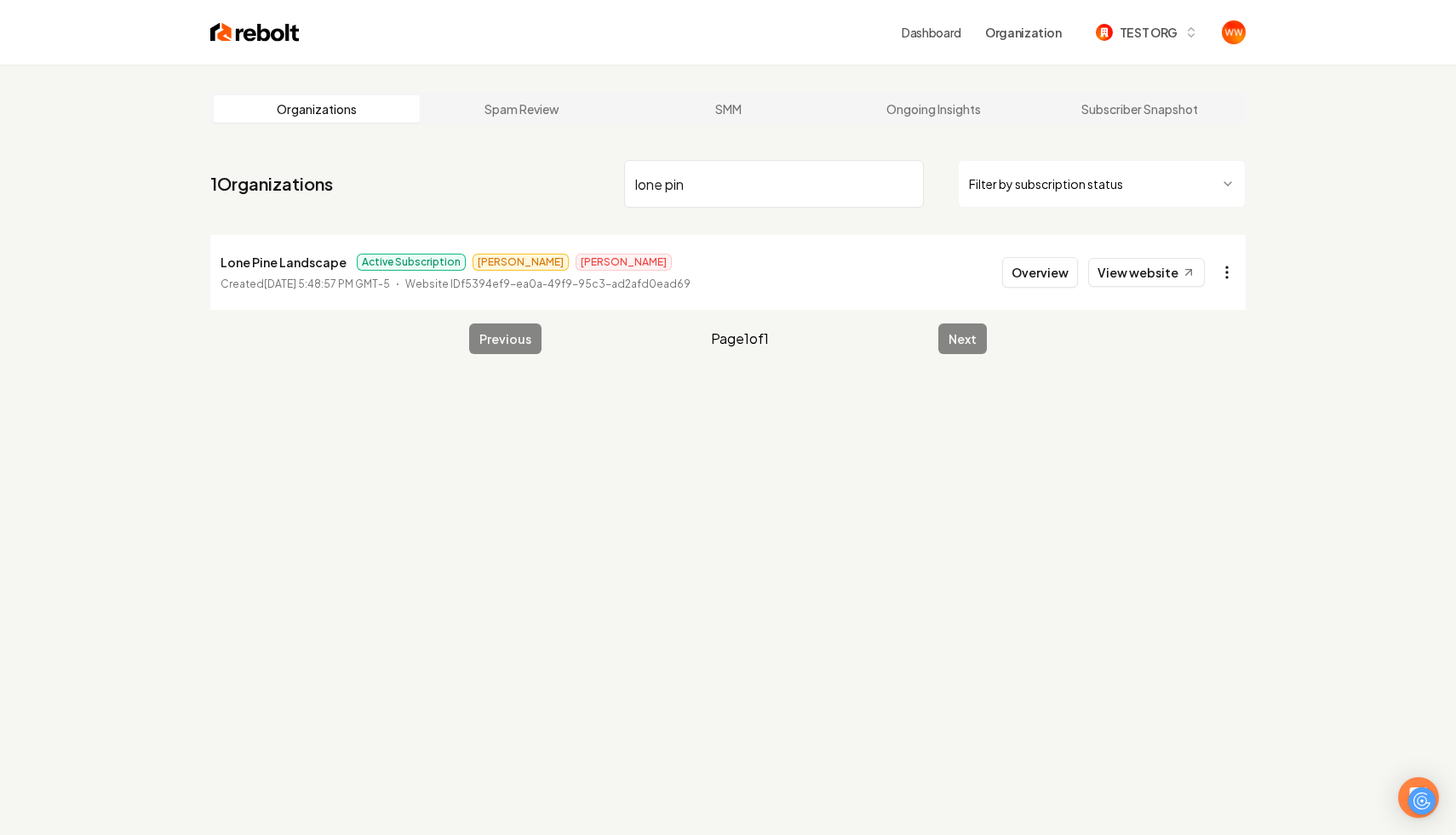
type input "lone pin"
click at [1218, 269] on html "Dashboard Organization TEST ORG Organizations Spam Review SMM Ongoing Insights …" at bounding box center [728, 418] width 1456 height 835
click at [1195, 392] on link "View in Clerk" at bounding box center [1185, 392] width 108 height 27
click at [851, 183] on input "lone pin" at bounding box center [774, 184] width 300 height 48
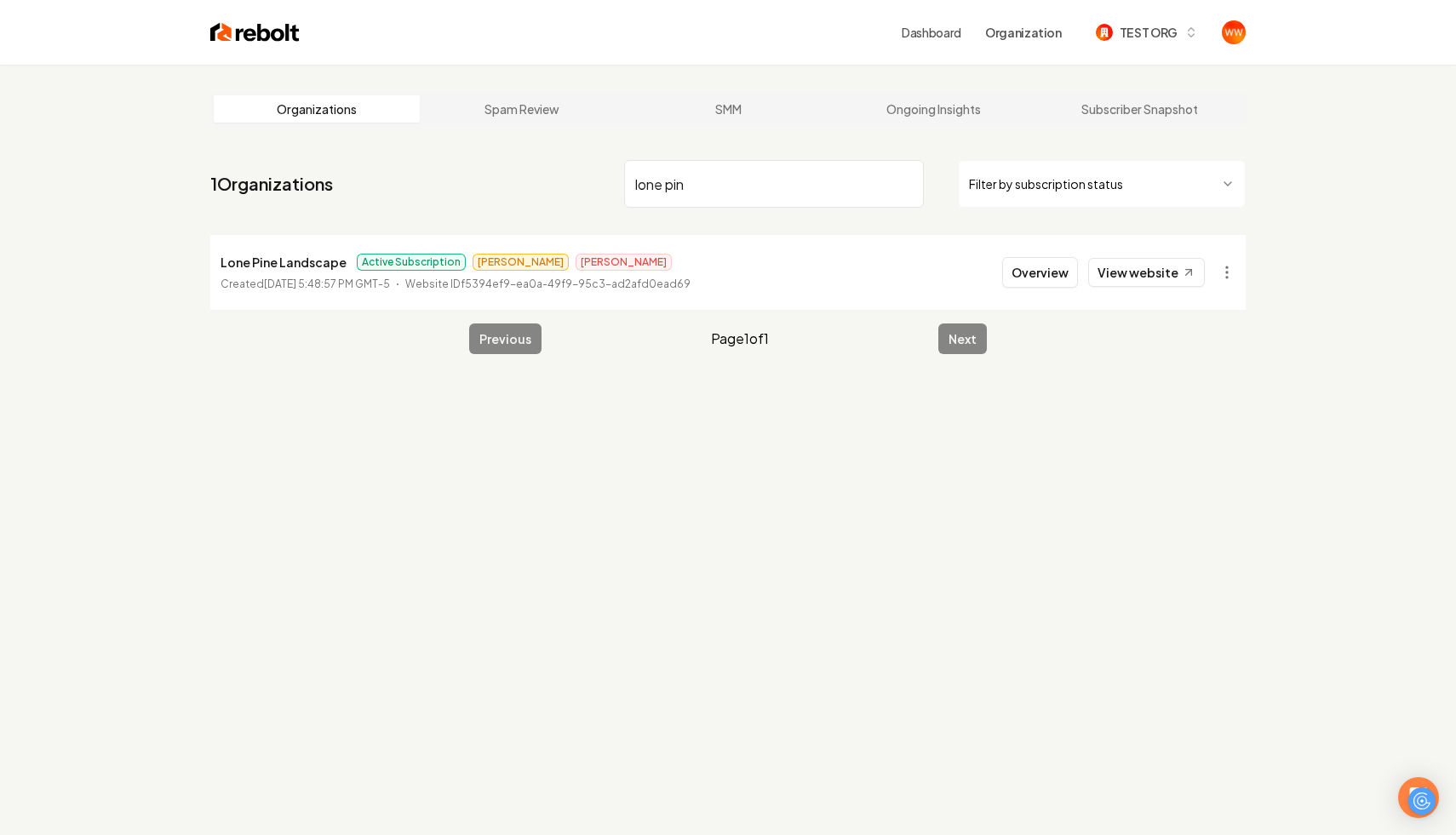
type input "lone"
type input "jkp"
click at [1223, 273] on html "Dashboard Organization TEST ORG Organizations Spam Review SMM Ongoing Insights …" at bounding box center [728, 418] width 1456 height 835
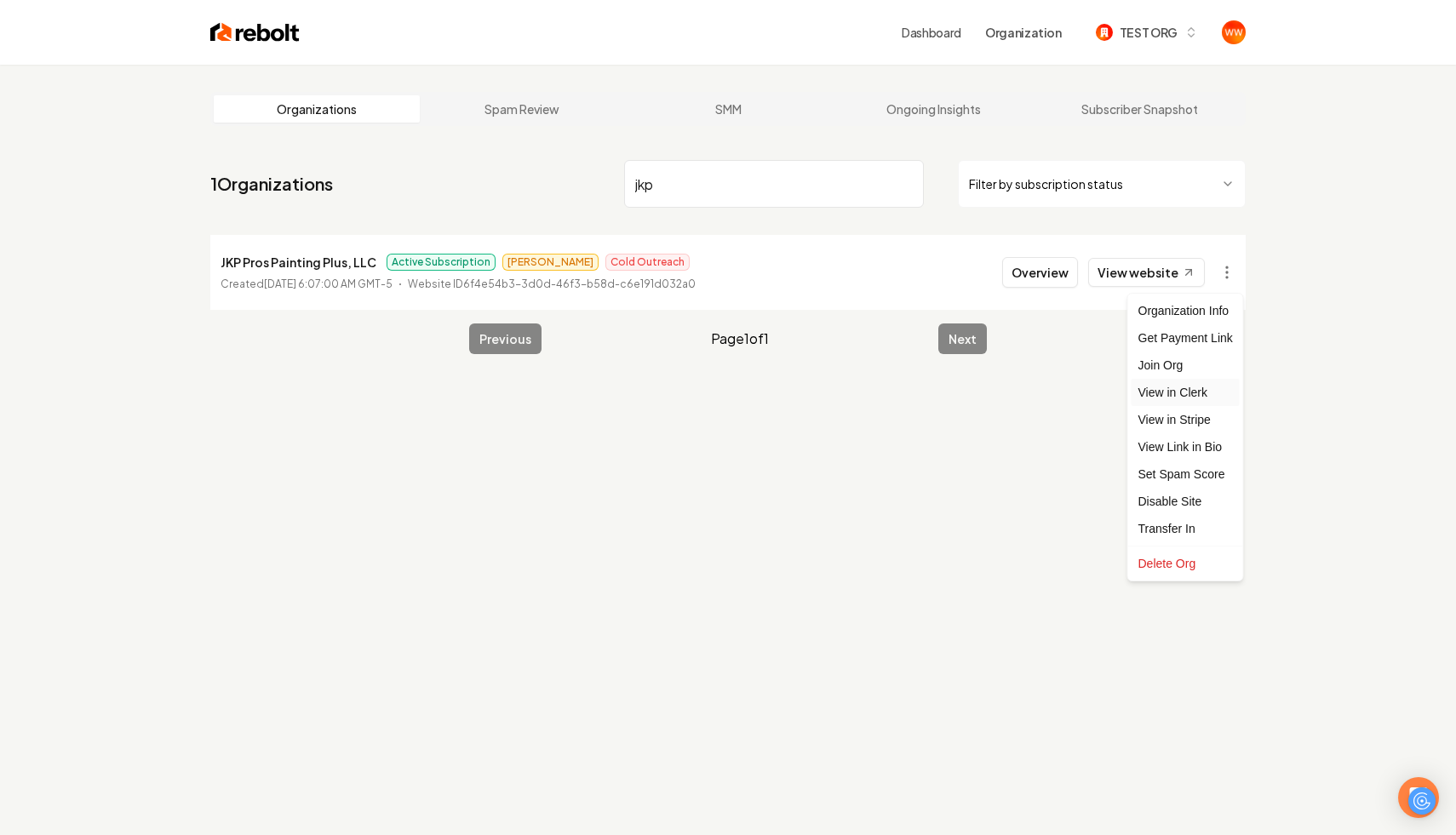
click at [1198, 395] on link "View in Clerk" at bounding box center [1185, 392] width 108 height 27
click at [289, 257] on p "JKP Pros Painting Plus, LLC" at bounding box center [299, 262] width 156 height 20
click at [315, 260] on p "JKP Pros Painting Plus, LLC" at bounding box center [299, 262] width 156 height 20
click at [1019, 266] on button "Overview" at bounding box center [1041, 273] width 76 height 31
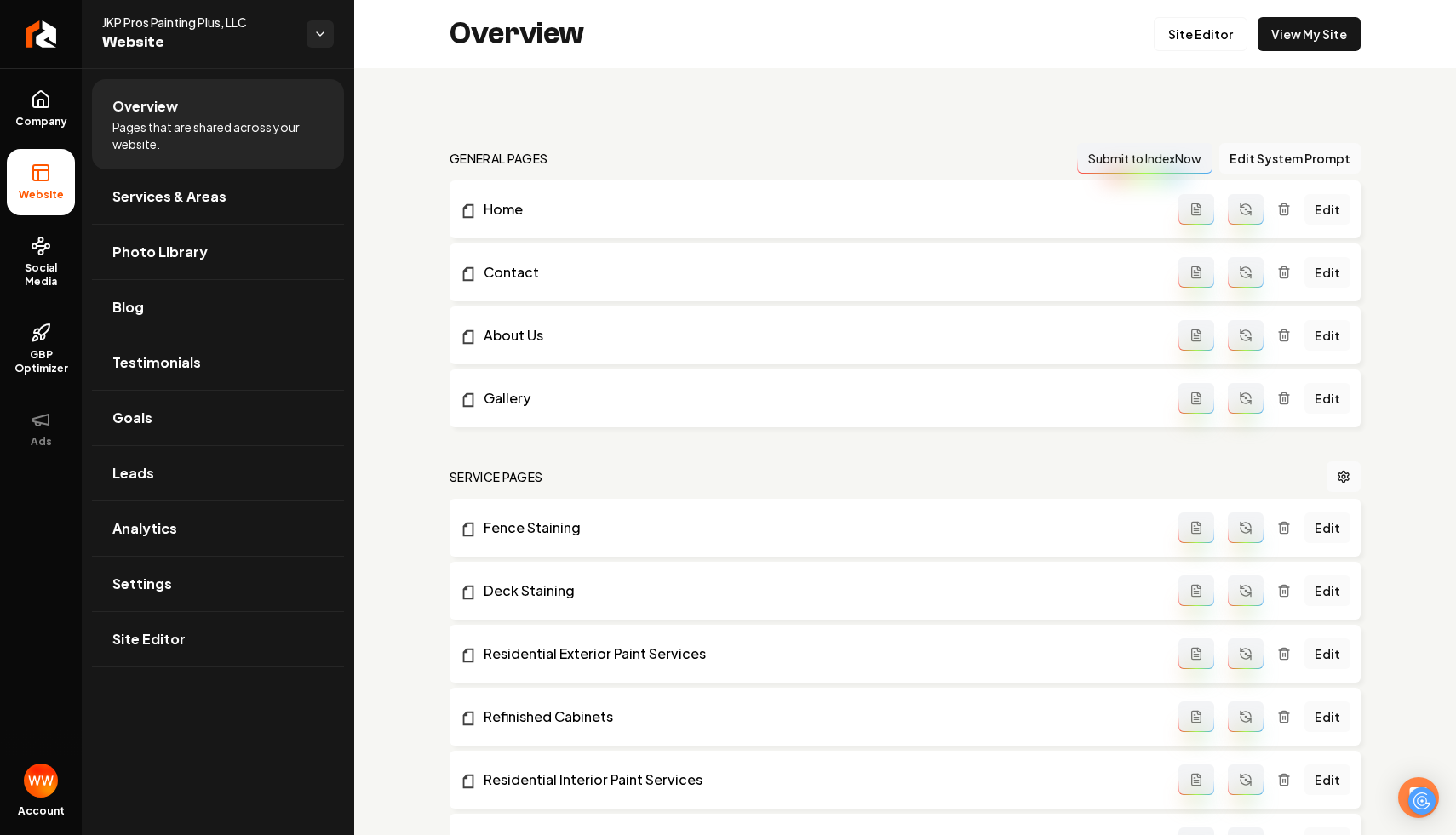
click at [176, 114] on span "Overview" at bounding box center [146, 106] width 66 height 20
click at [37, 80] on link "Company" at bounding box center [41, 109] width 68 height 67
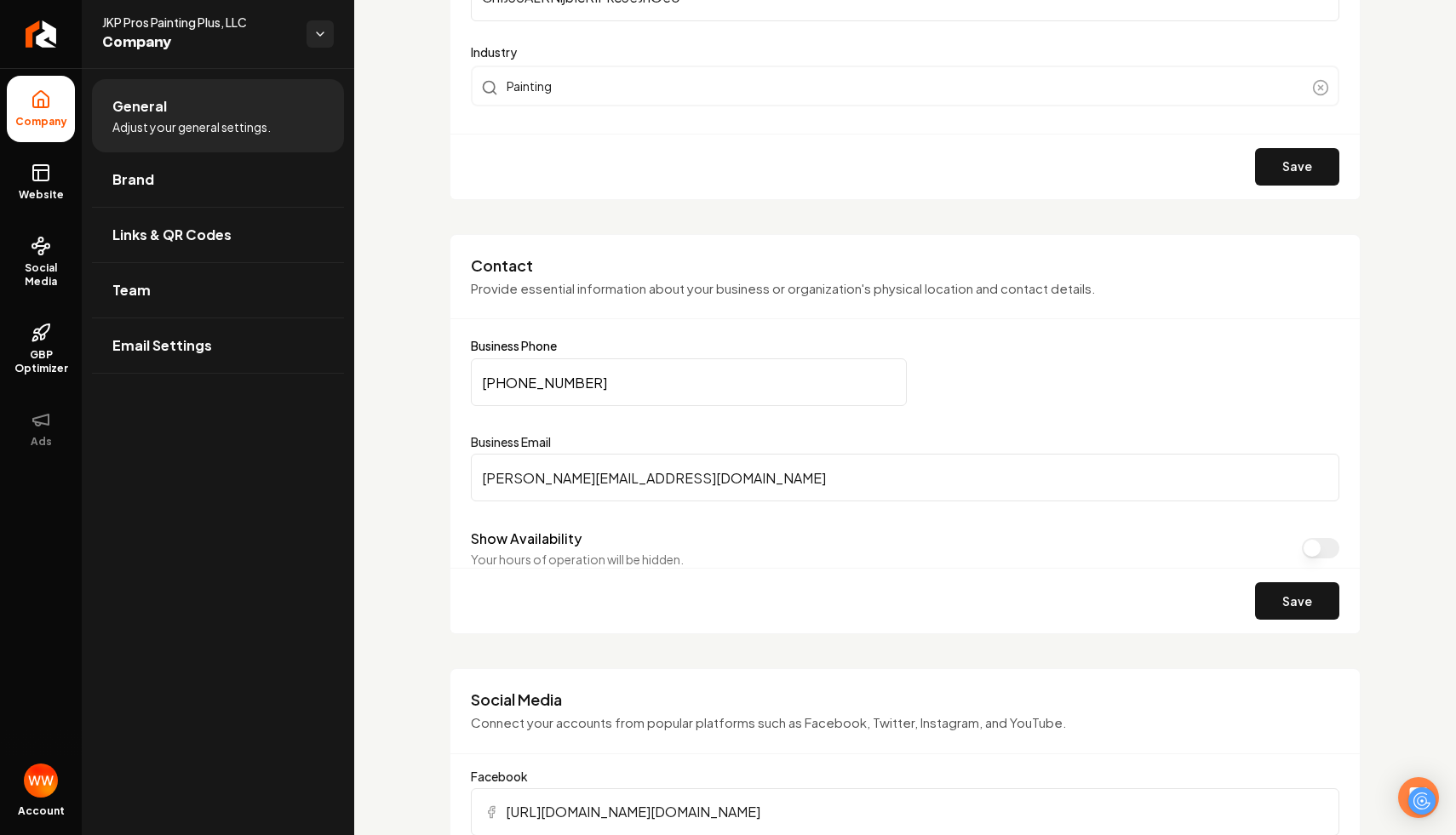
scroll to position [627, 0]
click at [663, 469] on input "jose@jkpprospaintingplus.com" at bounding box center [906, 477] width 869 height 48
click at [651, 388] on input "(303) 596-4661" at bounding box center [689, 382] width 436 height 48
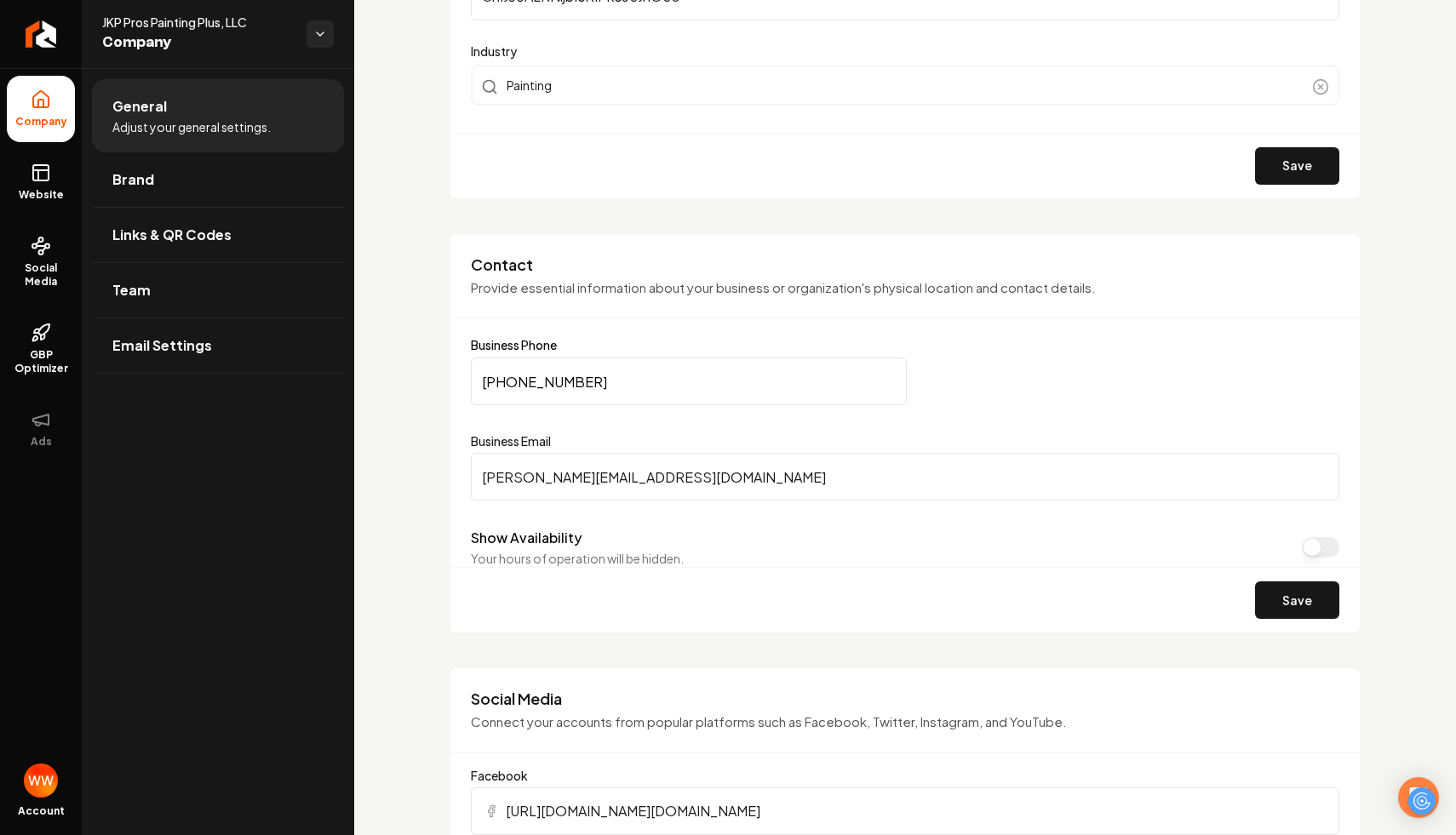
click at [651, 388] on input "(303) 596-4661" at bounding box center [689, 382] width 436 height 48
click at [646, 471] on input "jose@jkpprospaintingplus.com" at bounding box center [906, 477] width 869 height 48
click at [636, 392] on input "(303) 596-4661" at bounding box center [689, 382] width 436 height 48
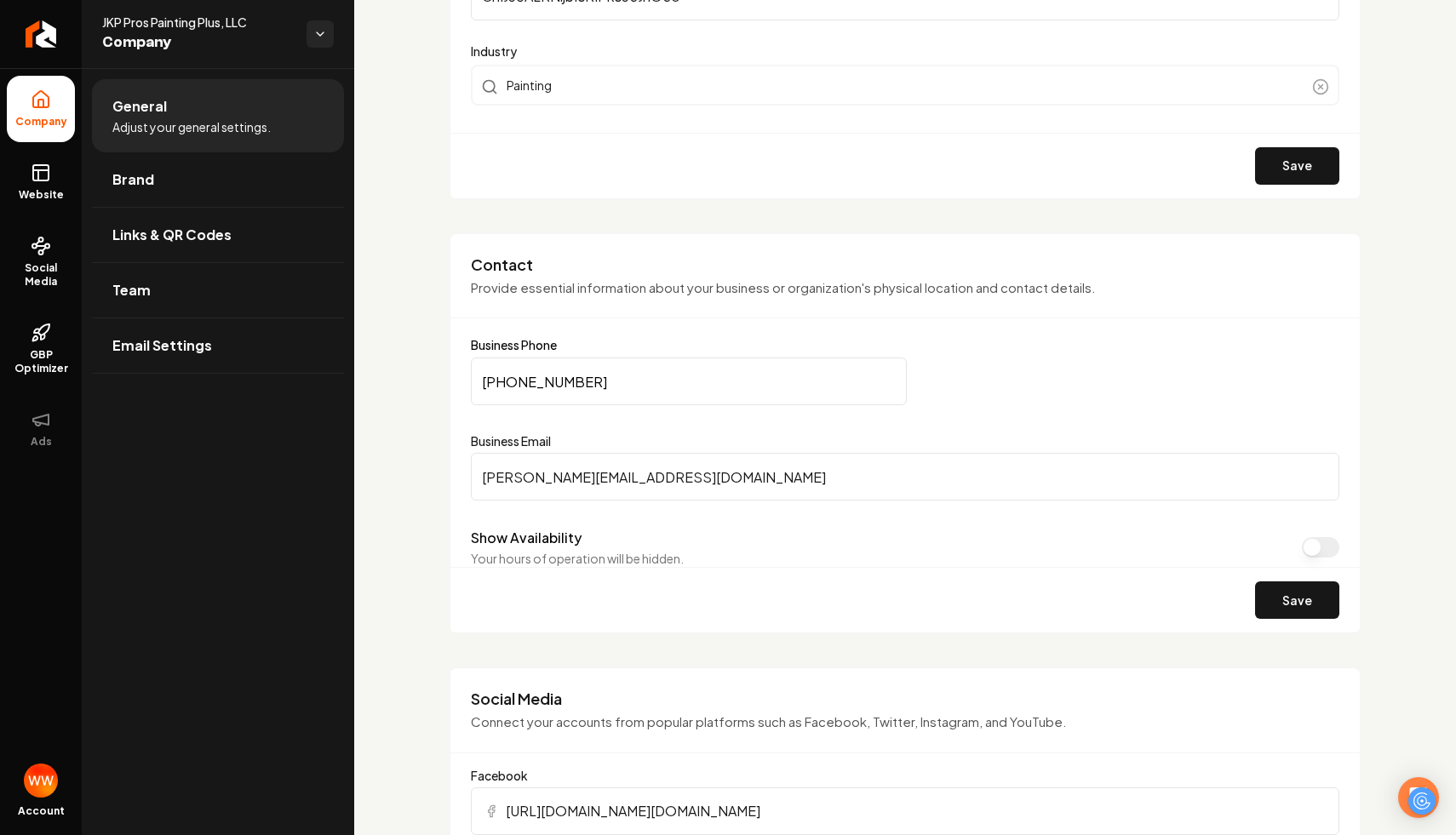
click at [636, 392] on input "(303) 596-4661" at bounding box center [689, 382] width 436 height 48
click at [876, 321] on div "Contact Provide essential information about your business or organization's phy…" at bounding box center [905, 434] width 911 height 402
click at [766, 373] on input "(303) 596-4661" at bounding box center [689, 382] width 436 height 48
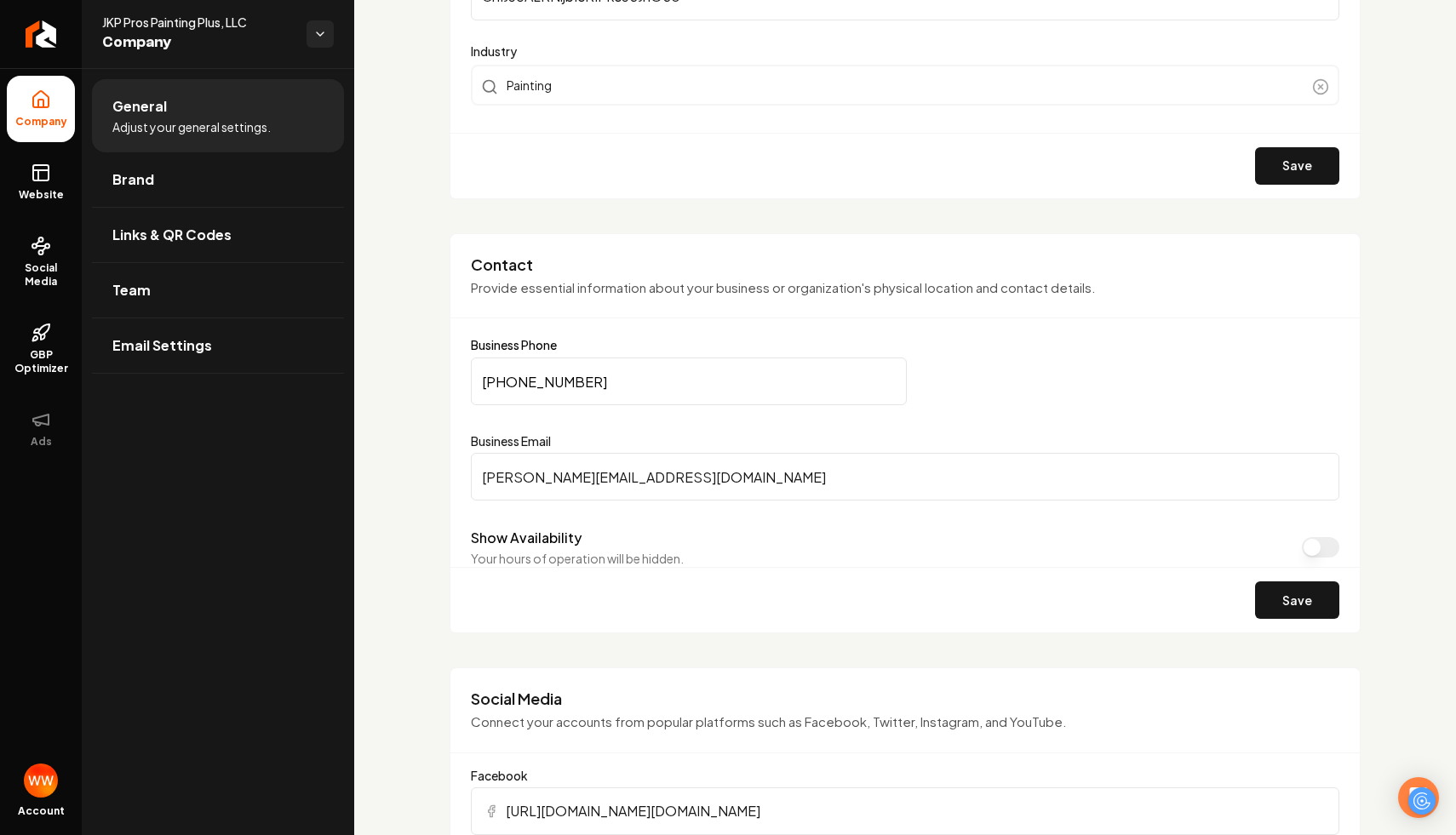
click at [778, 392] on input "(303) 596-4661" at bounding box center [689, 382] width 436 height 48
click at [556, 312] on div "Contact Provide essential information about your business or organization's phy…" at bounding box center [905, 287] width 910 height 65
click at [38, 21] on icon "Return to dashboard" at bounding box center [40, 33] width 27 height 27
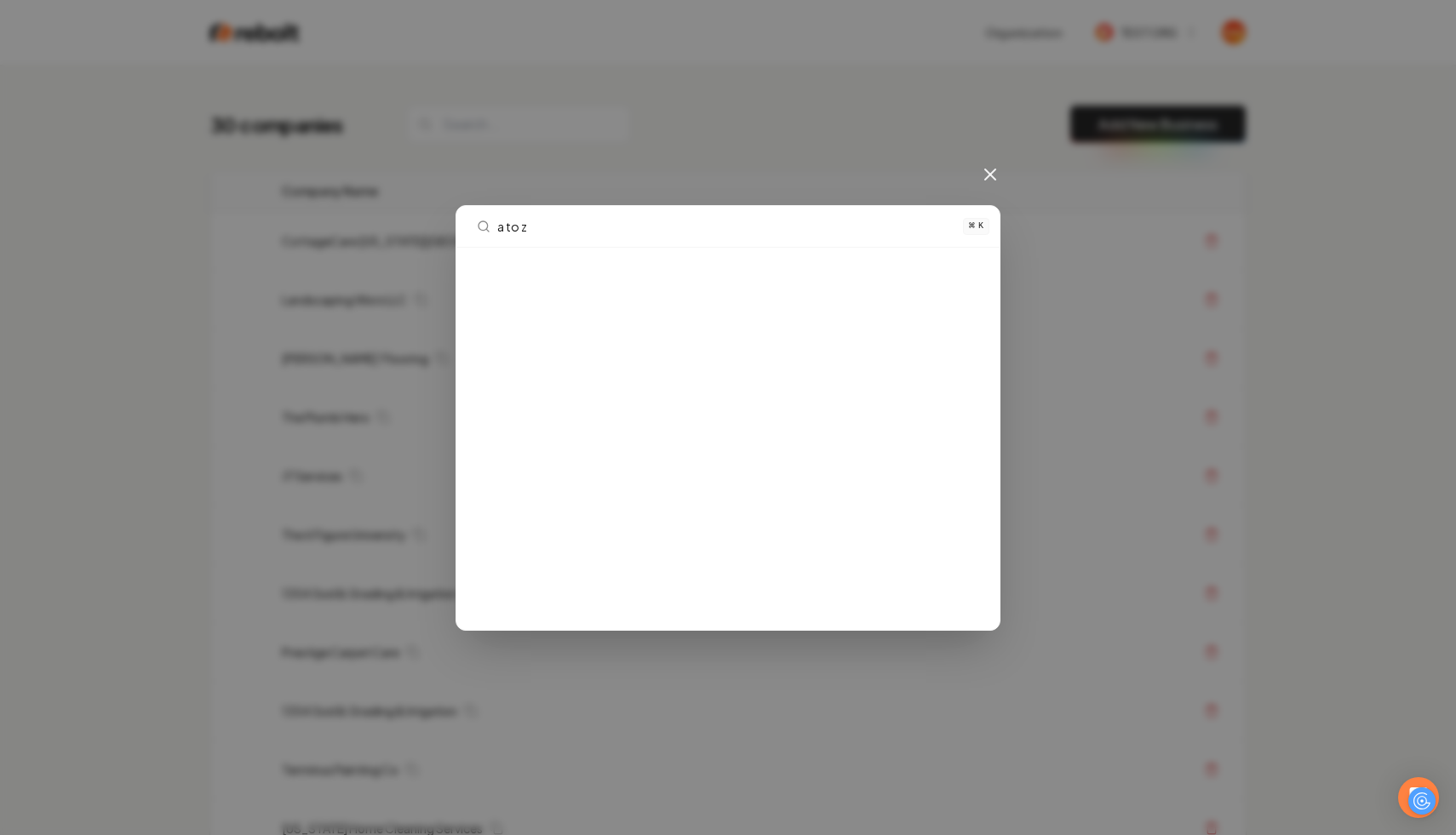
type input "a to z"
click at [551, 163] on div "a to z ⌘ K" at bounding box center [728, 418] width 1456 height 835
click at [556, 211] on input "a to z" at bounding box center [725, 226] width 455 height 41
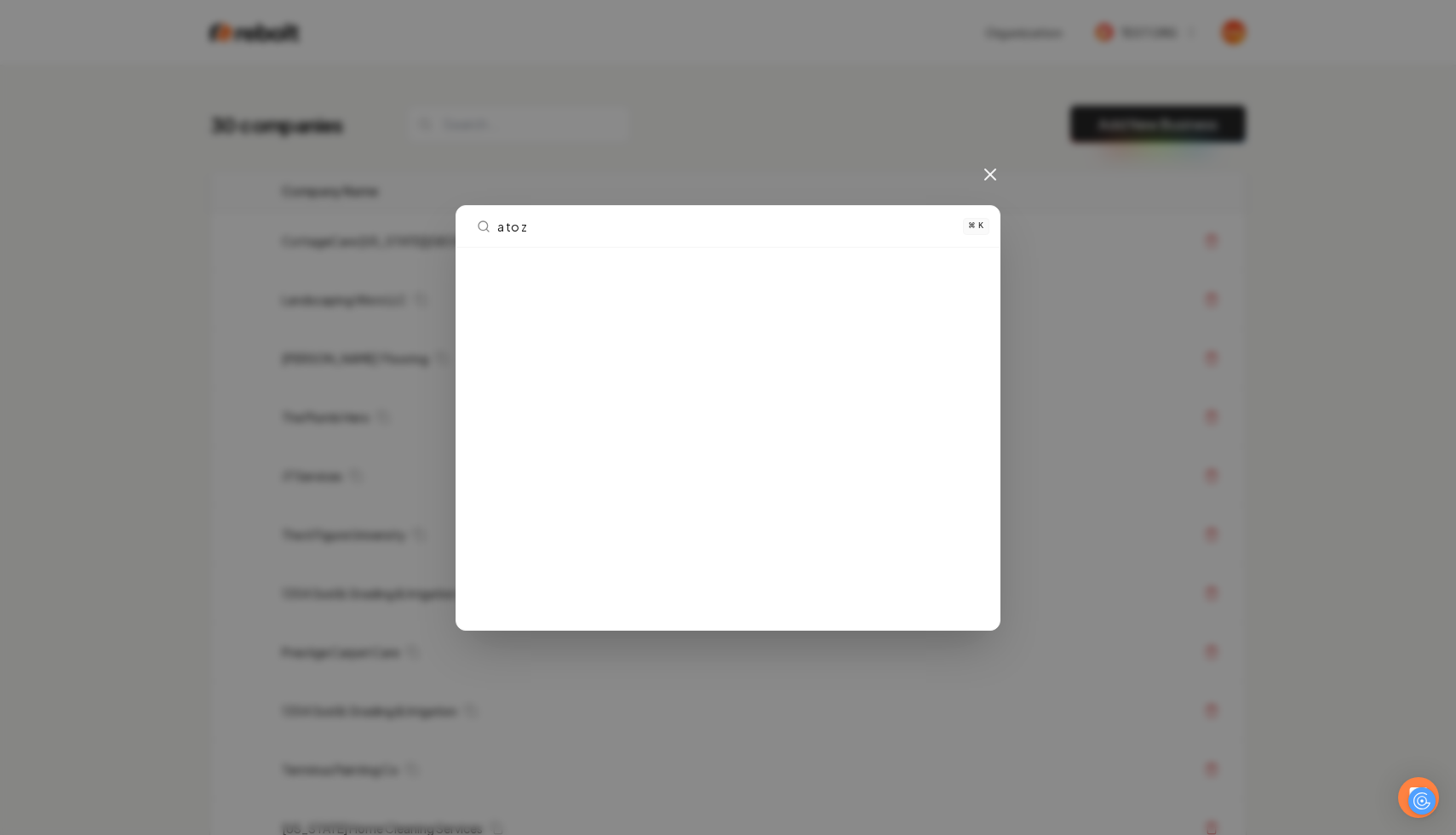
click at [556, 211] on input "a to z" at bounding box center [725, 226] width 455 height 41
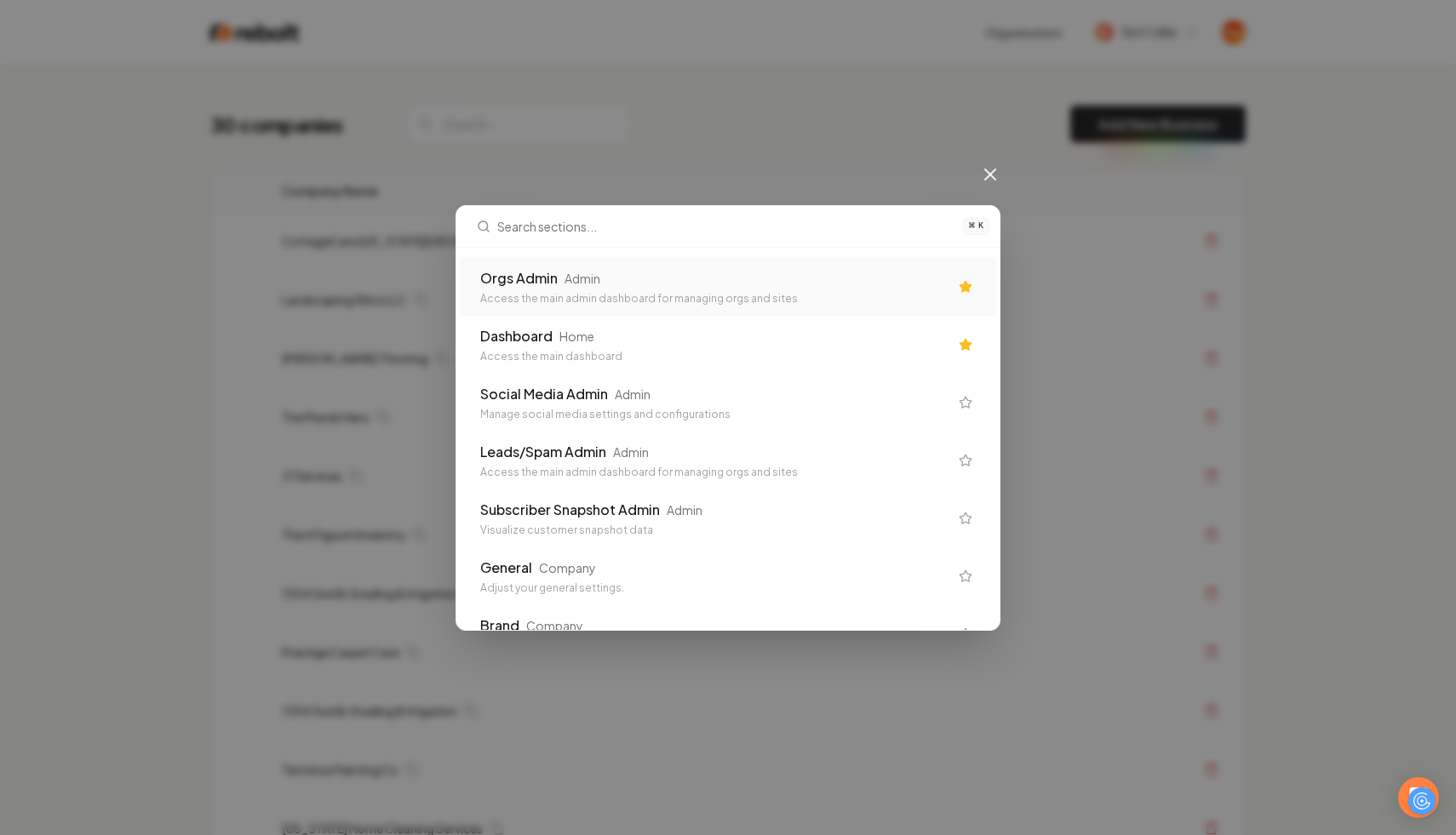
click at [516, 297] on div "Access the main admin dashboard for managing orgs and sites" at bounding box center [714, 299] width 468 height 14
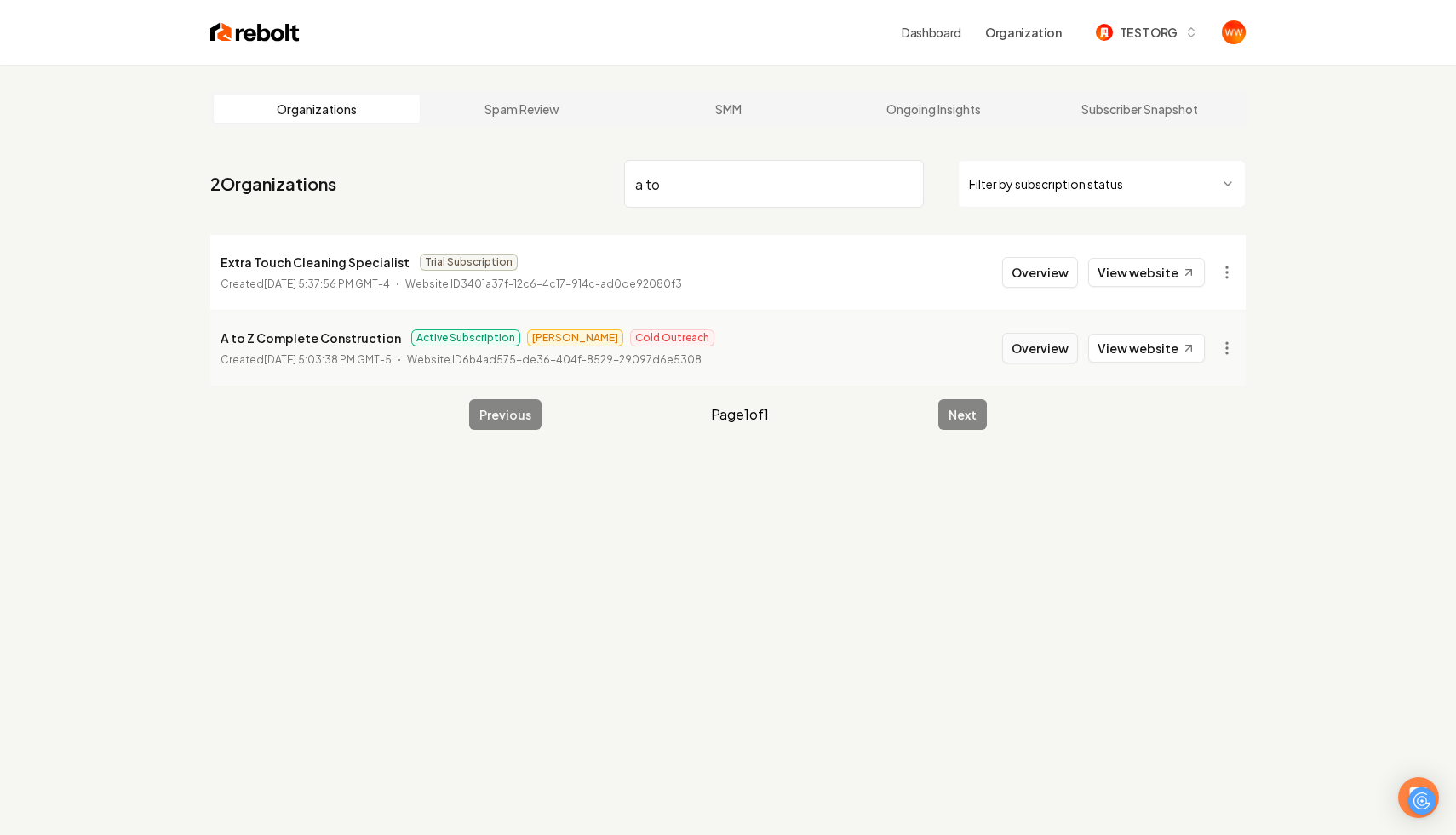
type input "a to"
click at [1024, 341] on button "Overview" at bounding box center [1041, 348] width 76 height 31
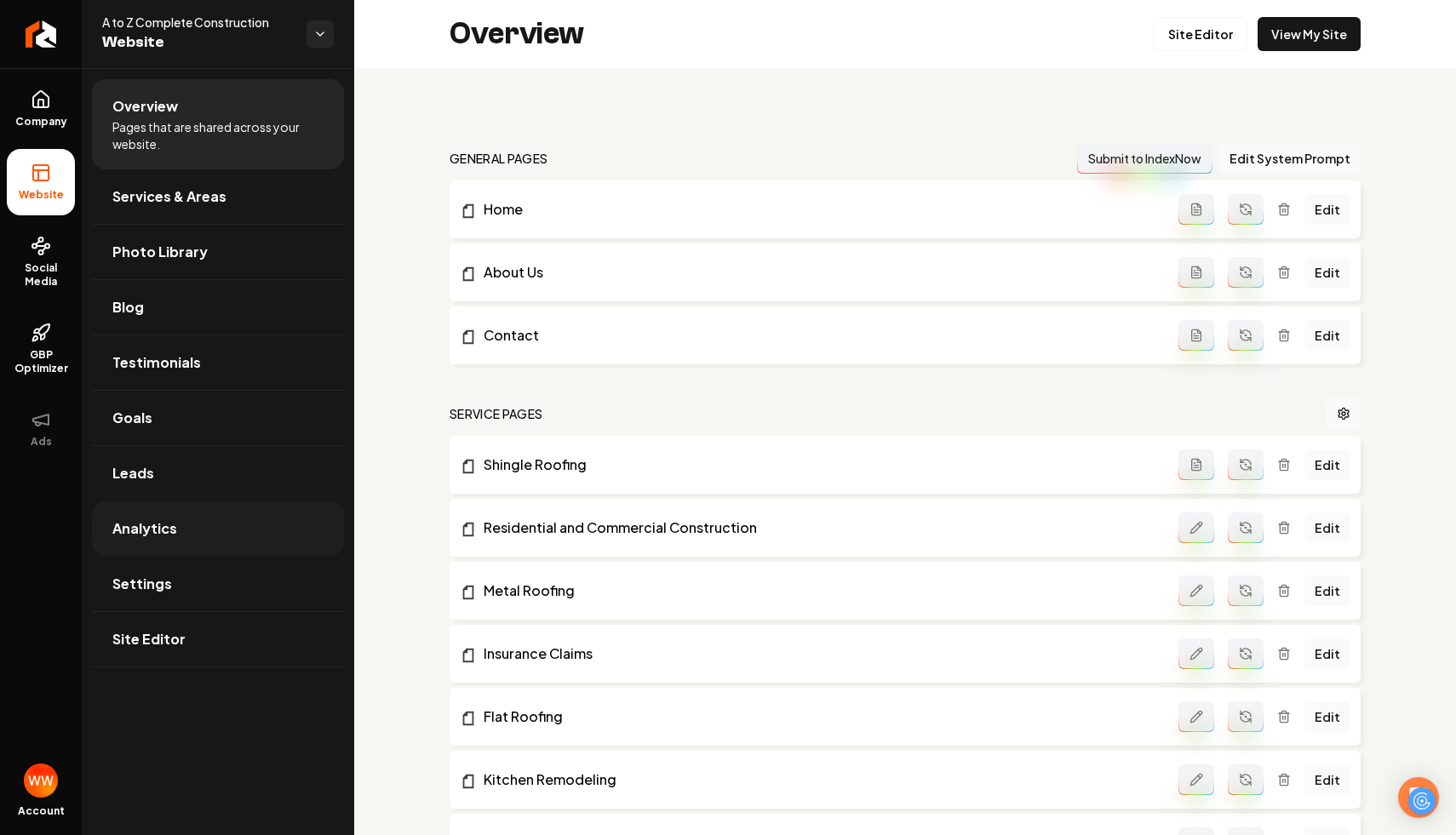
click at [200, 516] on link "Analytics" at bounding box center [218, 528] width 252 height 55
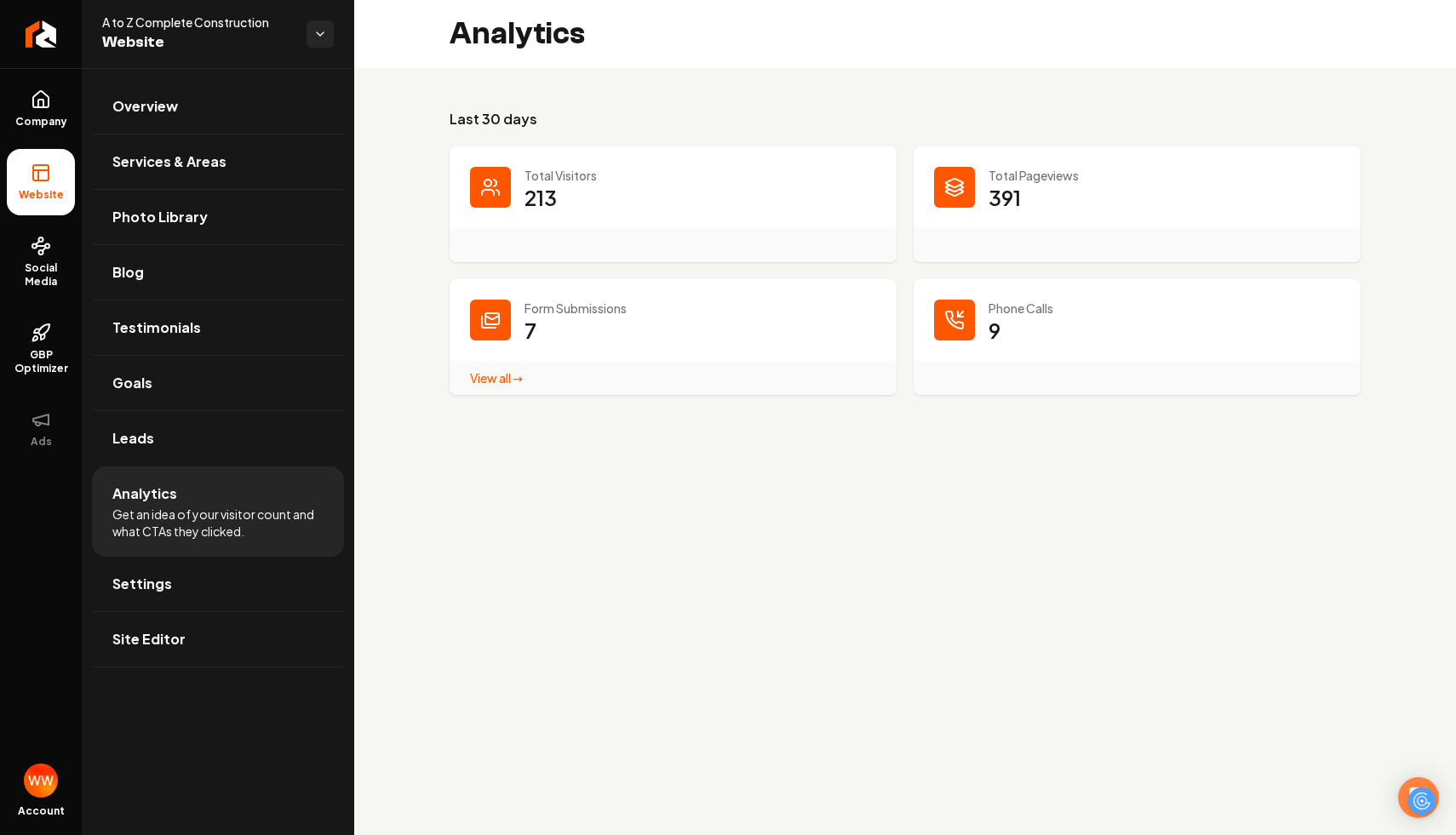
click at [485, 380] on link "View all → Form Submissions stats" at bounding box center [496, 378] width 53 height 15
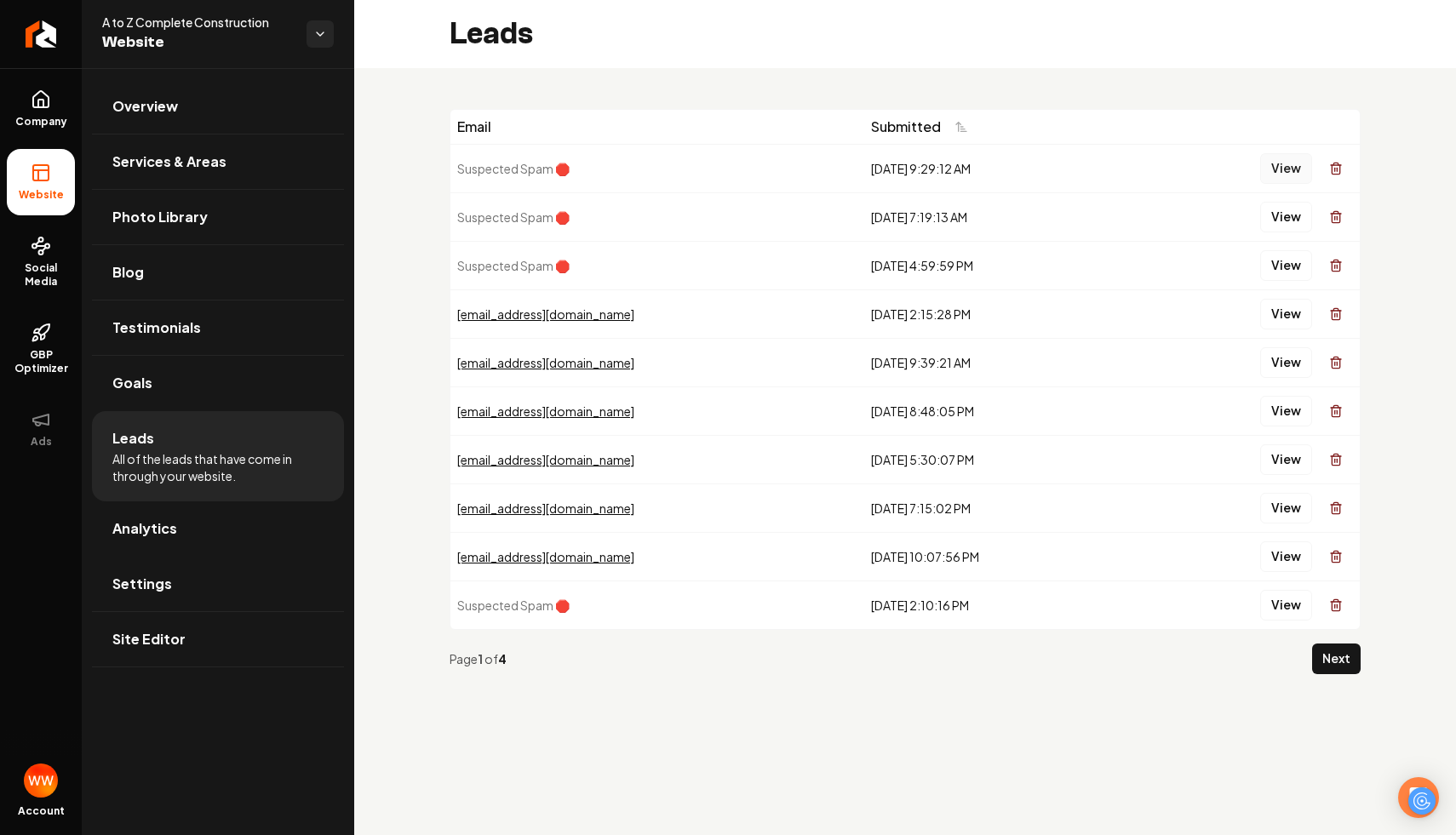
click at [1270, 170] on button "View" at bounding box center [1286, 168] width 52 height 31
click at [1286, 226] on button "View" at bounding box center [1286, 217] width 52 height 31
click at [1282, 273] on button "View" at bounding box center [1286, 266] width 52 height 31
click at [1268, 315] on button "View" at bounding box center [1286, 314] width 52 height 31
click at [1285, 356] on button "View" at bounding box center [1286, 363] width 52 height 31
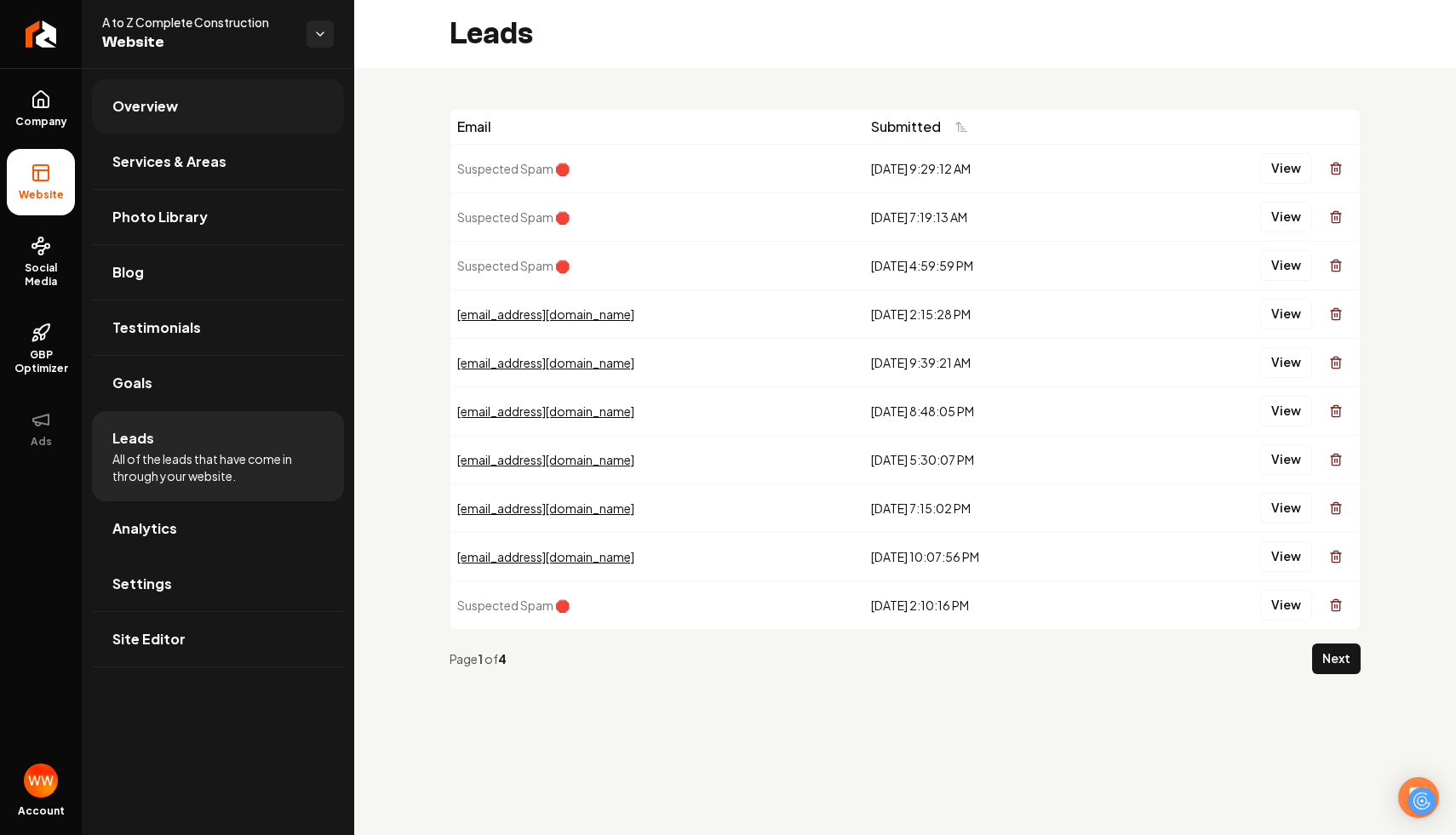
click at [231, 104] on link "Overview" at bounding box center [218, 106] width 252 height 55
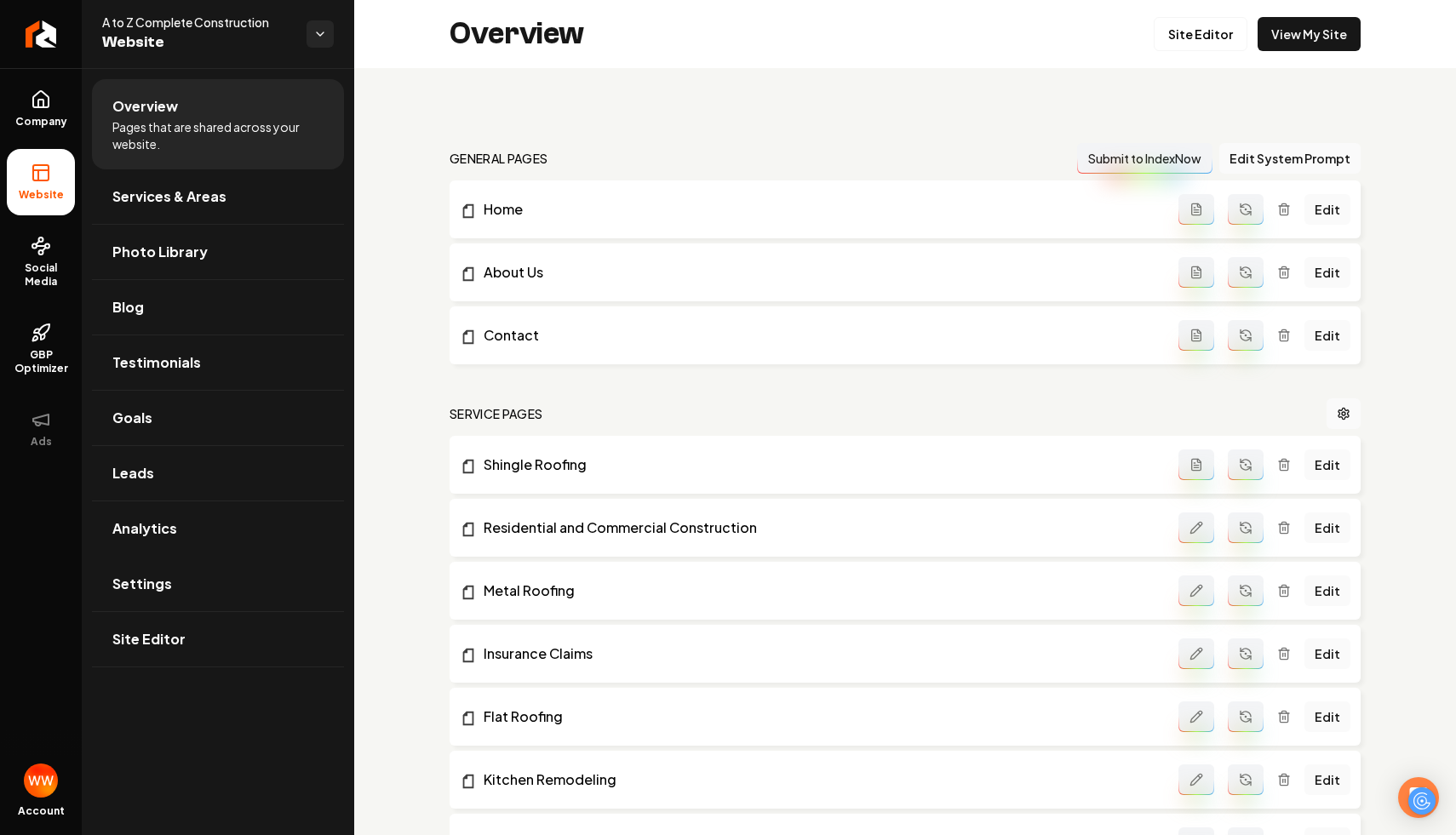
click at [944, 155] on nav "general pages Submit to IndexNow Edit System Prompt" at bounding box center [905, 158] width 911 height 31
click at [26, 246] on link "Social Media" at bounding box center [41, 263] width 68 height 80
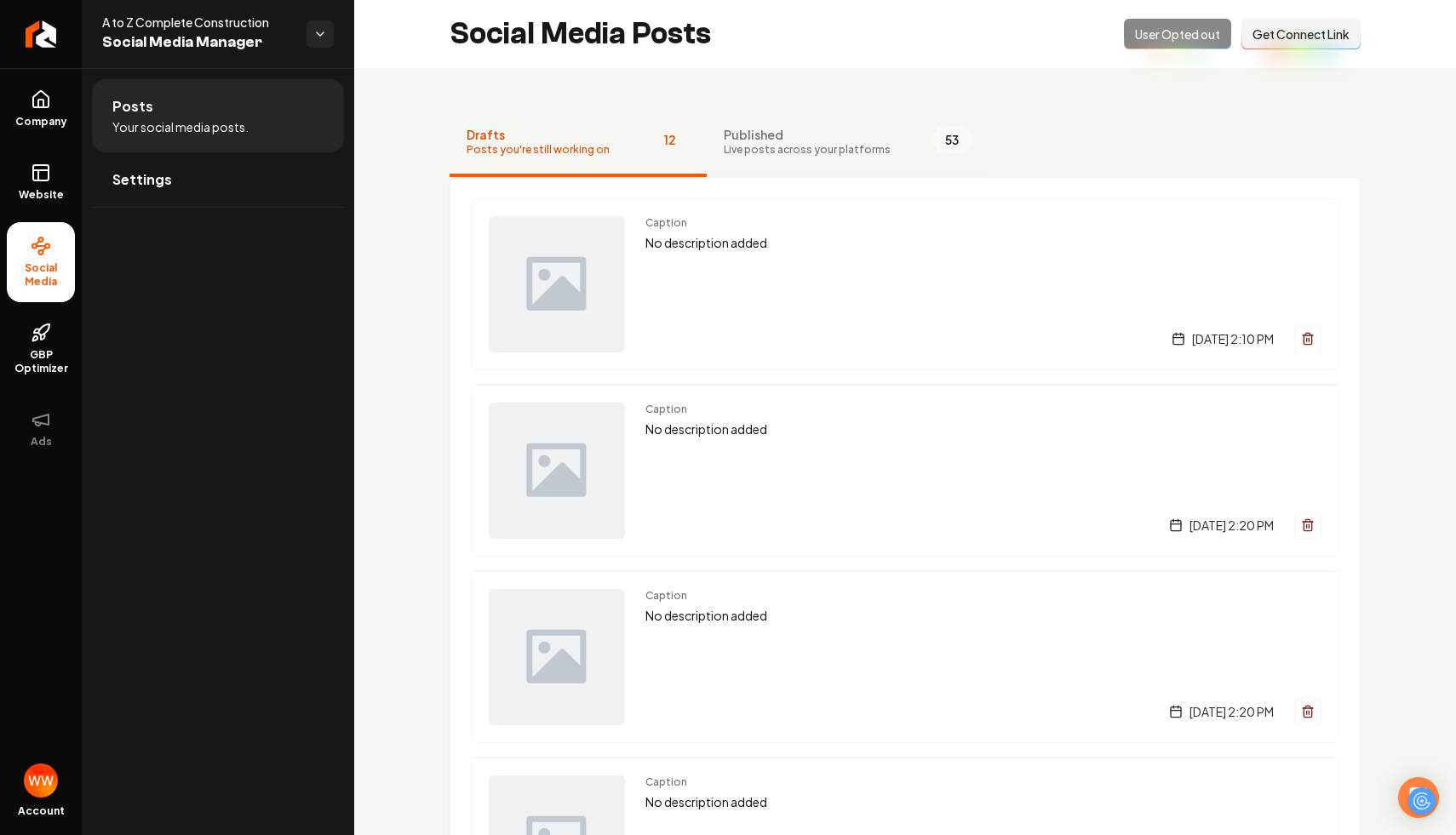
click at [785, 138] on span "Published" at bounding box center [807, 134] width 167 height 17
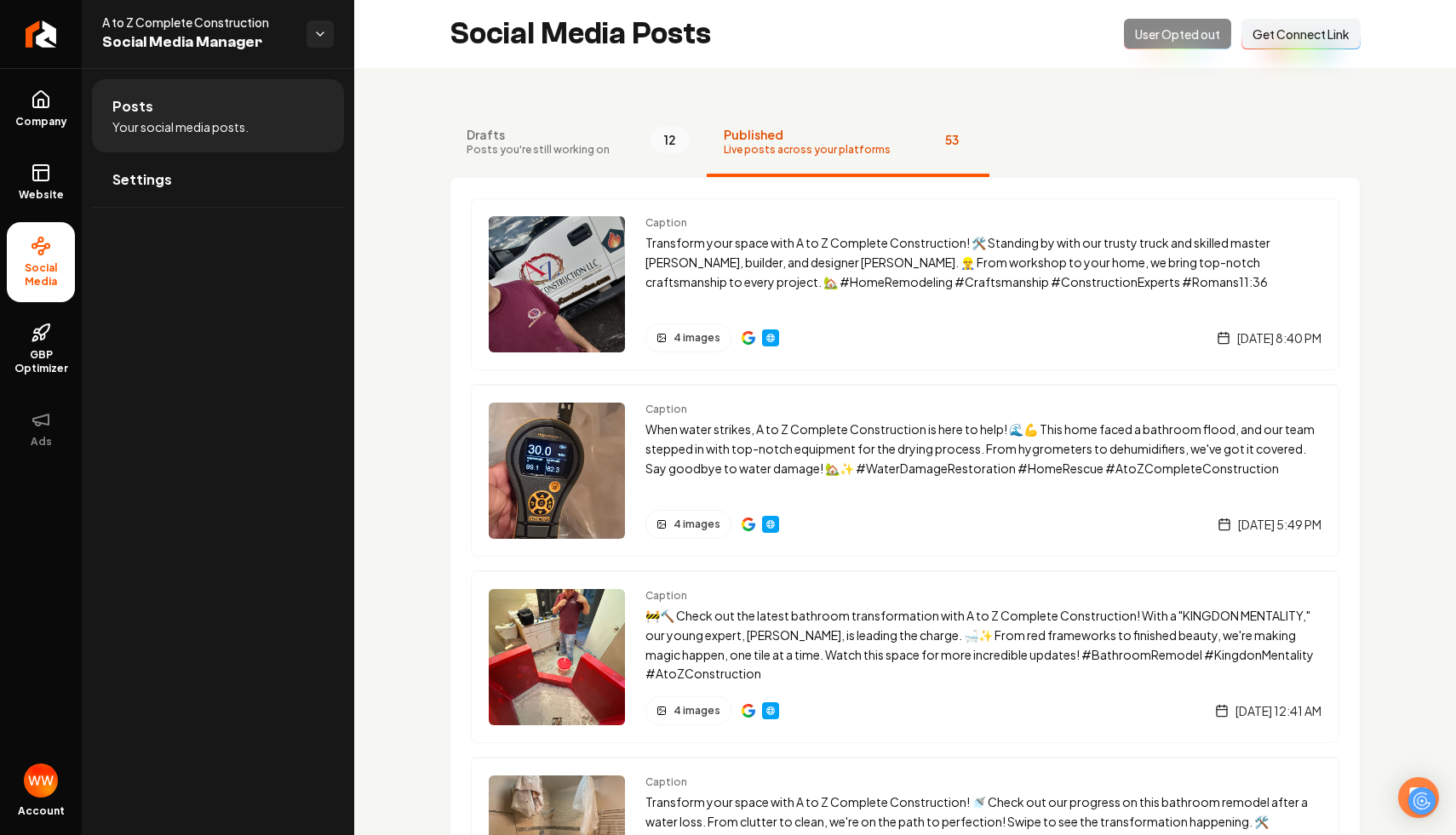
click at [582, 148] on span "Posts you're still working on" at bounding box center [537, 150] width 143 height 14
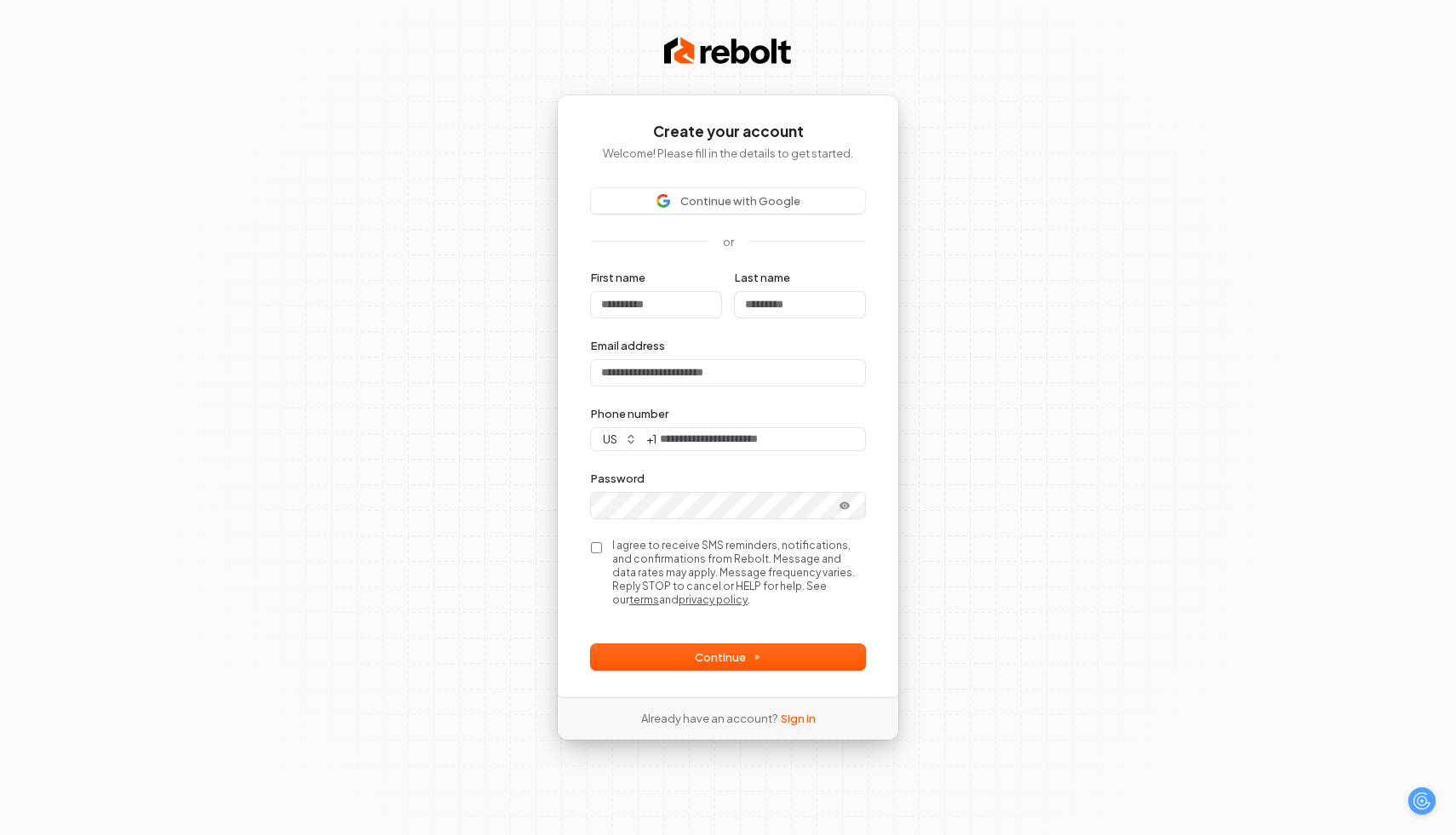
click at [529, 302] on div "Create your account Welcome! Please fill in the details to get started. Continu…" at bounding box center [728, 418] width 1456 height 835
click at [312, 313] on div "Create your account Welcome! Please fill in the details to get started. Continu…" at bounding box center [728, 418] width 1456 height 835
